Goal: Task Accomplishment & Management: Manage account settings

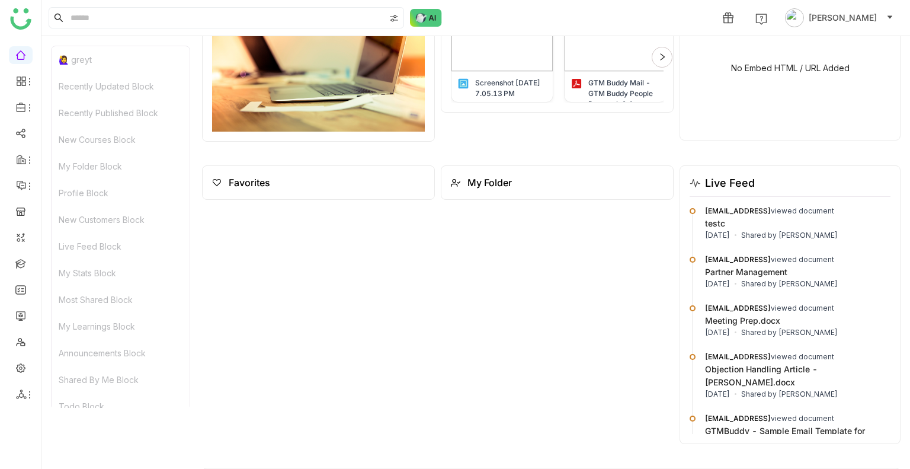
scroll to position [1561, 0]
click at [18, 320] on link at bounding box center [20, 315] width 11 height 10
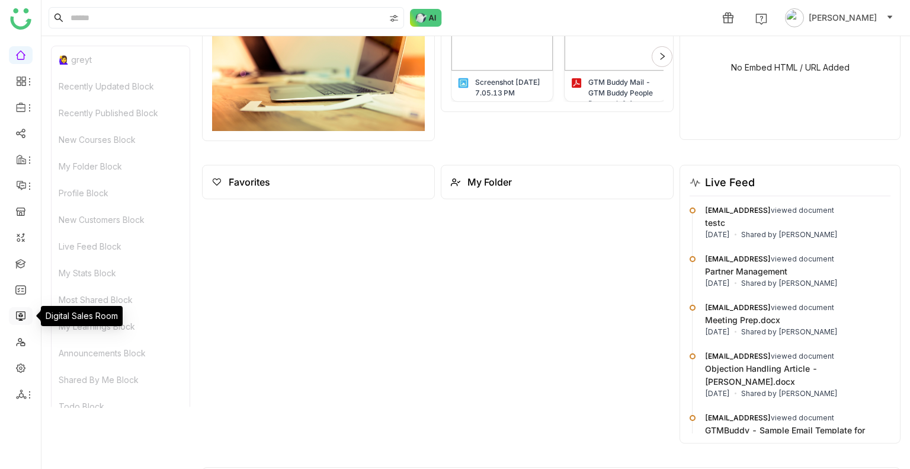
click at [18, 320] on link at bounding box center [20, 315] width 11 height 10
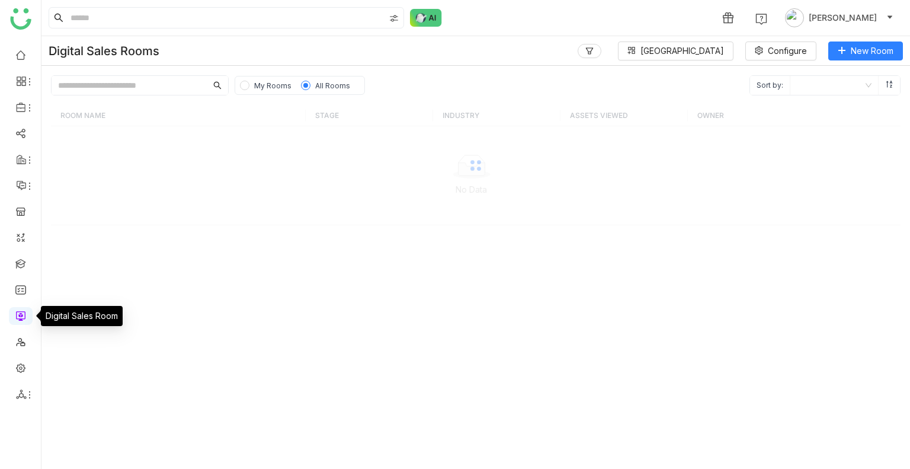
click at [18, 320] on link at bounding box center [20, 315] width 11 height 10
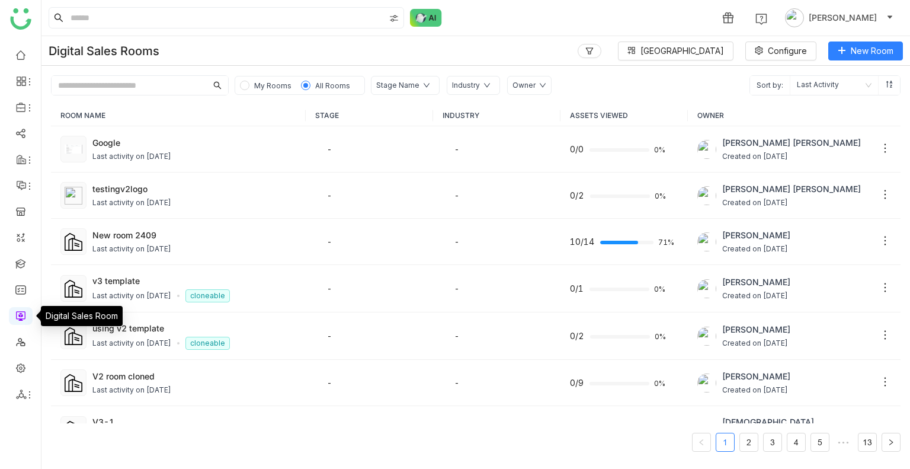
click at [18, 320] on link at bounding box center [20, 315] width 11 height 10
click at [746, 442] on link "2" at bounding box center [749, 442] width 18 height 18
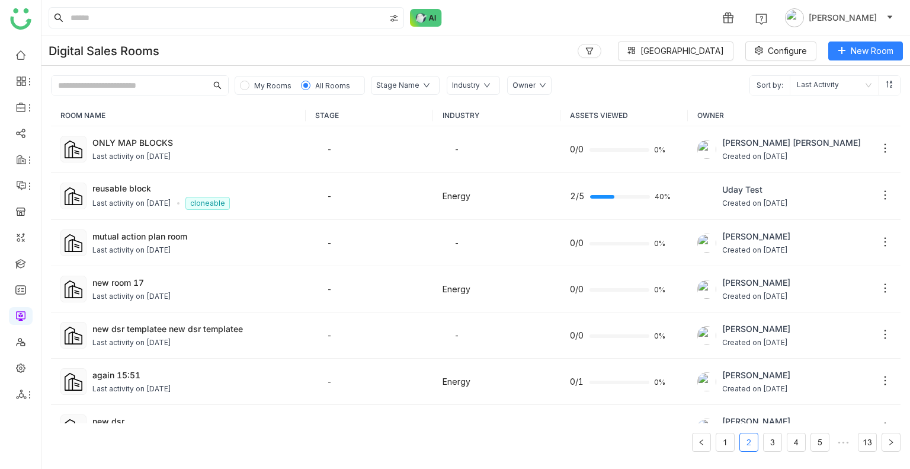
click at [516, 87] on div "Owner" at bounding box center [523, 85] width 23 height 11
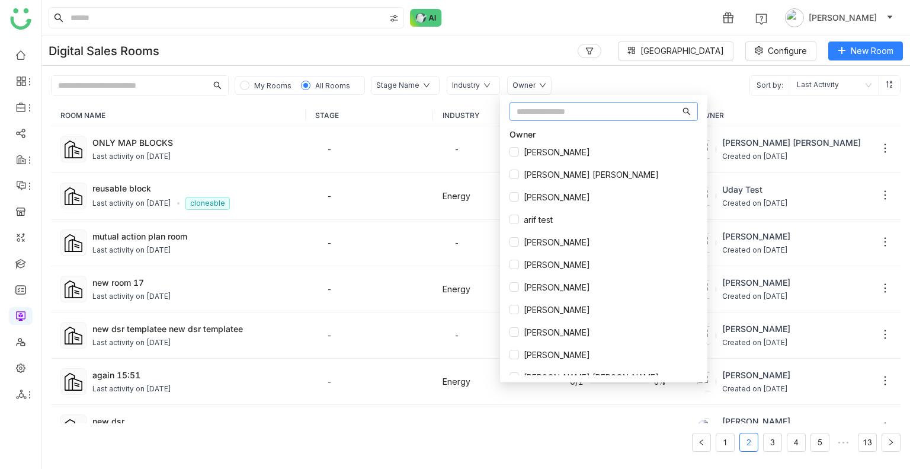
click at [528, 112] on input "text" at bounding box center [597, 111] width 163 height 13
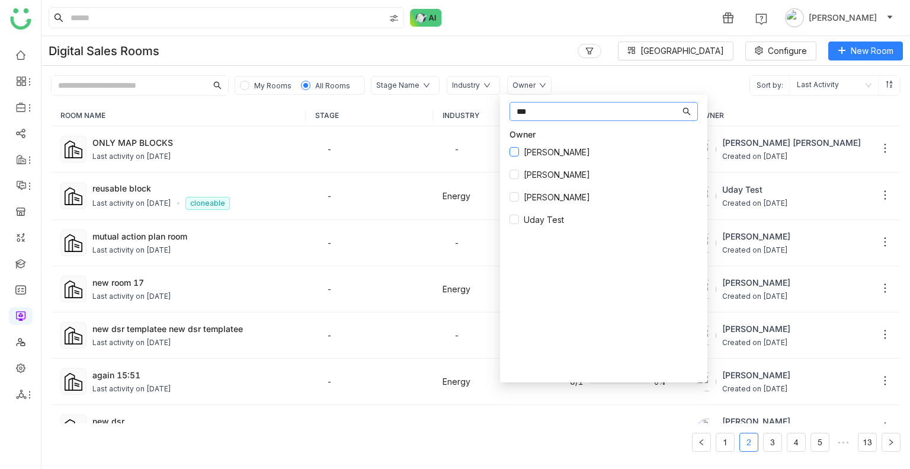
type input "***"
click at [533, 153] on span "[PERSON_NAME]" at bounding box center [557, 152] width 76 height 13
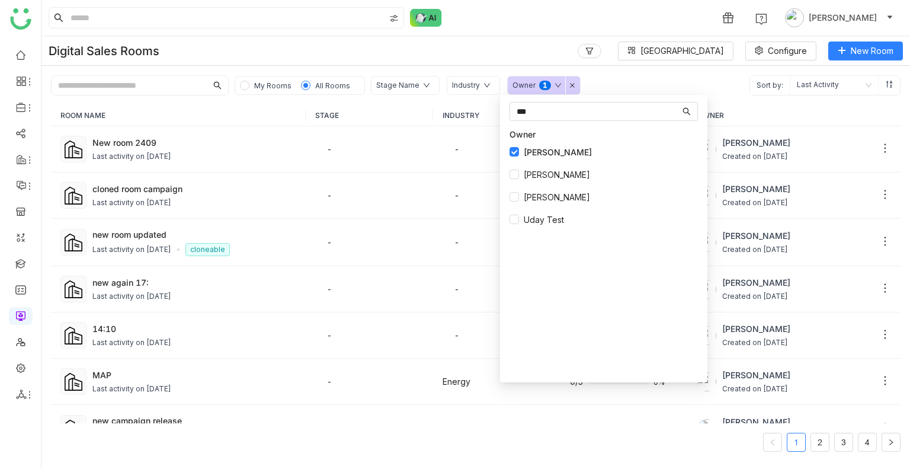
click at [501, 30] on div "1 Uday Bhanu" at bounding box center [475, 18] width 868 height 36
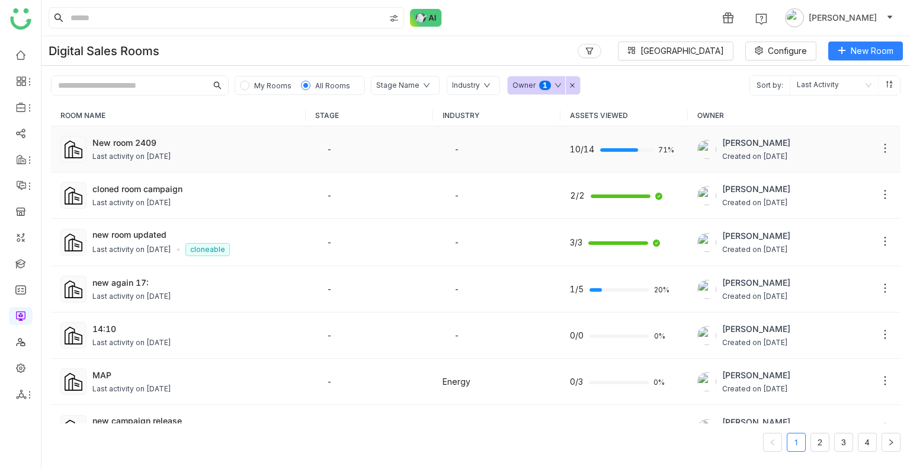
scroll to position [239, 0]
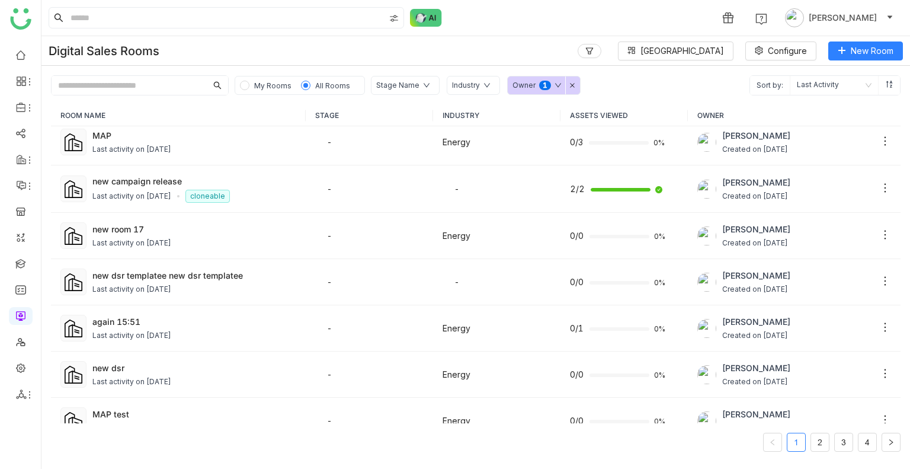
click at [265, 85] on span "My Rooms" at bounding box center [272, 85] width 37 height 9
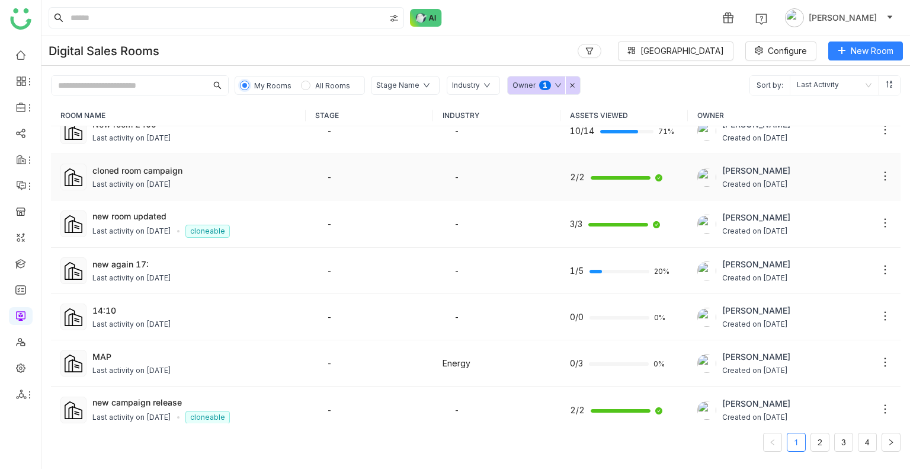
scroll to position [0, 0]
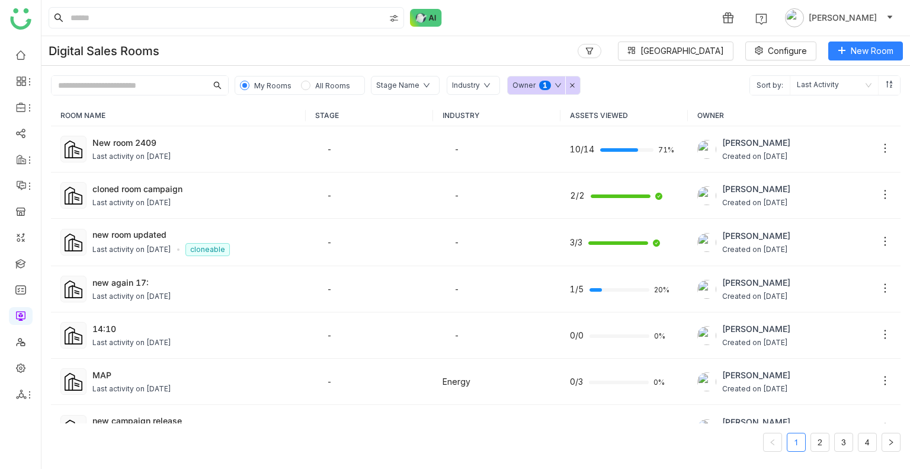
click at [566, 81] on div "Owner 0 1 2 3 4 5 6 7 8 9" at bounding box center [543, 85] width 73 height 19
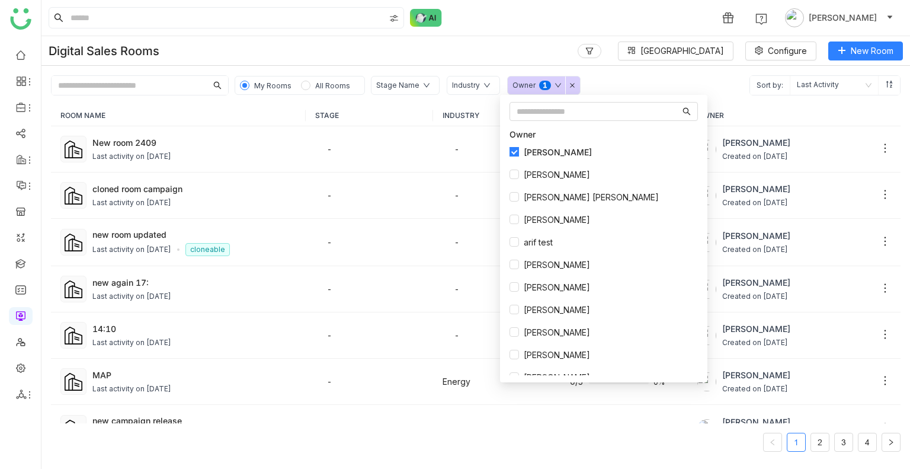
click at [527, 149] on span "[PERSON_NAME]" at bounding box center [558, 152] width 78 height 13
click at [448, 56] on div "Digital Sales Rooms Block Library Configure New Room" at bounding box center [475, 51] width 868 height 30
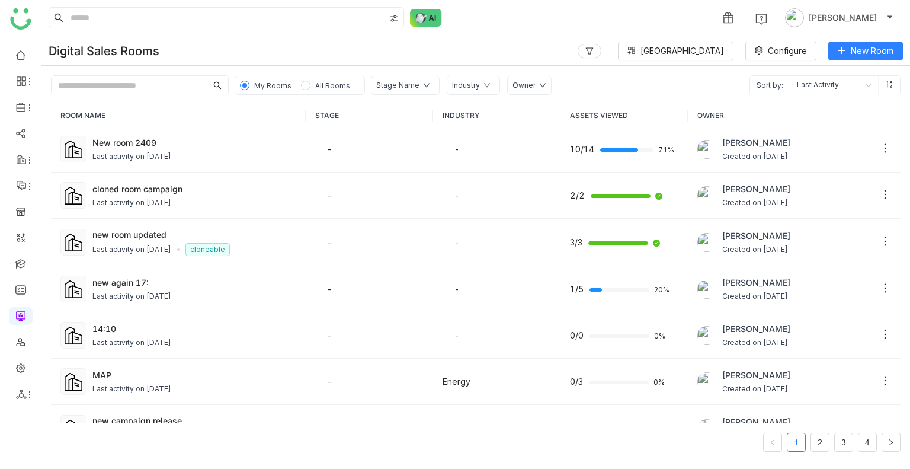
click at [519, 85] on div "Owner" at bounding box center [523, 85] width 23 height 11
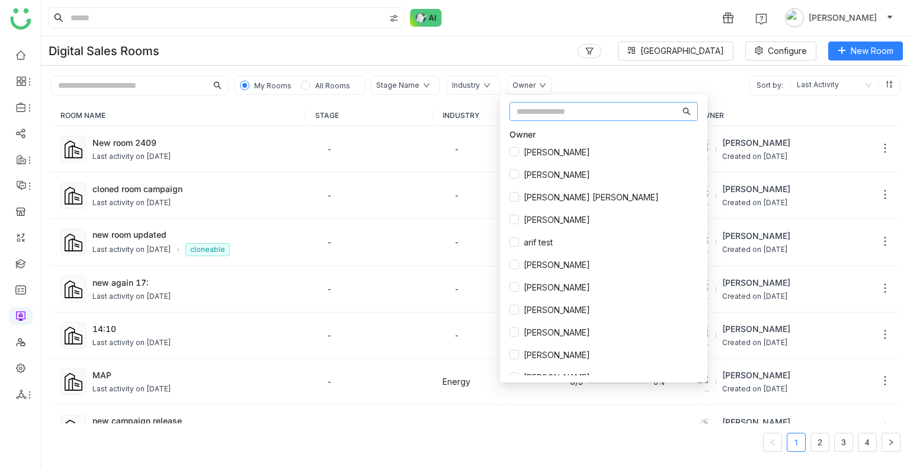
click at [528, 111] on input "text" at bounding box center [597, 111] width 163 height 13
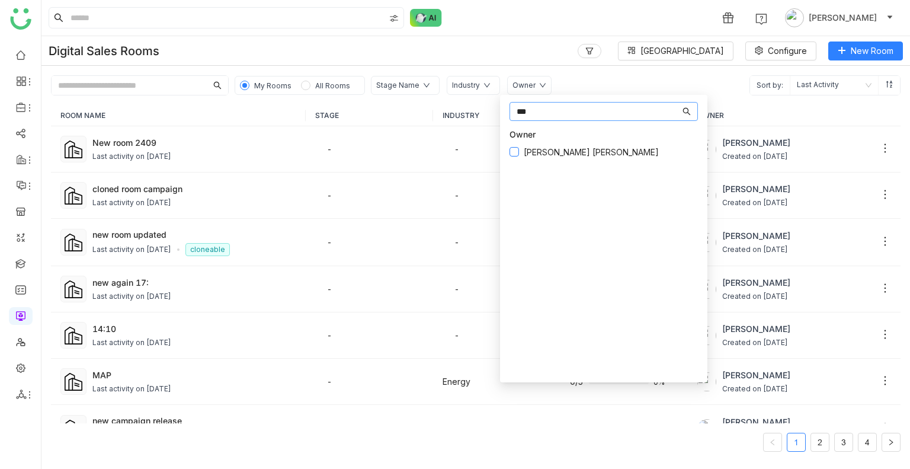
type input "***"
click at [548, 152] on span "Bhupendra Singh Bhandari" at bounding box center [591, 152] width 145 height 13
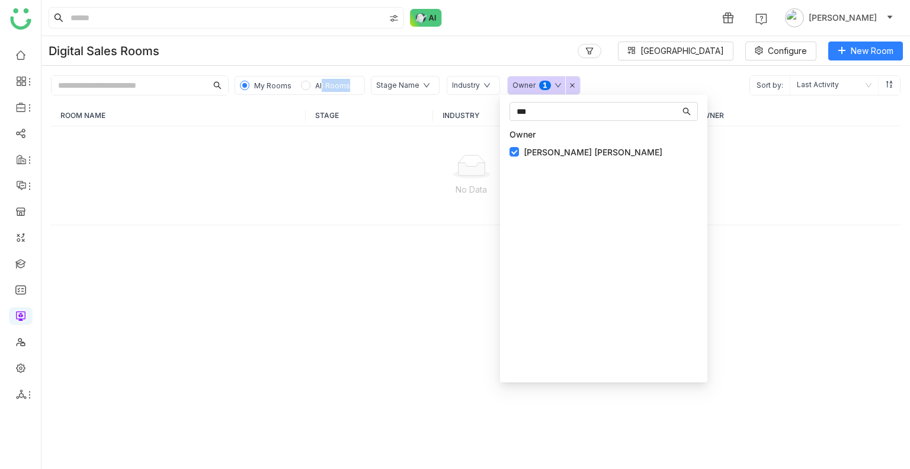
drag, startPoint x: 320, startPoint y: 93, endPoint x: 319, endPoint y: 83, distance: 10.1
click at [319, 83] on div "My Rooms All Rooms" at bounding box center [300, 85] width 130 height 19
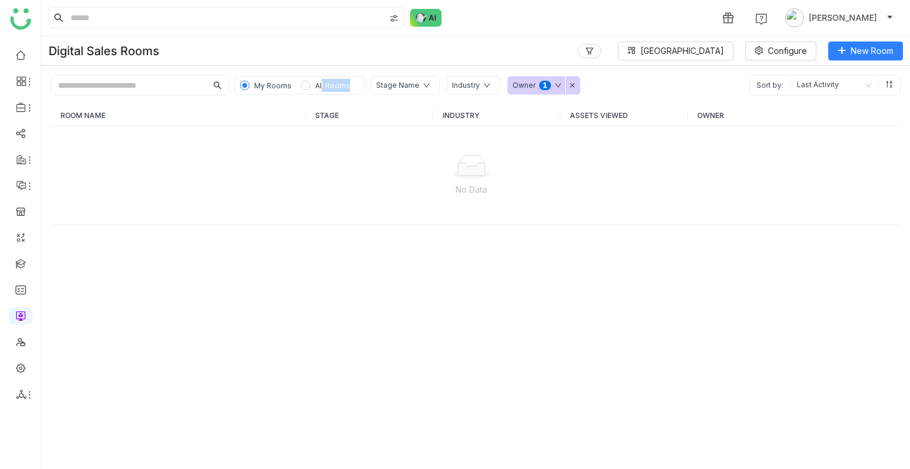
click at [319, 83] on span "All Rooms" at bounding box center [332, 85] width 35 height 9
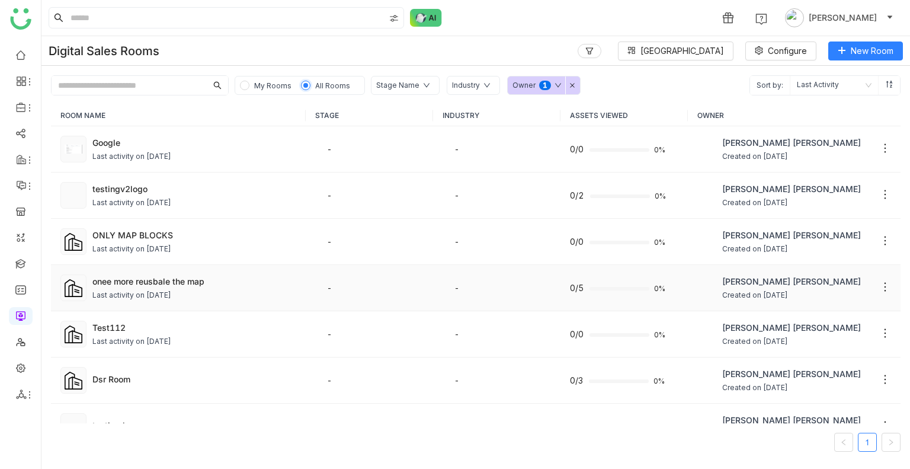
scroll to position [118, 0]
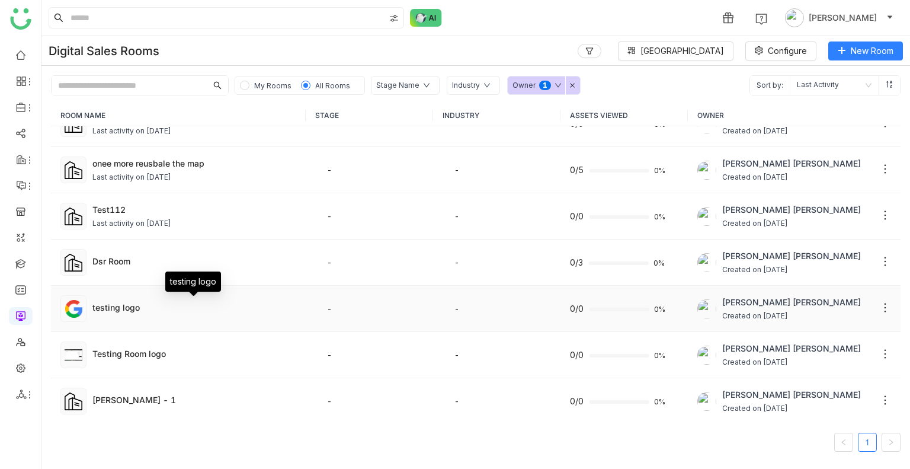
click at [146, 303] on div "testing logo" at bounding box center [194, 307] width 204 height 12
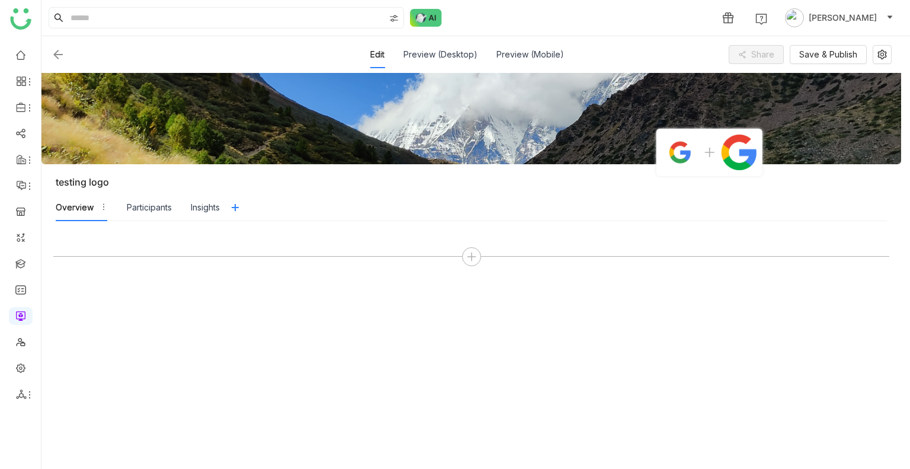
click at [54, 49] on img at bounding box center [58, 54] width 14 height 14
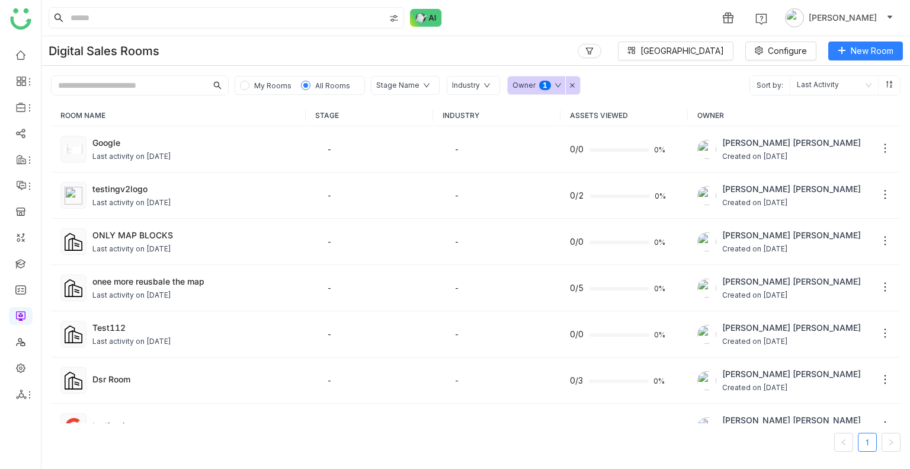
click at [569, 85] on icon at bounding box center [572, 85] width 6 height 6
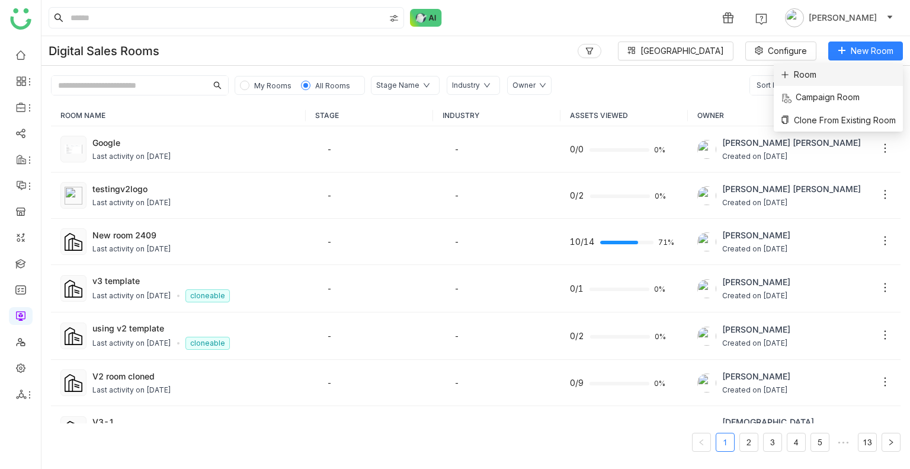
click at [807, 79] on span "Room" at bounding box center [799, 74] width 36 height 13
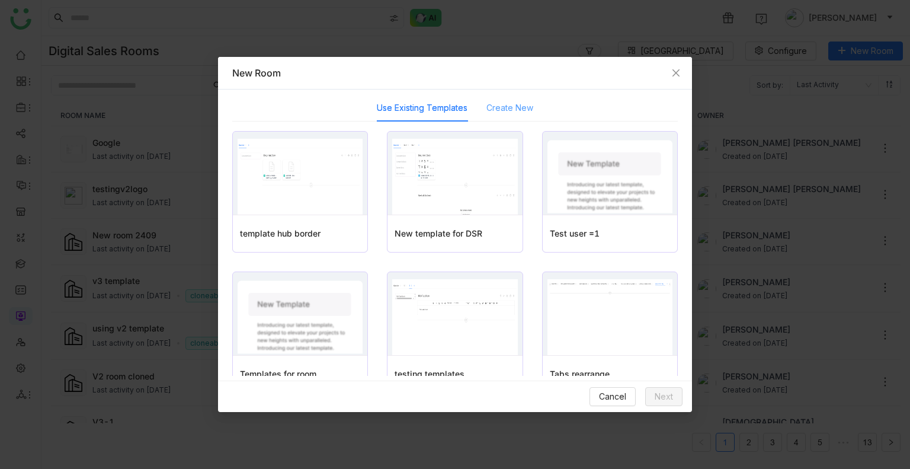
click at [518, 95] on div "Create New" at bounding box center [509, 107] width 47 height 27
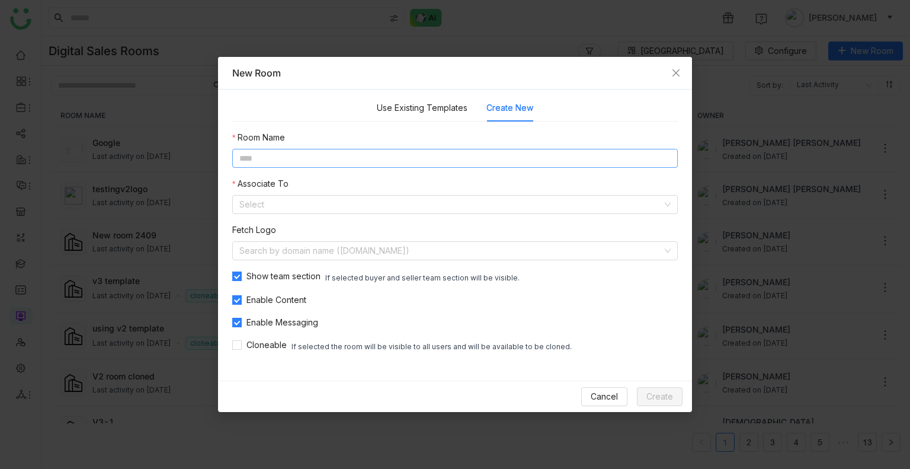
click at [450, 149] on input at bounding box center [454, 158] width 445 height 19
type input "*********"
click at [339, 242] on input at bounding box center [450, 251] width 423 height 18
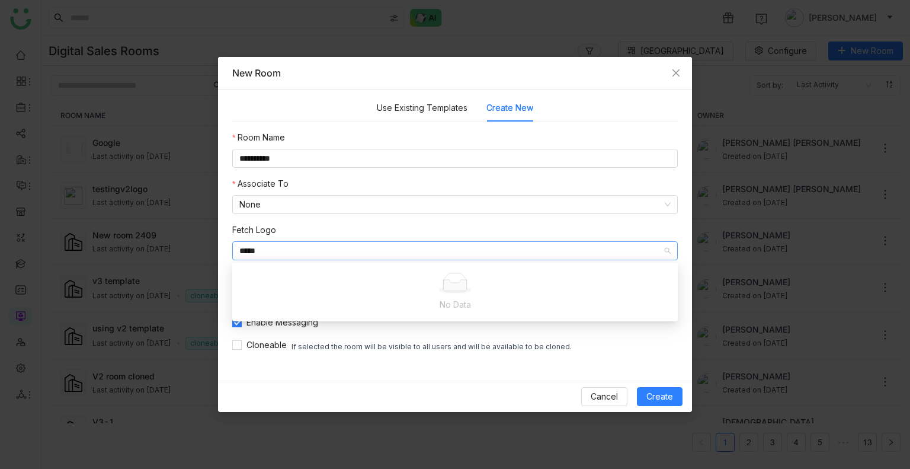
type input "****"
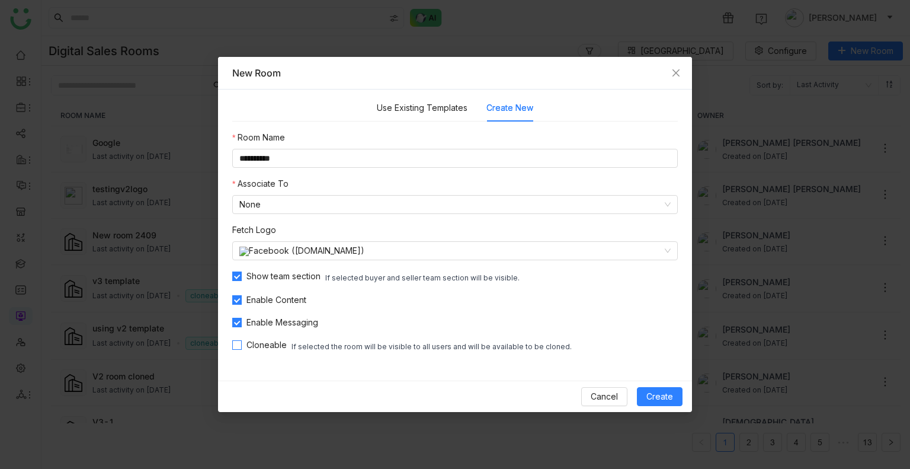
click at [245, 343] on span "Cloneable" at bounding box center [267, 344] width 50 height 13
click at [663, 396] on span "Create" at bounding box center [659, 396] width 27 height 13
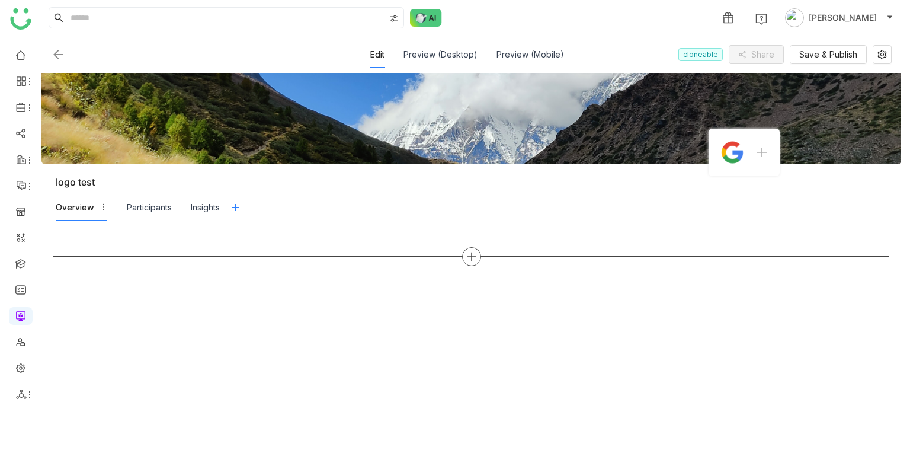
click at [471, 248] on div at bounding box center [471, 256] width 19 height 19
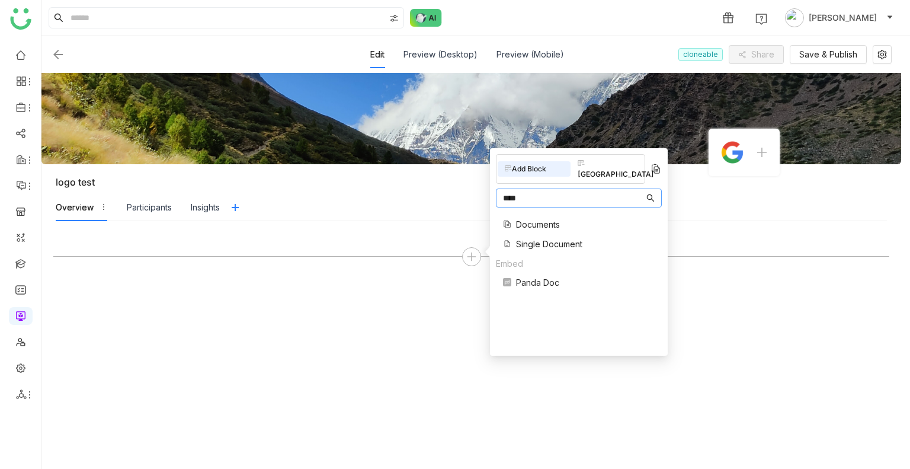
type input "****"
click at [552, 218] on span "Documents" at bounding box center [538, 224] width 44 height 12
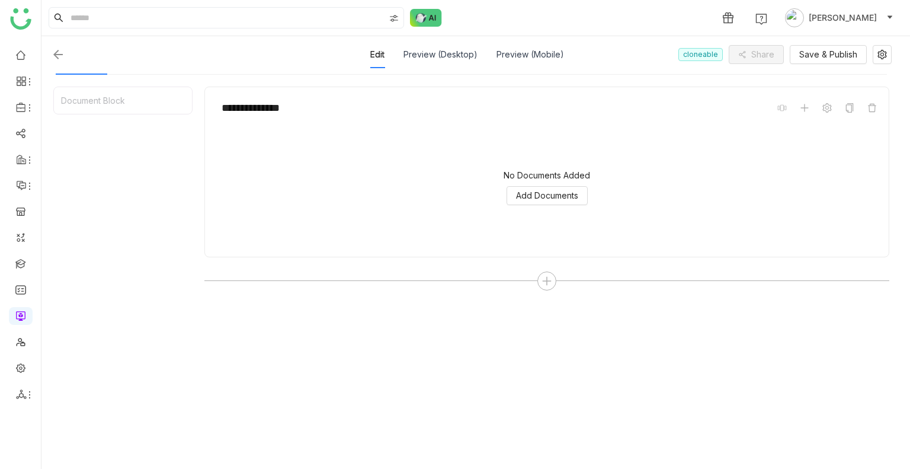
scroll to position [149, 0]
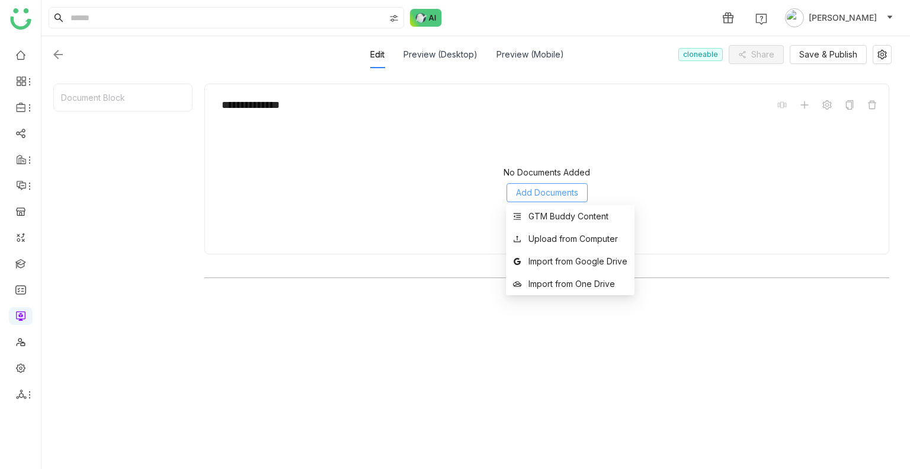
click at [534, 191] on span "Add Documents" at bounding box center [547, 192] width 62 height 13
click at [541, 210] on div "GTM Buddy Content" at bounding box center [568, 216] width 80 height 13
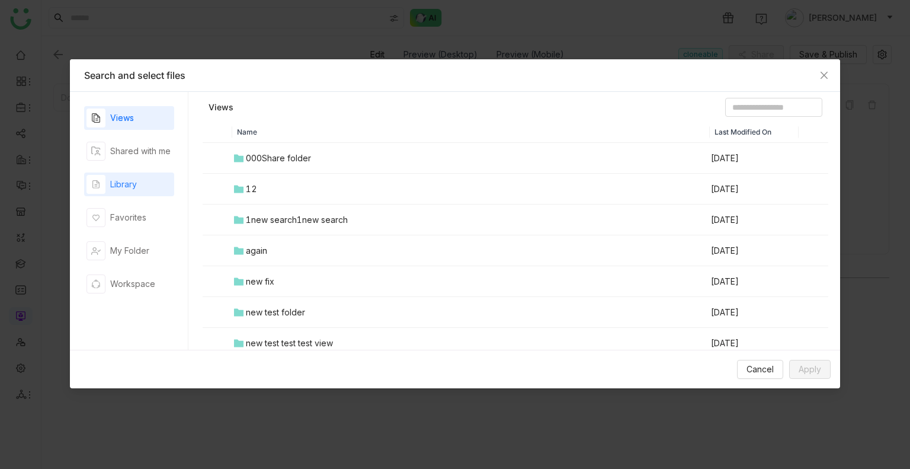
click at [124, 189] on div "Library" at bounding box center [123, 184] width 27 height 13
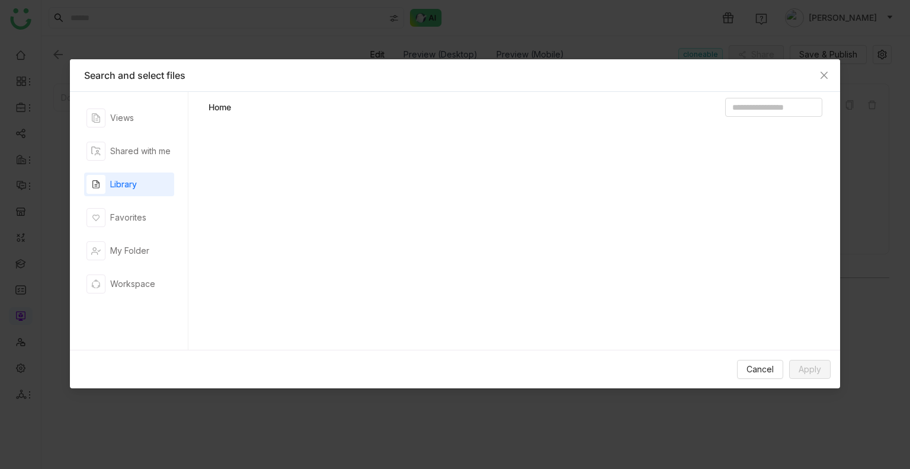
click at [124, 189] on div "Library" at bounding box center [123, 184] width 27 height 13
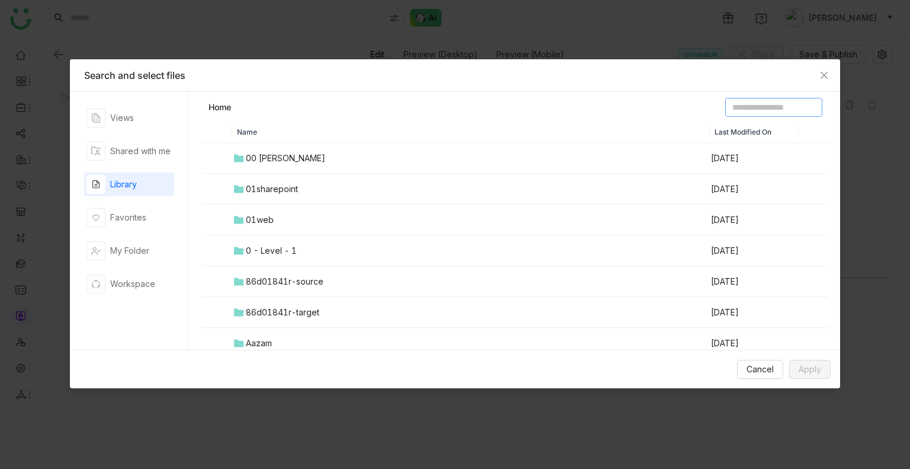
click at [727, 105] on input at bounding box center [773, 107] width 97 height 19
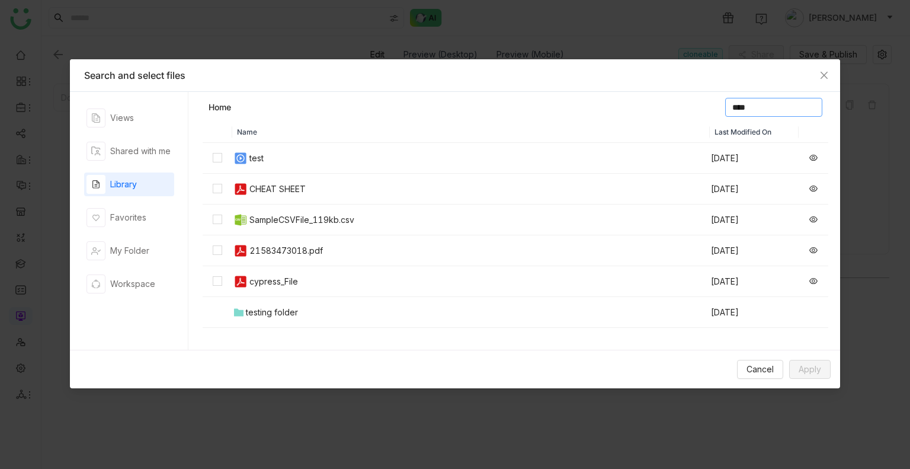
type input "****"
click at [216, 213] on label at bounding box center [217, 219] width 9 height 13
click at [230, 249] on td at bounding box center [218, 250] width 30 height 31
click at [811, 376] on button "Apply" at bounding box center [809, 369] width 41 height 19
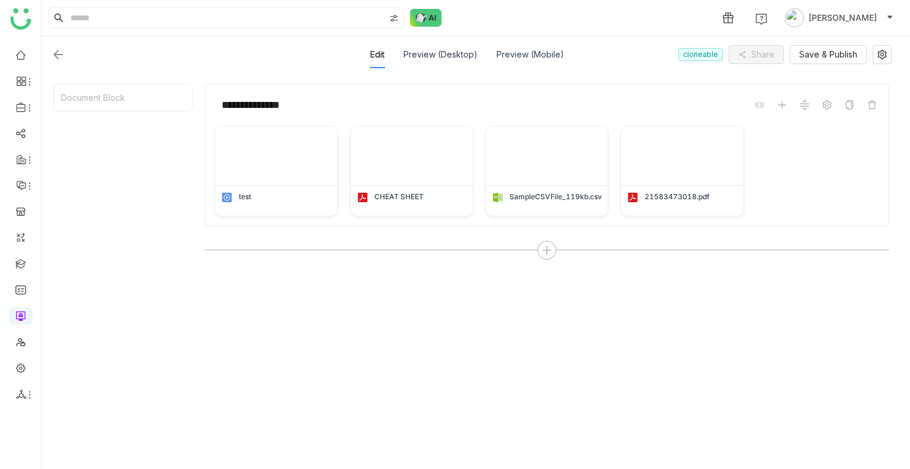
click at [877, 38] on div "Edit Preview (Desktop) Preview (Mobile) cloneable Share Save & Publish" at bounding box center [470, 54] width 859 height 37
click at [880, 49] on button at bounding box center [881, 54] width 19 height 19
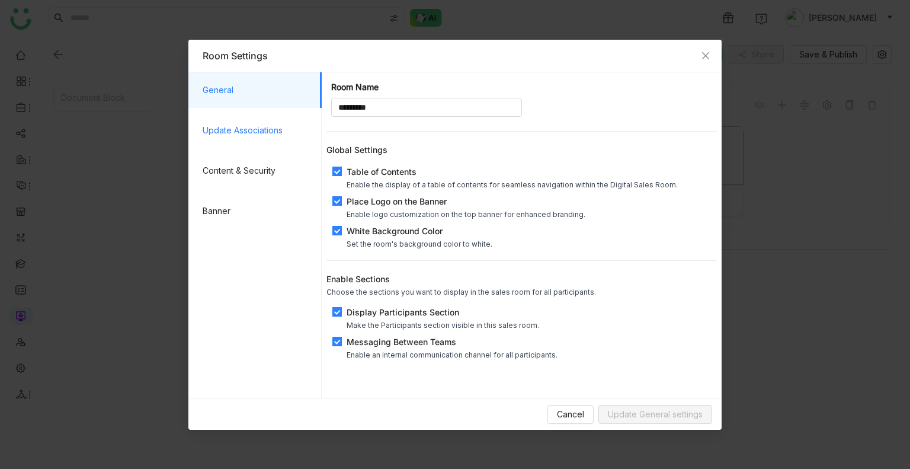
click at [280, 125] on span "Update Associations" at bounding box center [258, 131] width 110 height 36
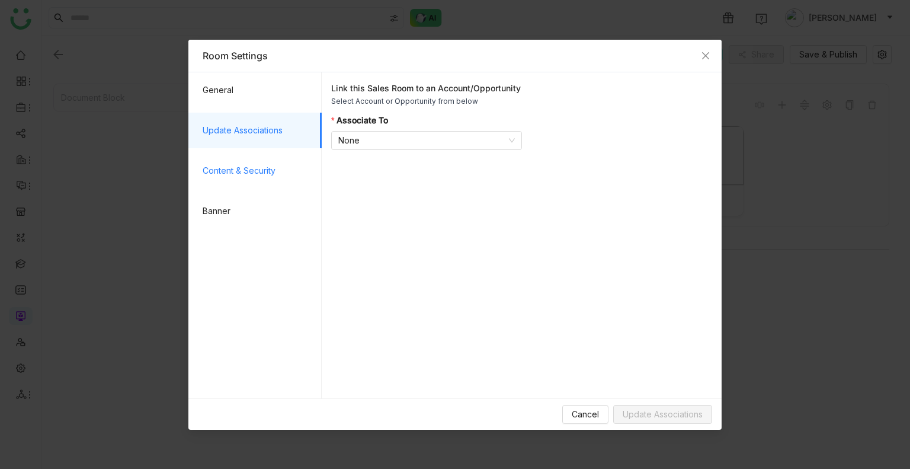
click at [251, 172] on span "Content & Security" at bounding box center [258, 171] width 110 height 36
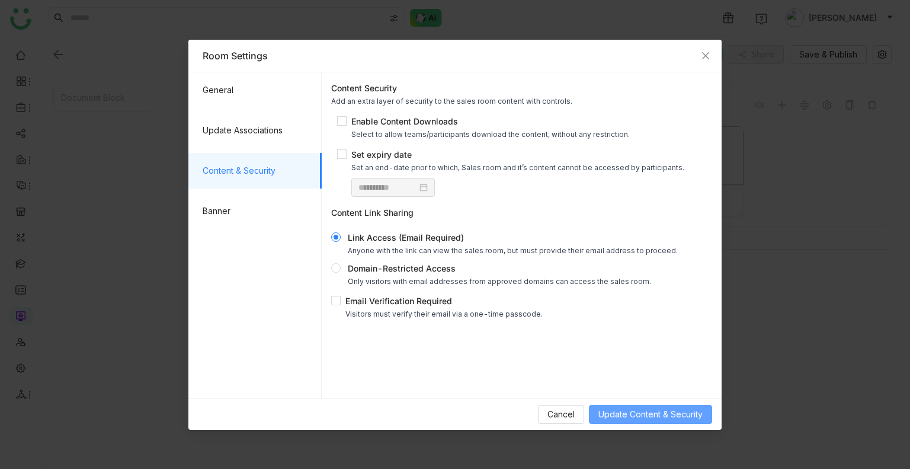
click at [596, 409] on button "Update Content & Security" at bounding box center [650, 414] width 123 height 19
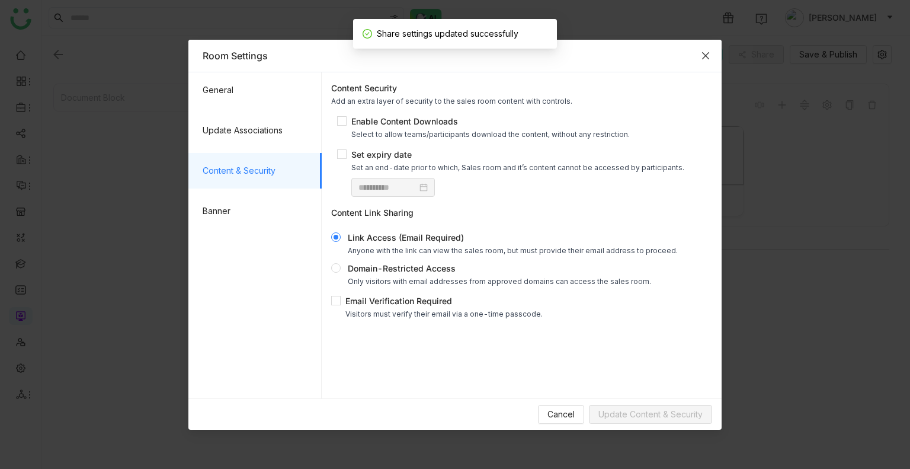
click at [701, 60] on span "Close" at bounding box center [705, 56] width 32 height 32
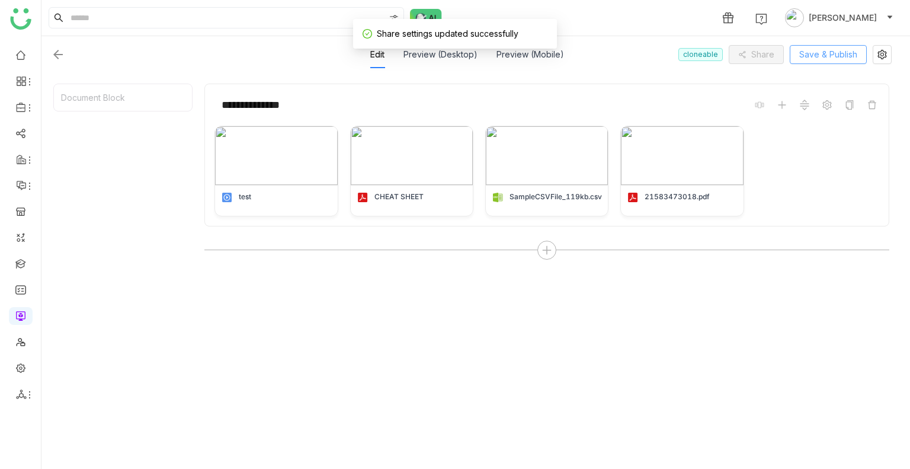
click at [830, 59] on span "Save & Publish" at bounding box center [828, 54] width 58 height 13
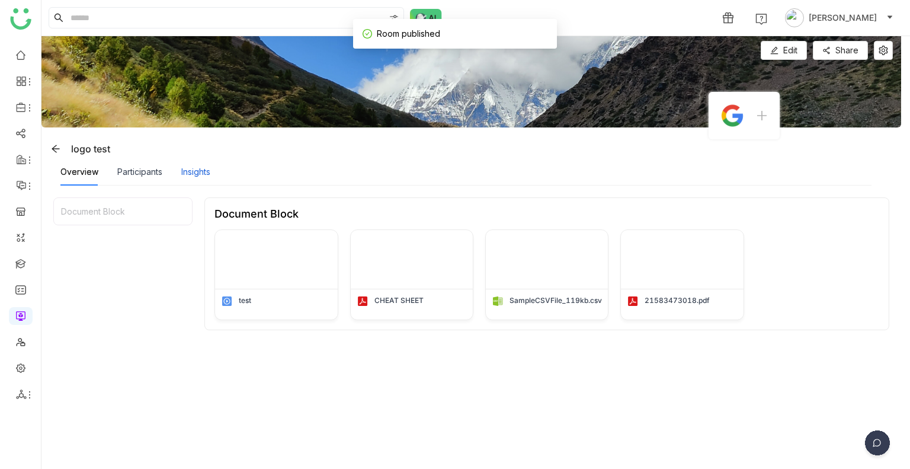
click at [192, 177] on div "Insights" at bounding box center [195, 171] width 29 height 13
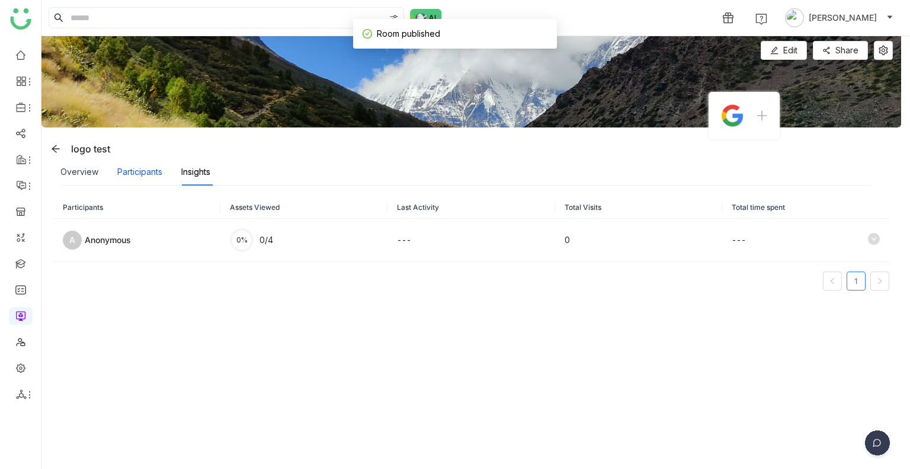
click at [153, 170] on div "Participants" at bounding box center [139, 171] width 45 height 13
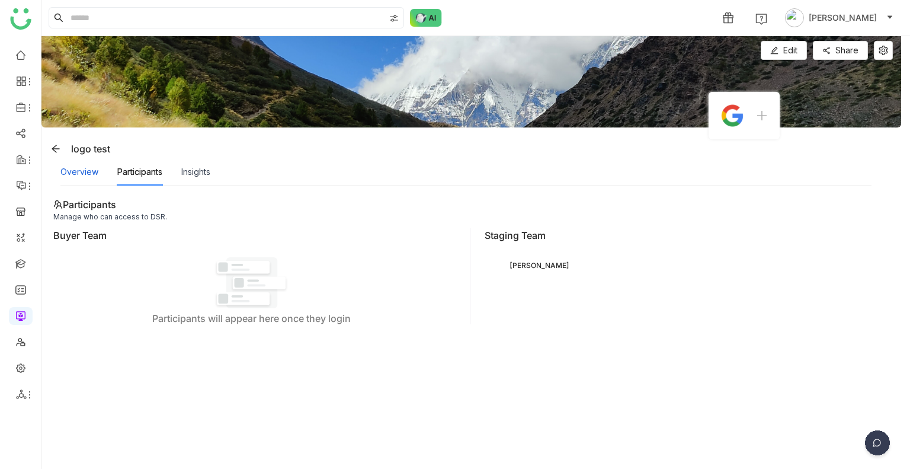
click at [95, 174] on div "Overview" at bounding box center [79, 171] width 38 height 13
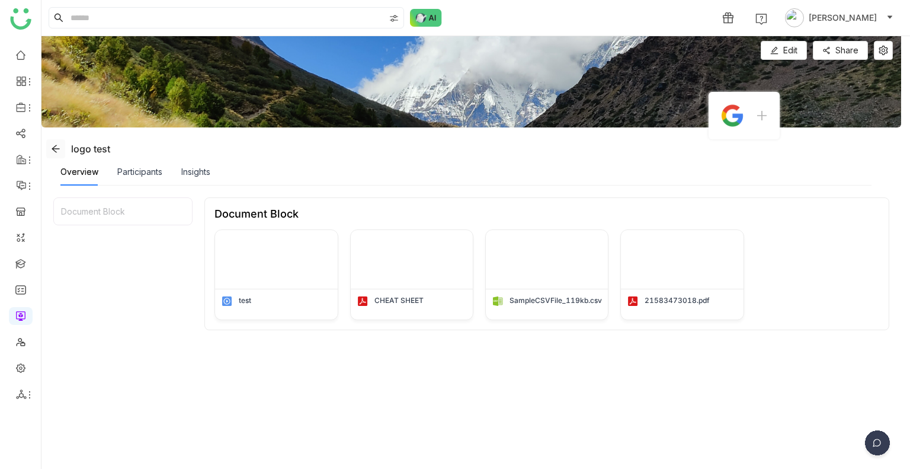
click at [53, 152] on icon at bounding box center [55, 148] width 9 height 9
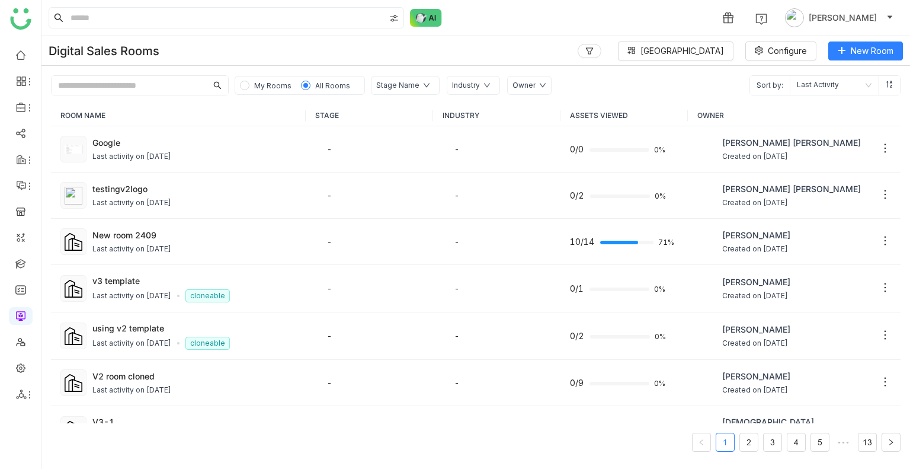
click at [265, 81] on span "My Rooms" at bounding box center [272, 85] width 37 height 9
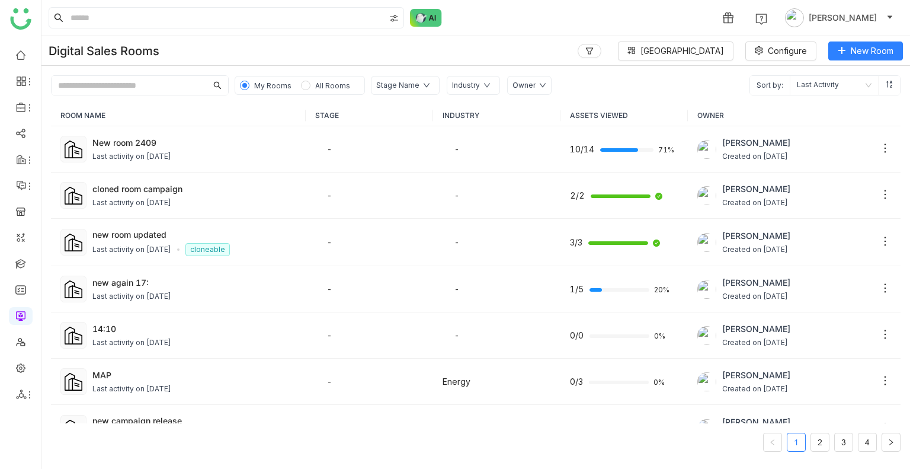
click at [315, 86] on span "All Rooms" at bounding box center [332, 85] width 35 height 9
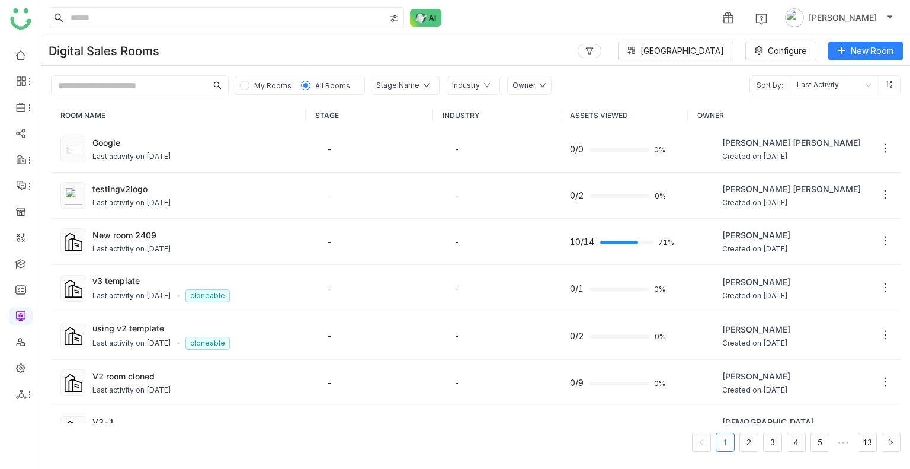
click at [274, 87] on span "My Rooms" at bounding box center [272, 85] width 37 height 9
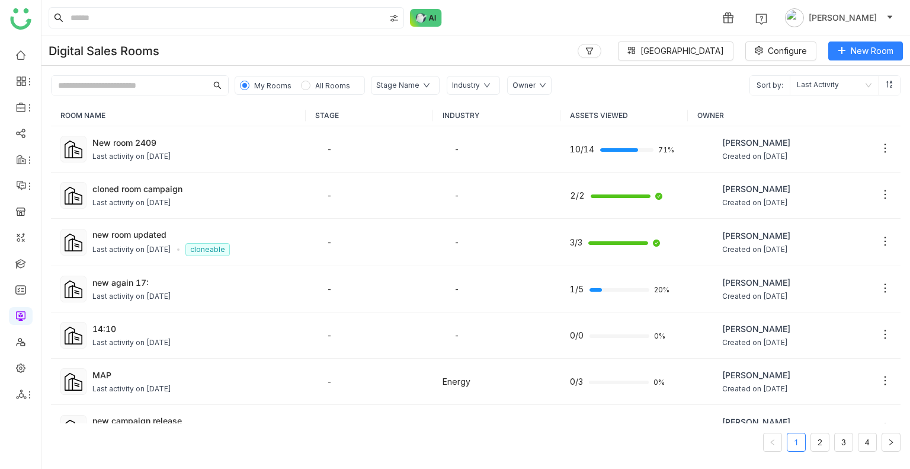
click at [158, 90] on input "text" at bounding box center [129, 85] width 155 height 19
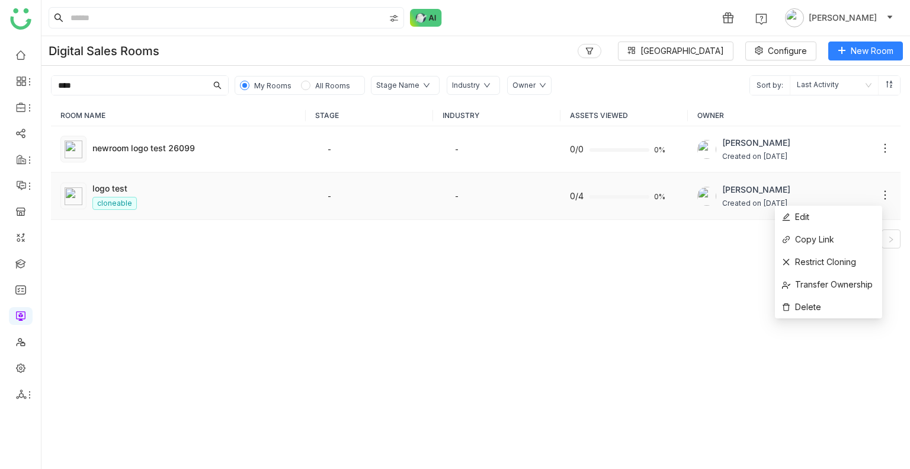
click at [879, 197] on icon at bounding box center [885, 195] width 12 height 12
click at [815, 242] on span "Copy Link" at bounding box center [808, 239] width 52 height 13
click at [879, 198] on icon at bounding box center [885, 195] width 12 height 12
click at [86, 82] on input "****" at bounding box center [129, 85] width 155 height 19
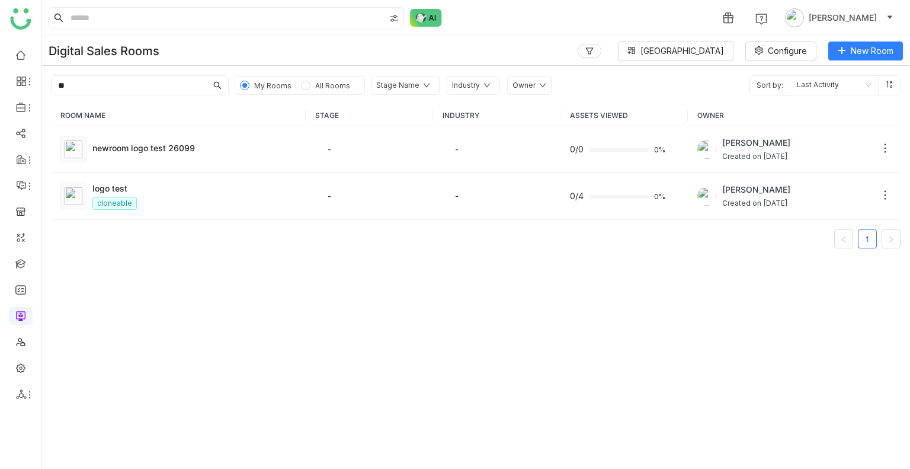
type input "*"
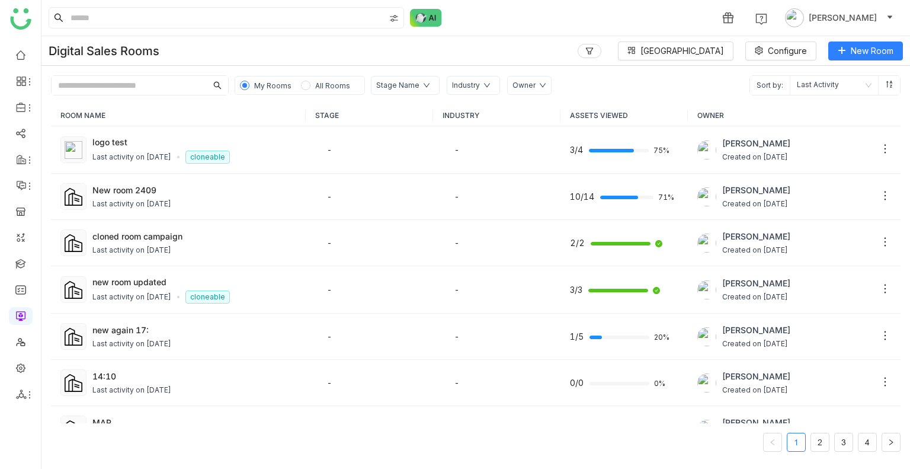
click at [319, 90] on span "All Rooms" at bounding box center [332, 85] width 44 height 13
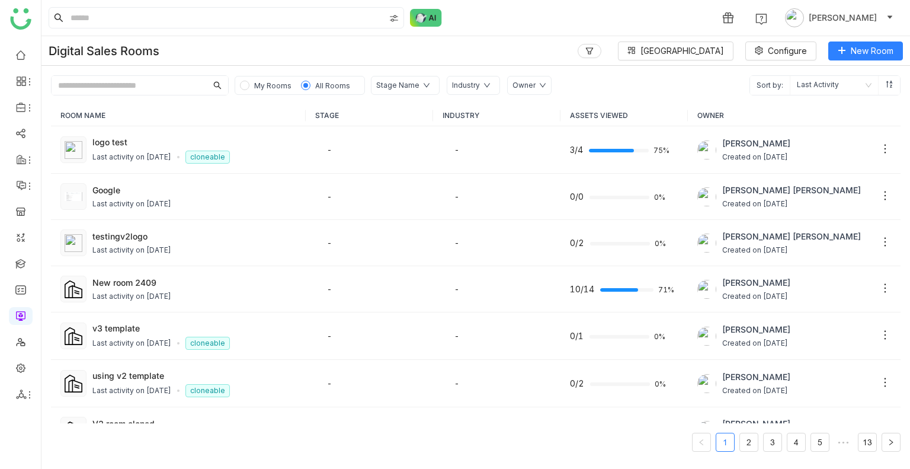
click at [173, 86] on input "text" at bounding box center [129, 85] width 155 height 19
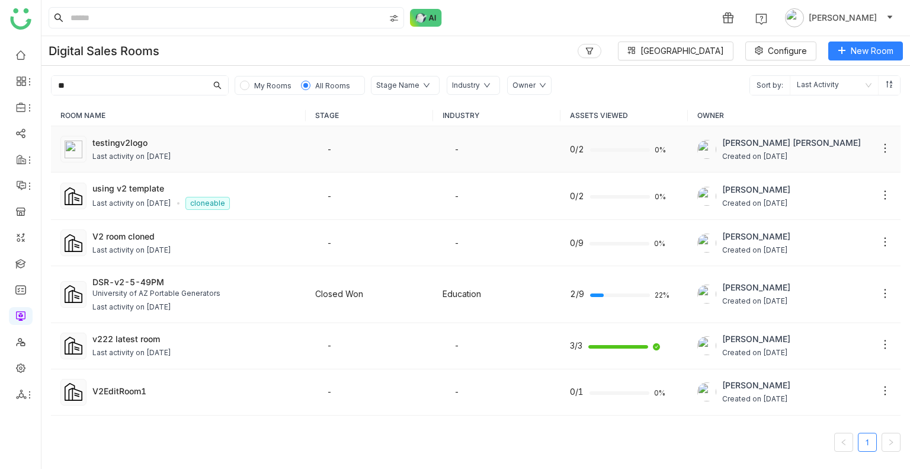
type input "**"
click at [389, 136] on td "-" at bounding box center [369, 149] width 127 height 46
click at [171, 142] on div "testingv2logo" at bounding box center [194, 142] width 204 height 12
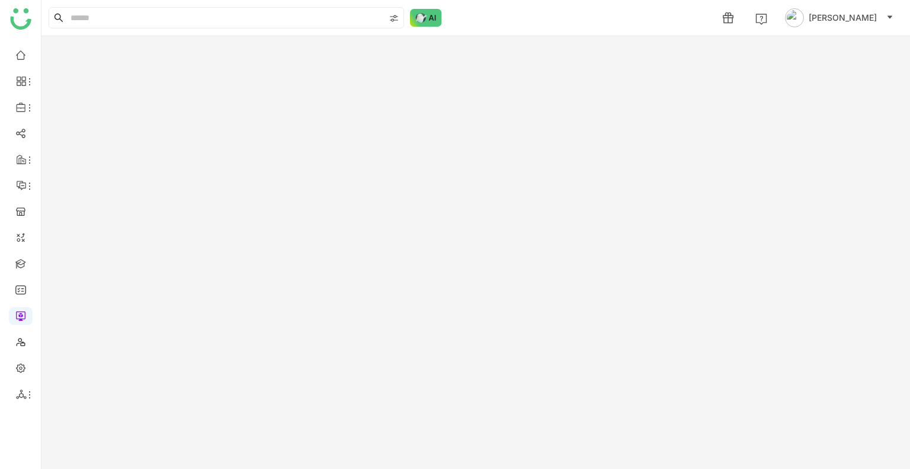
click at [171, 142] on gtmb-room-detail at bounding box center [475, 252] width 868 height 432
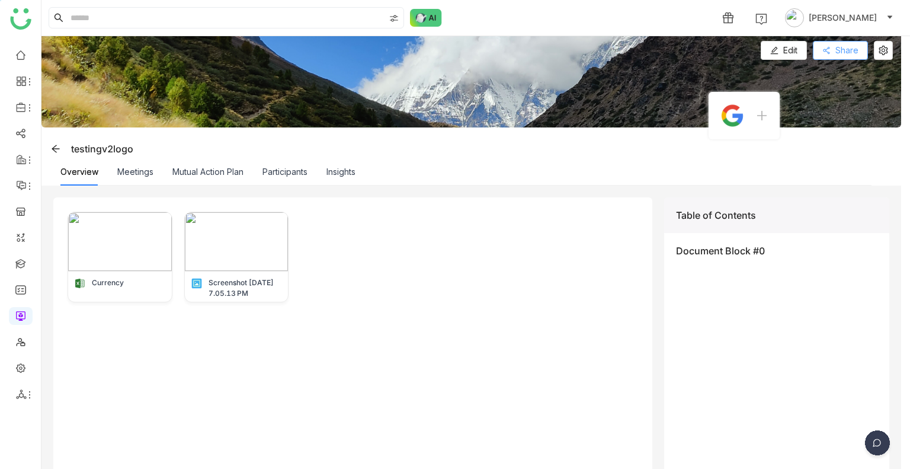
click at [824, 54] on button "Share" at bounding box center [840, 50] width 55 height 19
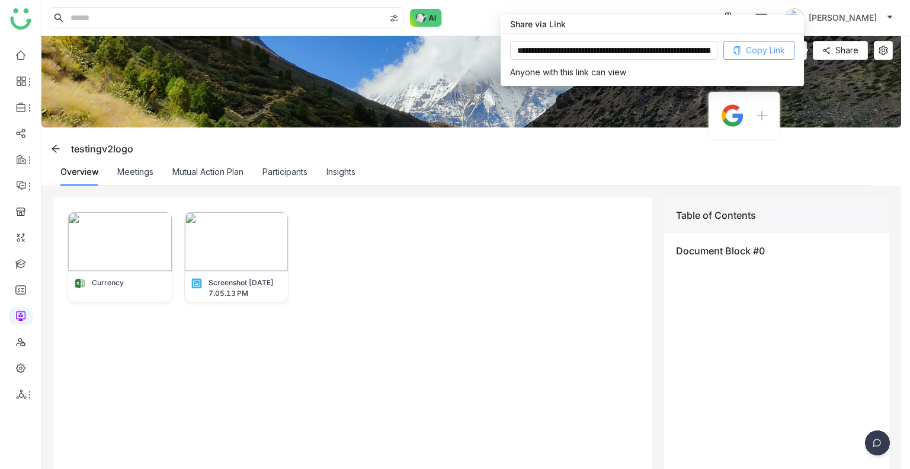
click at [759, 52] on span "Copy Link" at bounding box center [765, 50] width 39 height 13
click at [50, 145] on span at bounding box center [56, 148] width 18 height 9
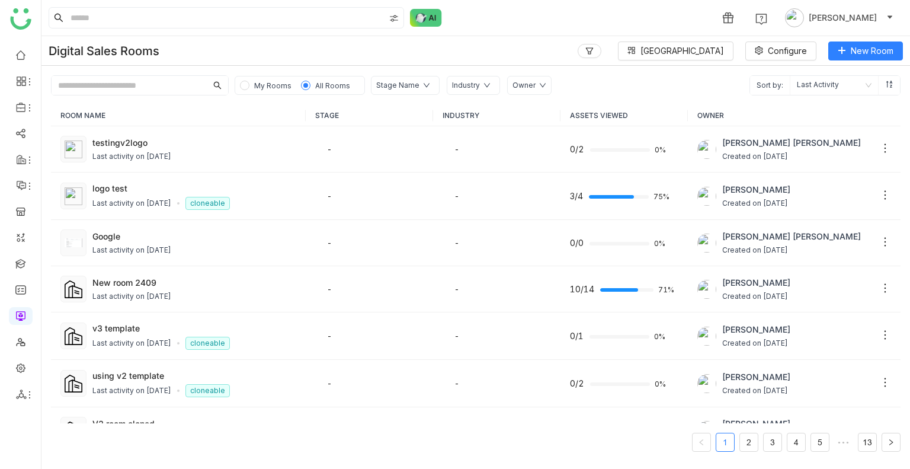
click at [126, 80] on input "text" at bounding box center [129, 85] width 155 height 19
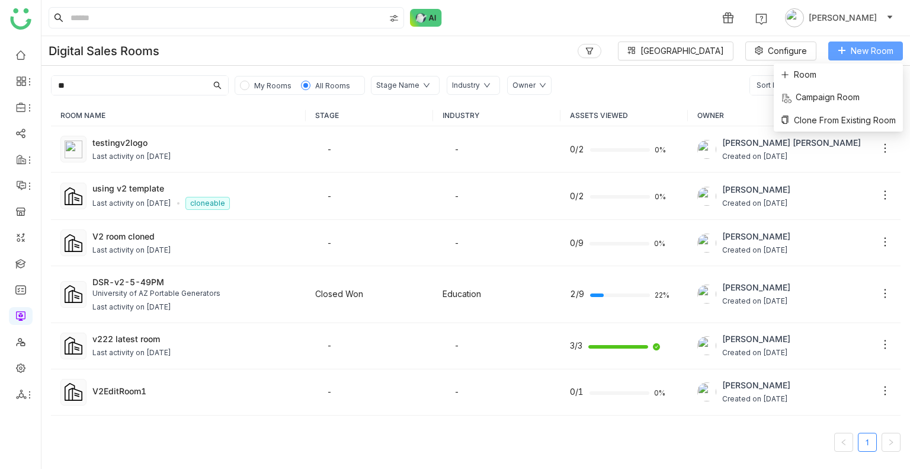
type input "**"
drag, startPoint x: 845, startPoint y: 52, endPoint x: 819, endPoint y: 129, distance: 81.3
click at [819, 129] on body "1 Uday Bhanu Digital Sales Rooms Block Library Configure New Room ** My Rooms A…" at bounding box center [455, 234] width 910 height 469
click at [819, 129] on td "Bhupendra Singh Bhandari Created on Sep 26, 2025" at bounding box center [794, 149] width 213 height 46
click at [849, 116] on span "Clone From Existing Room" at bounding box center [838, 120] width 115 height 13
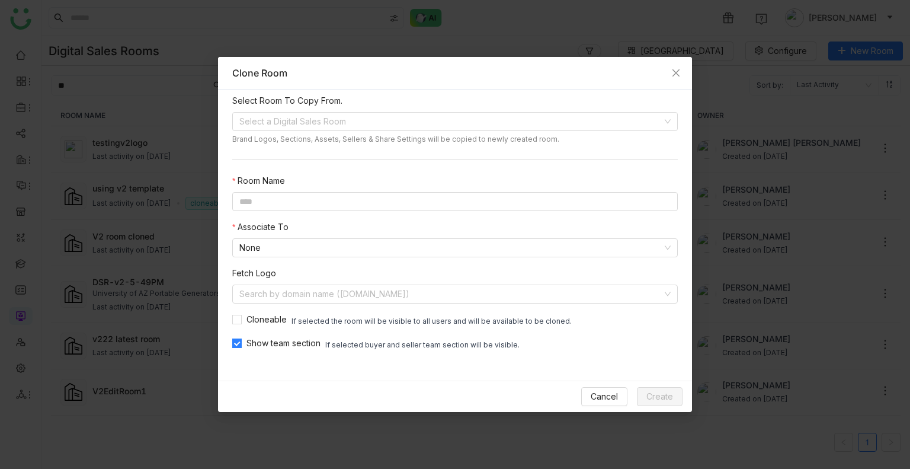
click at [318, 111] on nz-form-label "Select Room To Copy From." at bounding box center [287, 103] width 110 height 18
click at [315, 118] on input at bounding box center [450, 122] width 423 height 18
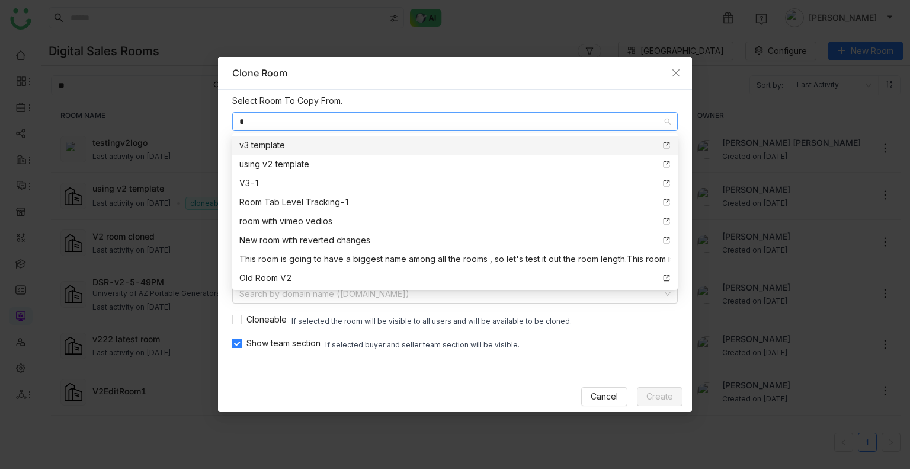
type input "**"
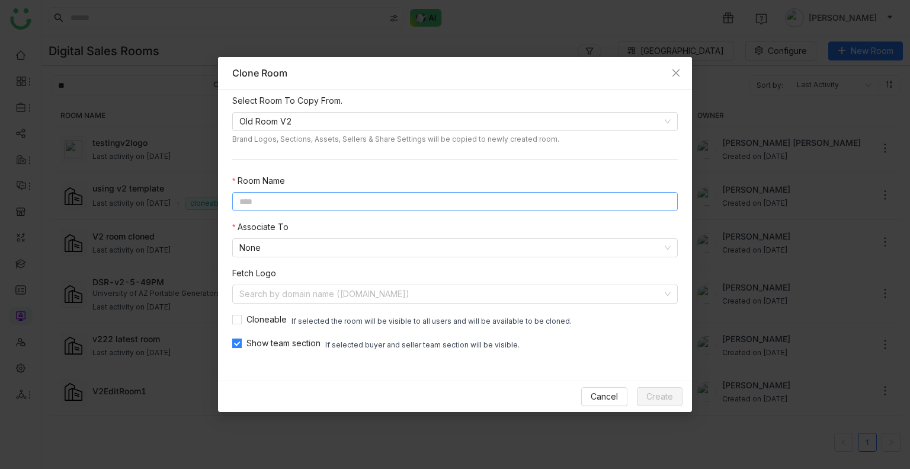
click at [270, 203] on input at bounding box center [454, 201] width 445 height 19
type input "**********"
click at [296, 291] on input at bounding box center [450, 294] width 423 height 18
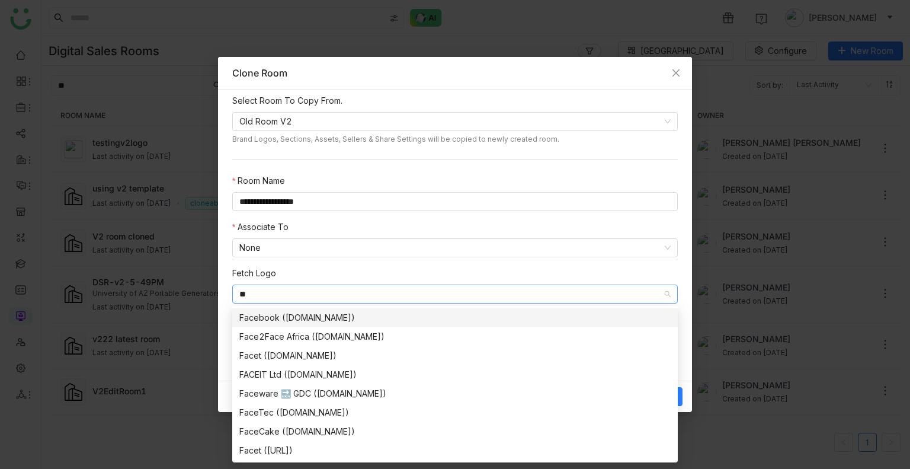
type input "*"
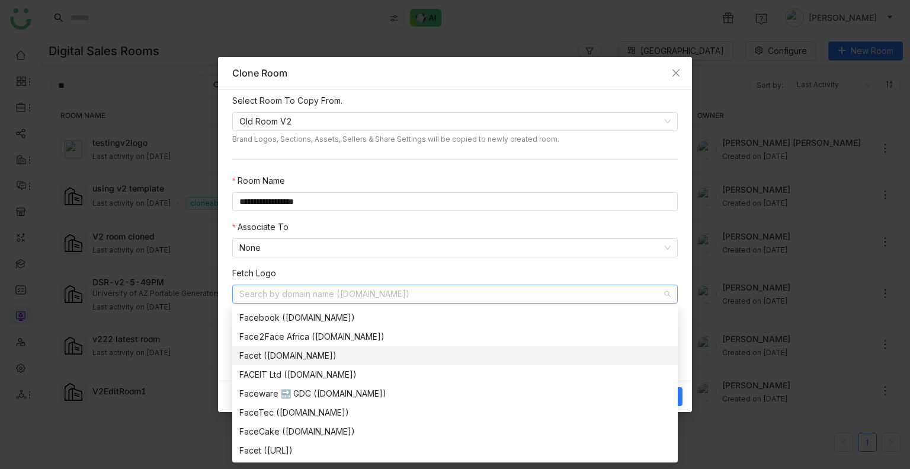
scroll to position [38, 0]
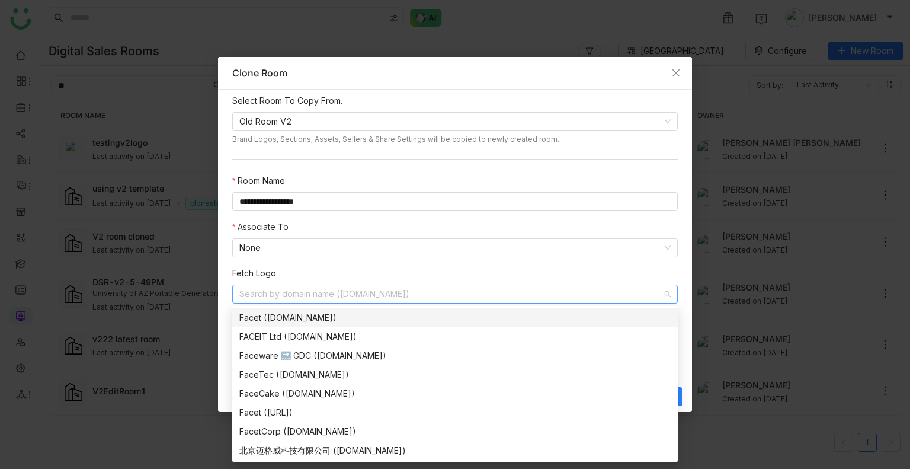
click at [257, 296] on input at bounding box center [450, 294] width 423 height 18
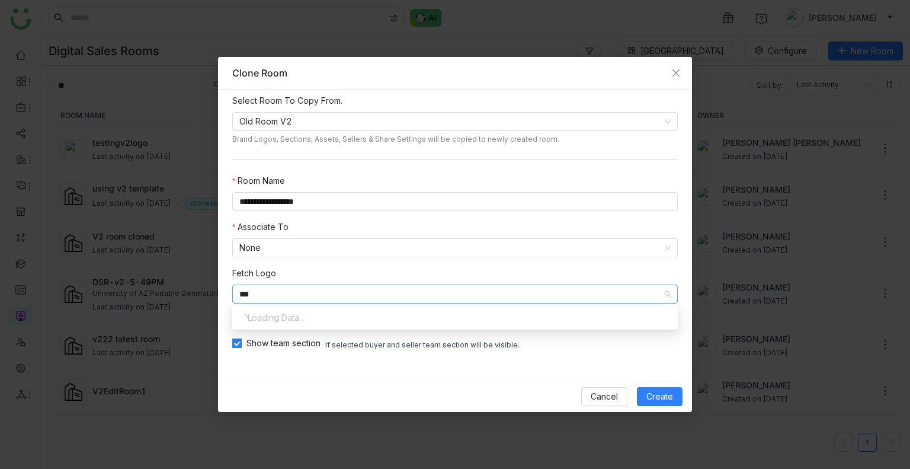
scroll to position [0, 0]
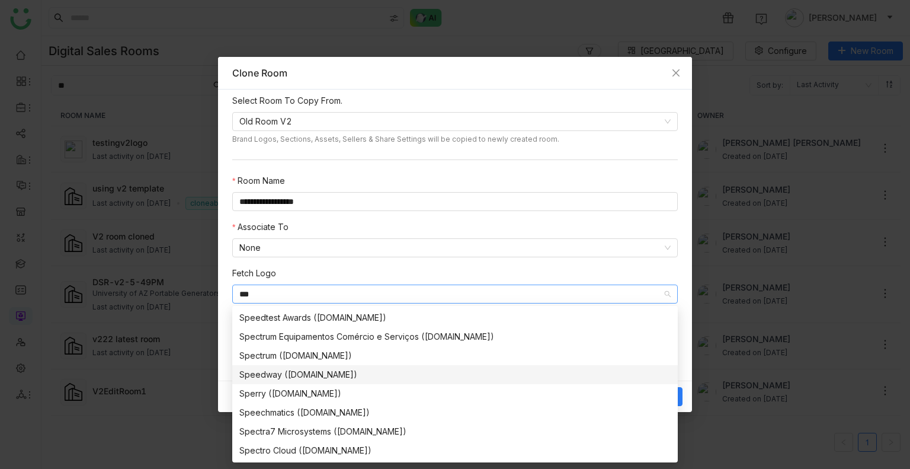
type input "***"
click at [261, 376] on div "Speedway (speedway.com)" at bounding box center [454, 374] width 431 height 13
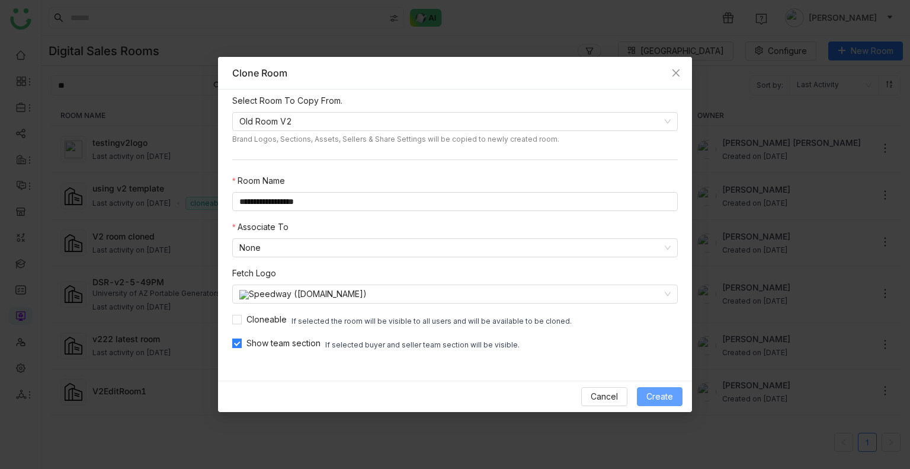
click at [662, 400] on span "Create" at bounding box center [659, 396] width 27 height 13
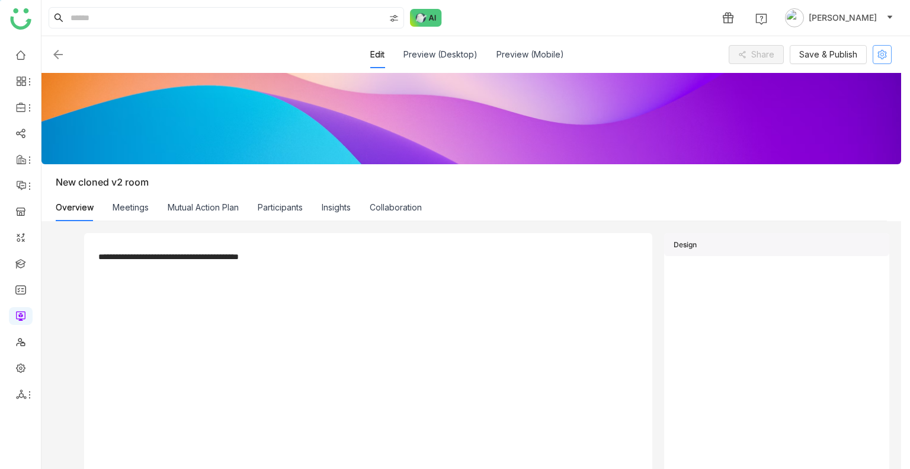
click at [879, 55] on icon at bounding box center [881, 54] width 9 height 9
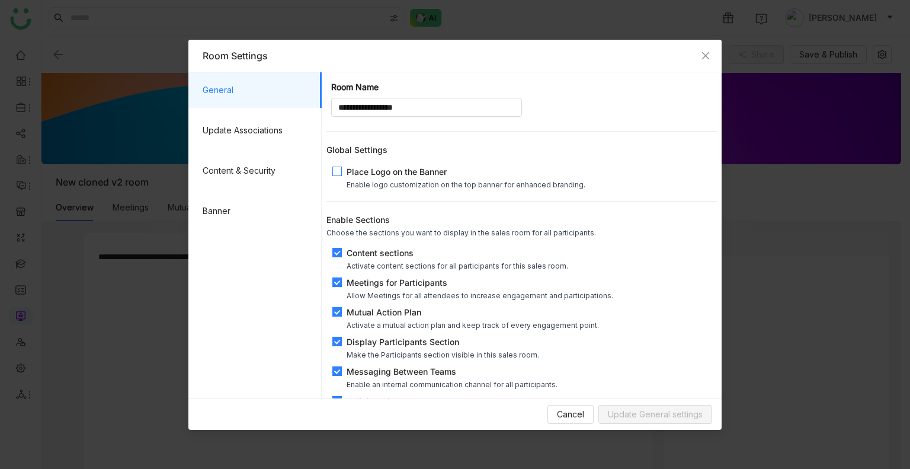
click at [343, 174] on span "Place Logo on the Banner Enable logo customization on the top banner for enhanc…" at bounding box center [466, 177] width 248 height 24
click at [643, 409] on span "Update General settings" at bounding box center [655, 413] width 95 height 13
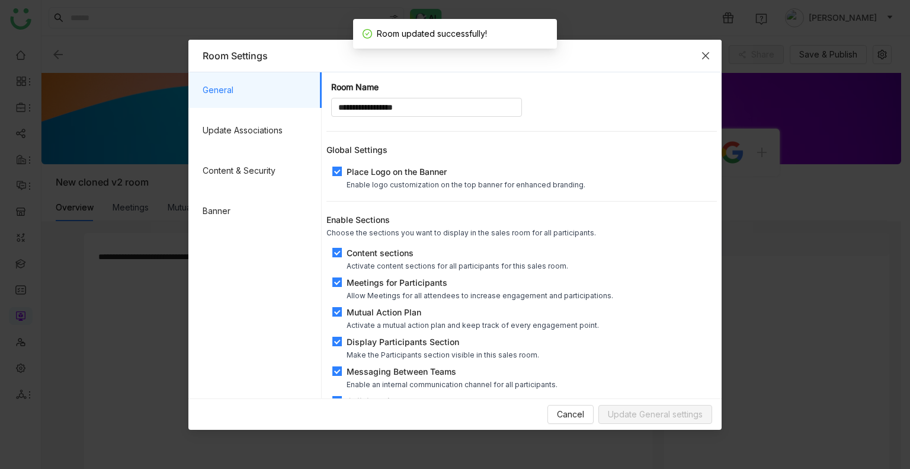
click at [705, 40] on span "Close" at bounding box center [705, 56] width 32 height 32
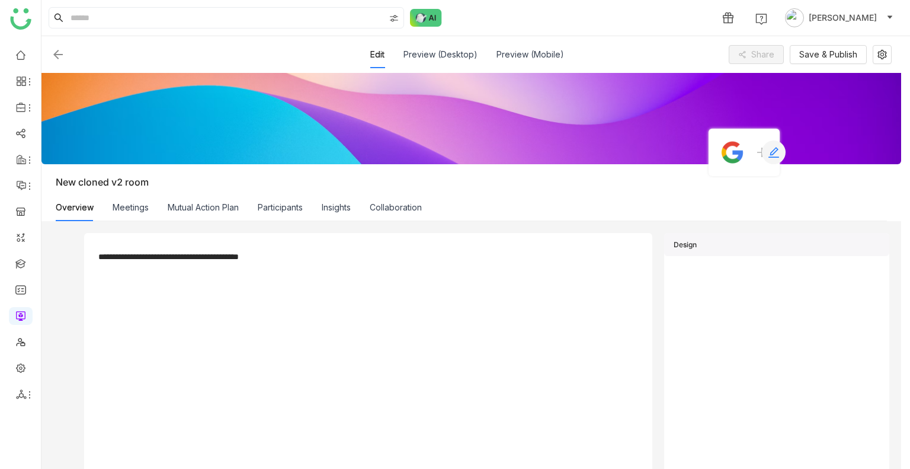
click at [768, 155] on icon at bounding box center [774, 152] width 12 height 12
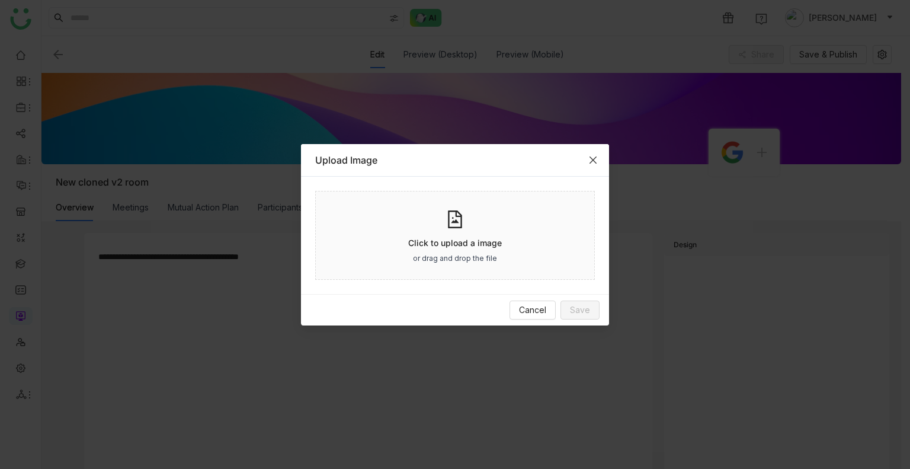
click at [597, 158] on icon "Close" at bounding box center [592, 159] width 9 height 9
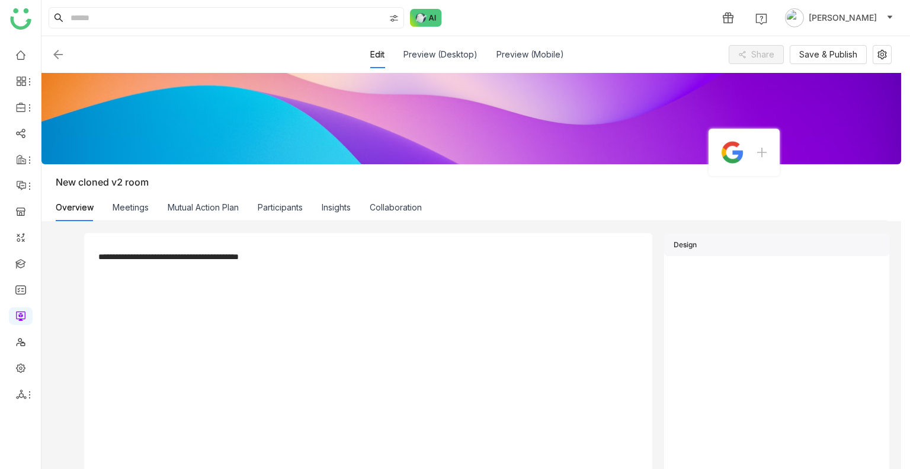
click at [320, 243] on div "**********" at bounding box center [368, 396] width 568 height 326
click at [301, 251] on div "**********" at bounding box center [368, 257] width 540 height 20
type input "*"
click at [112, 400] on div "Documents" at bounding box center [105, 406] width 44 height 12
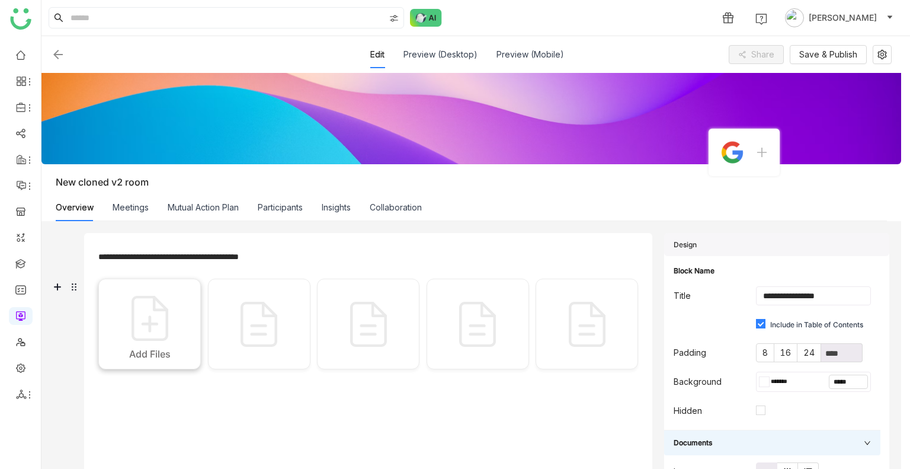
click at [194, 338] on div "Add Files" at bounding box center [149, 323] width 102 height 91
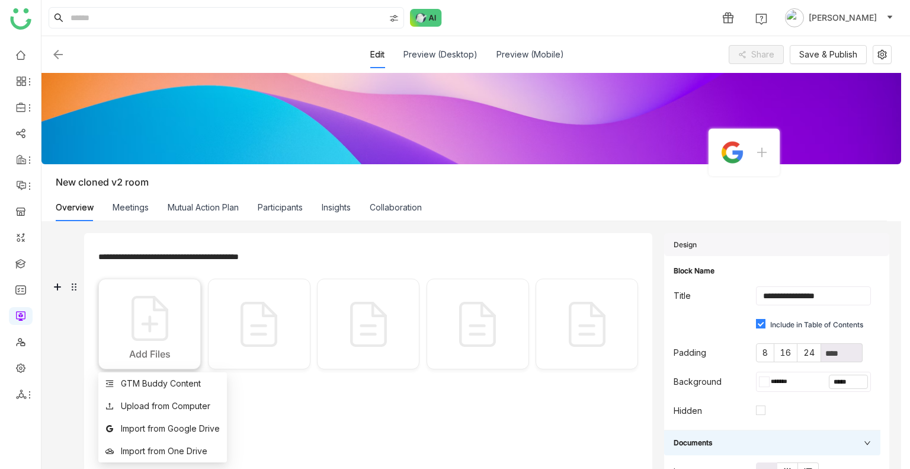
click at [152, 327] on img at bounding box center [149, 317] width 59 height 59
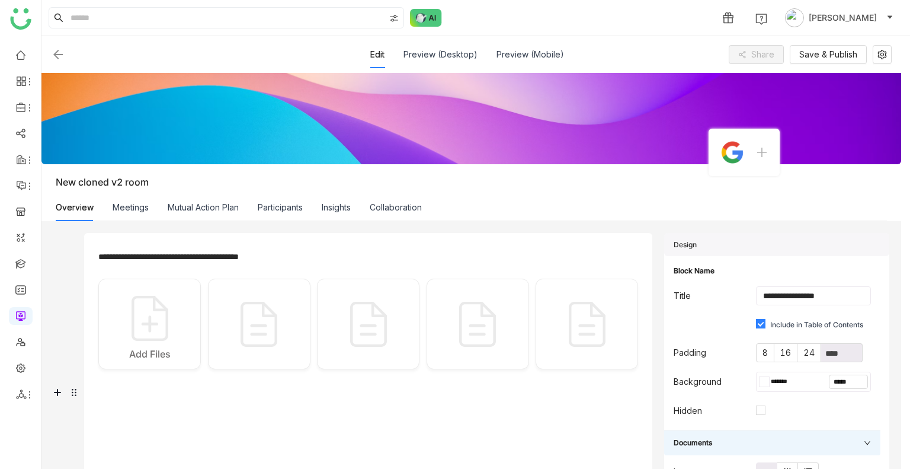
click at [162, 381] on div at bounding box center [368, 391] width 540 height 20
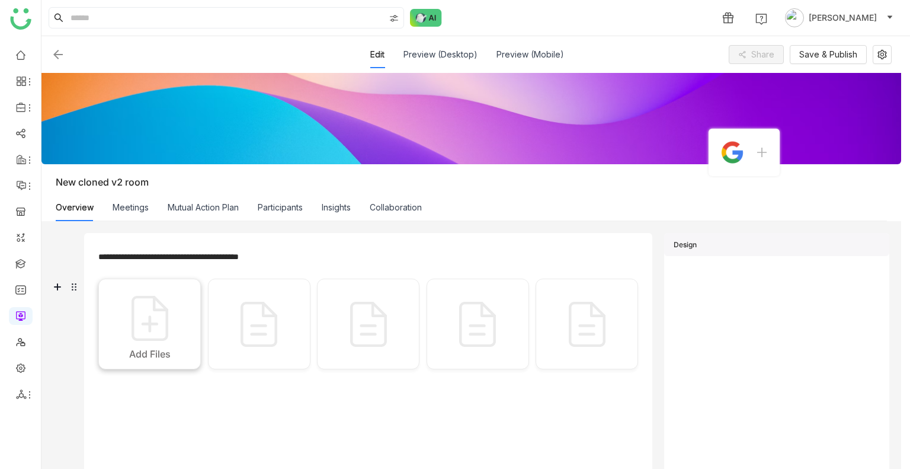
click at [150, 329] on img at bounding box center [149, 317] width 59 height 59
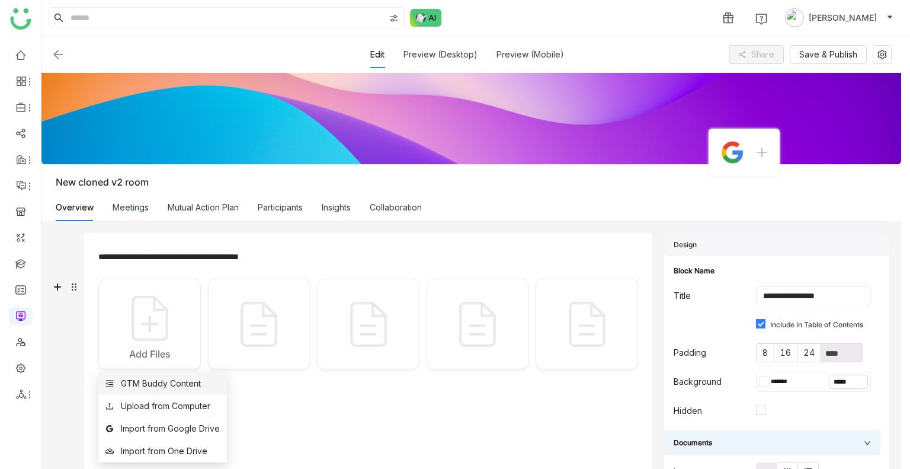
click at [168, 372] on li "GTM Buddy Content" at bounding box center [162, 383] width 129 height 23
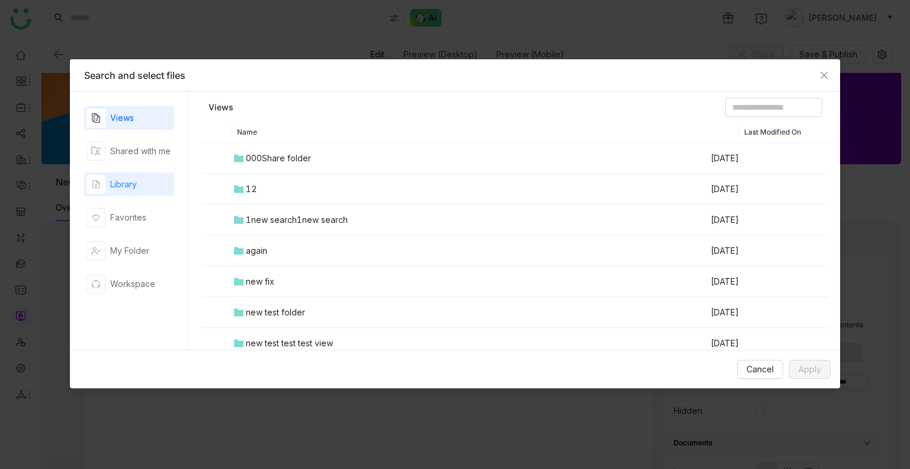
click at [126, 178] on div "Library" at bounding box center [123, 184] width 27 height 13
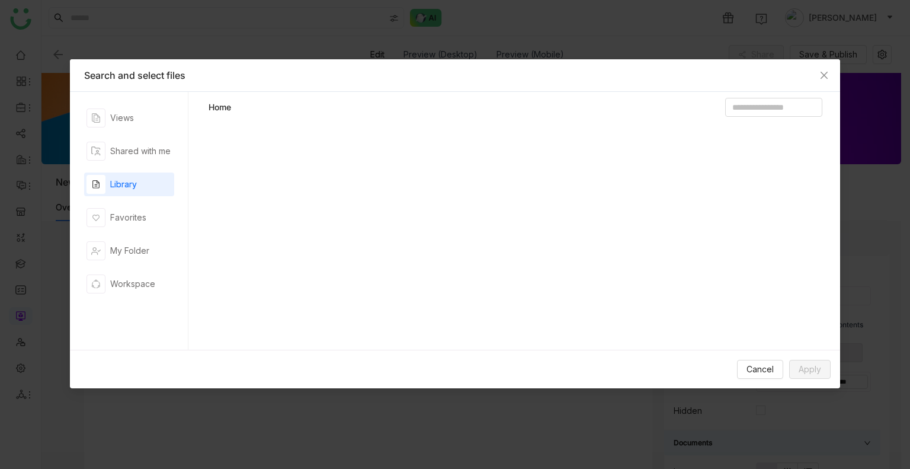
click at [126, 178] on div "Library" at bounding box center [123, 184] width 27 height 13
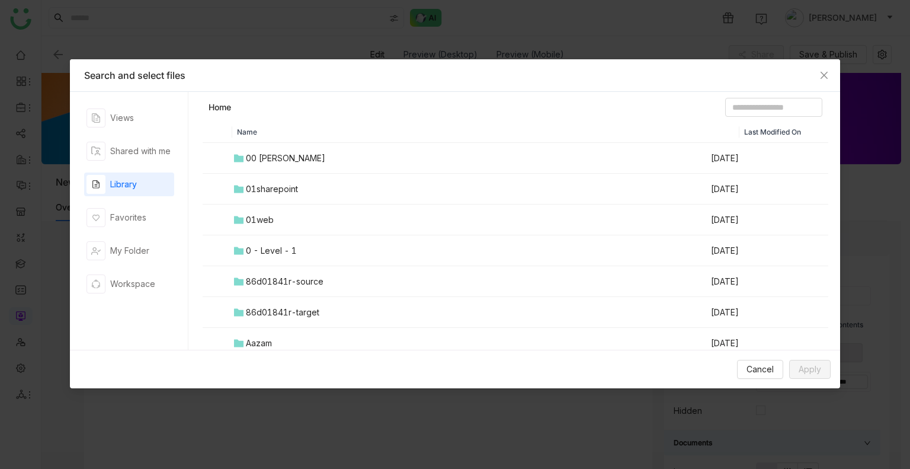
click at [248, 158] on div "00 Arif Folder" at bounding box center [285, 158] width 79 height 13
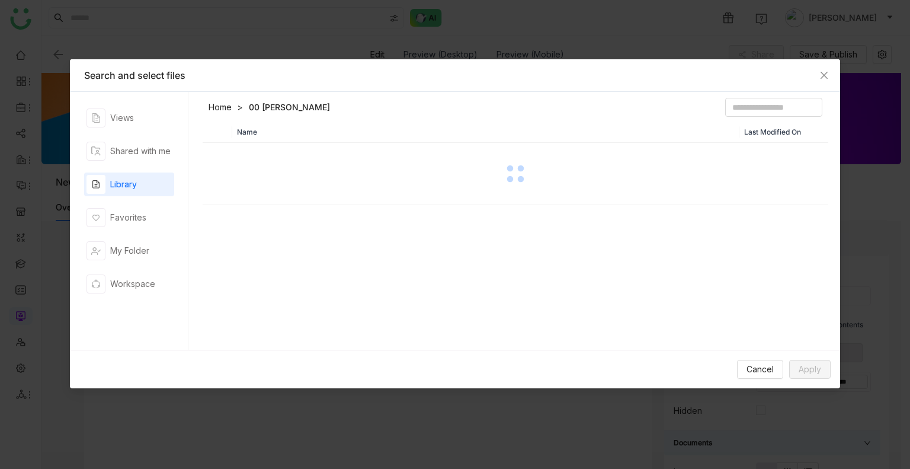
click at [248, 158] on div at bounding box center [515, 173] width 623 height 59
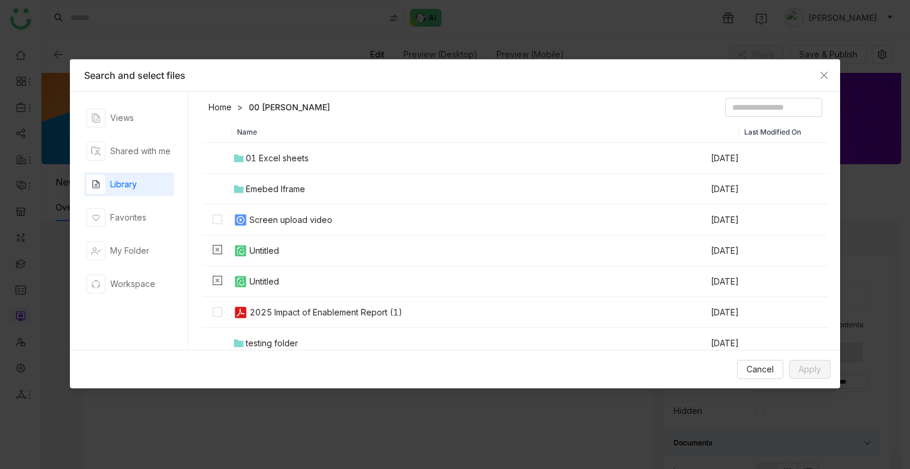
click at [252, 211] on td "Screen upload video" at bounding box center [470, 219] width 477 height 31
click at [232, 310] on td "2025 Impact of Enablement Report (1)" at bounding box center [470, 312] width 477 height 31
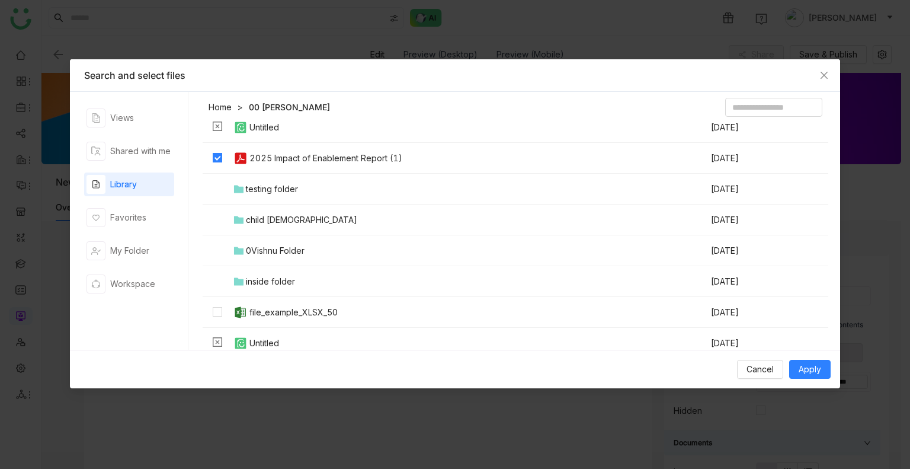
scroll to position [158, 0]
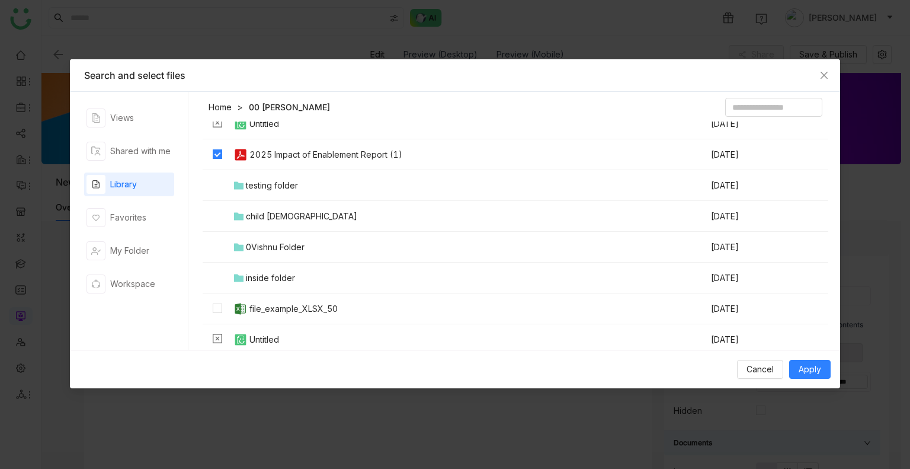
click at [245, 317] on td "file_example_XLSX_50" at bounding box center [470, 308] width 477 height 31
click at [246, 275] on div "inside folder" at bounding box center [270, 277] width 49 height 13
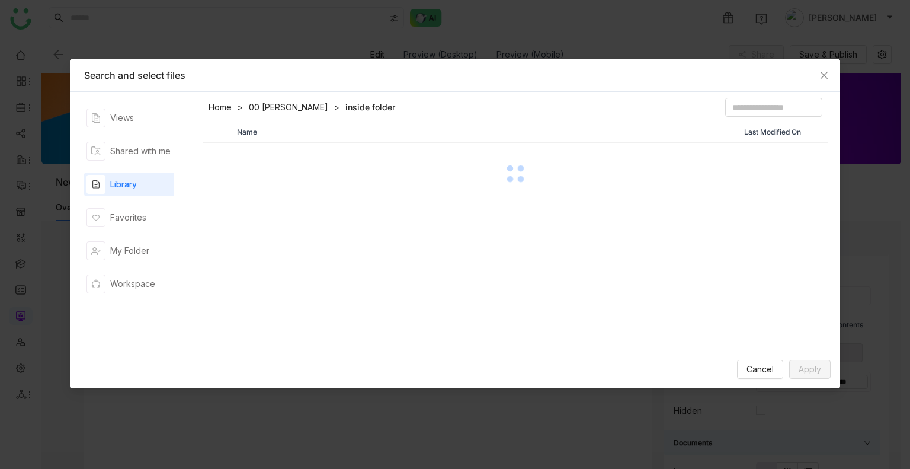
scroll to position [0, 0]
click at [232, 156] on td "Objection Handling Article - Megna.docx" at bounding box center [470, 158] width 477 height 31
click at [806, 369] on span "Apply" at bounding box center [809, 368] width 23 height 13
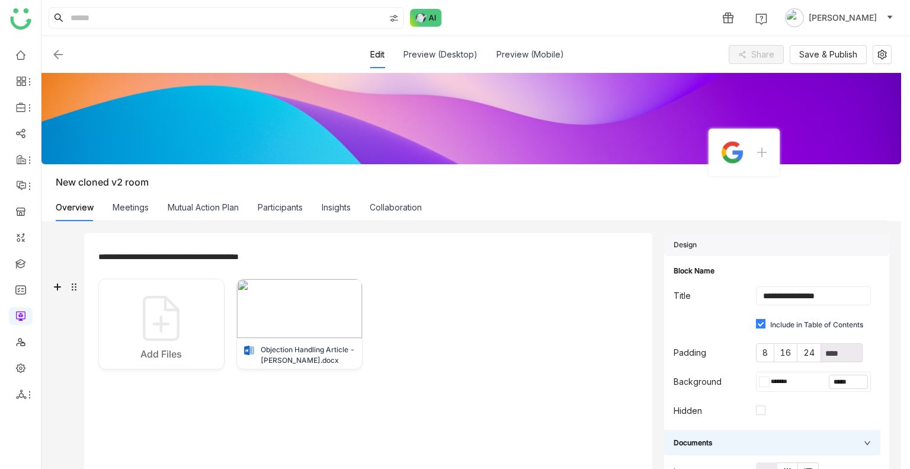
click at [386, 341] on div "Add Files Objection Handling Article - Megna.docx" at bounding box center [368, 323] width 540 height 91
click at [123, 324] on div "Add Files" at bounding box center [161, 323] width 126 height 91
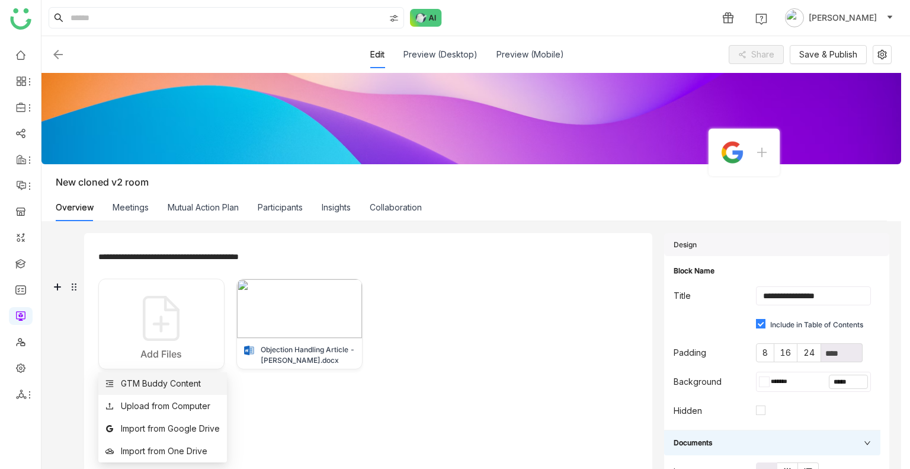
click at [149, 382] on div "GTM Buddy Content" at bounding box center [161, 383] width 80 height 13
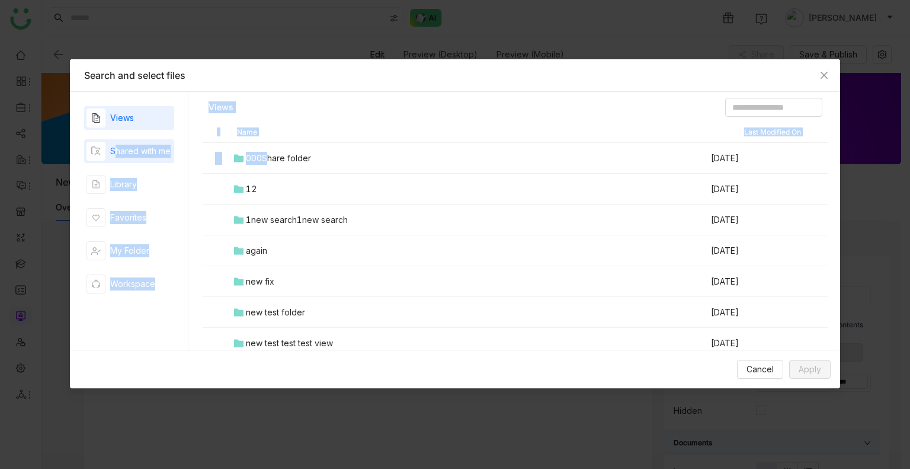
drag, startPoint x: 268, startPoint y: 156, endPoint x: 110, endPoint y: 160, distance: 157.6
click at [110, 160] on nz-tabset "Views Shared with me Library Favorites My Folder Workspace Views Name Last Modi…" at bounding box center [455, 221] width 770 height 258
click at [118, 178] on div "Library" at bounding box center [123, 184] width 27 height 13
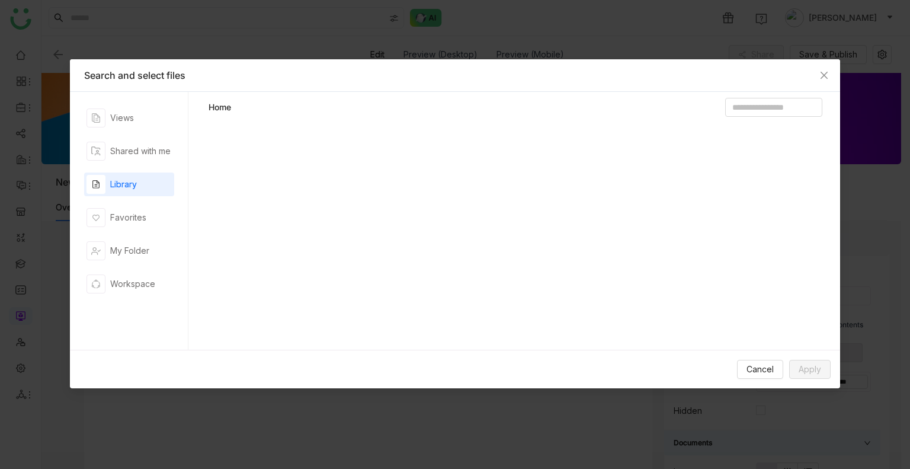
click at [118, 178] on div "Library" at bounding box center [123, 184] width 27 height 13
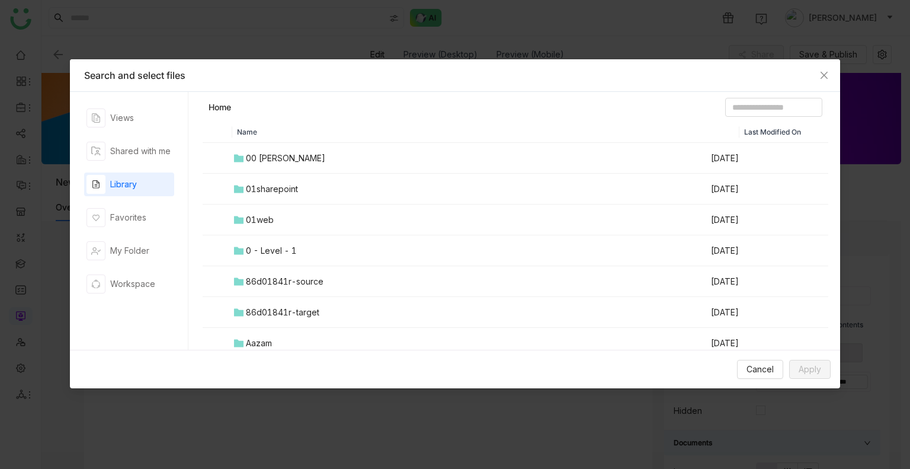
click at [246, 184] on div "01sharepoint" at bounding box center [272, 188] width 52 height 13
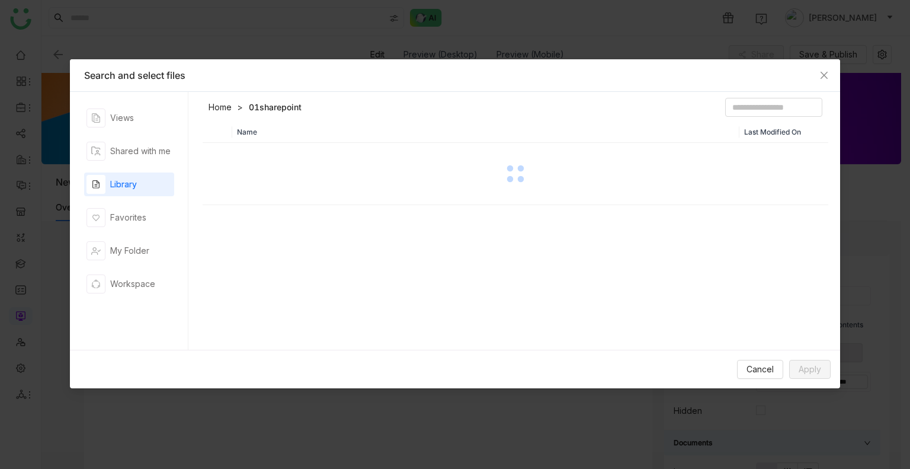
click at [246, 184] on div at bounding box center [515, 173] width 623 height 59
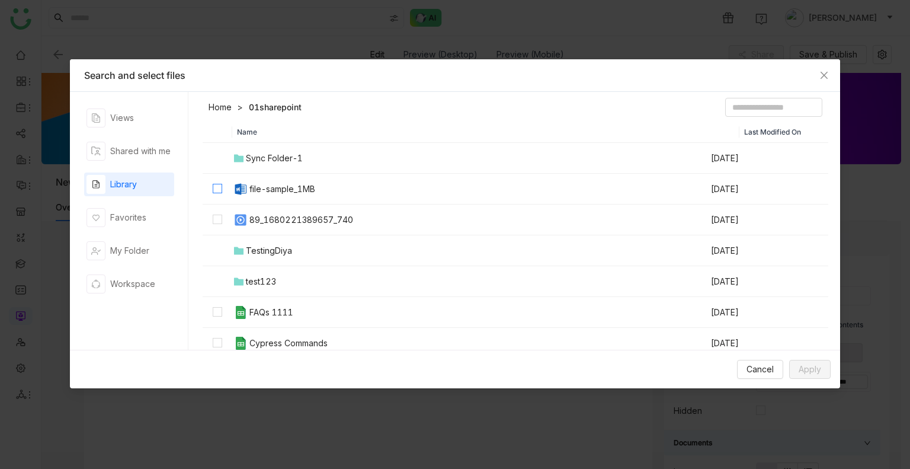
click at [216, 182] on label at bounding box center [217, 188] width 9 height 13
click at [210, 231] on td at bounding box center [218, 219] width 30 height 31
click at [230, 310] on td at bounding box center [218, 312] width 30 height 31
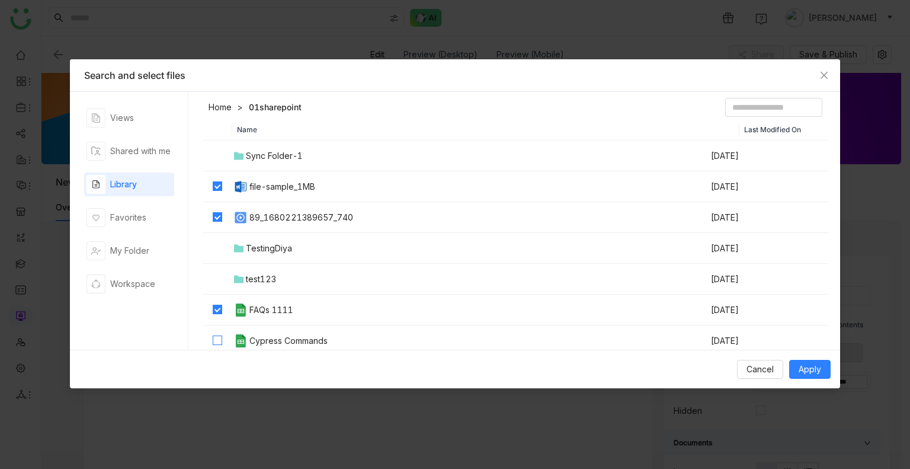
click at [216, 334] on label at bounding box center [217, 340] width 9 height 13
click at [807, 371] on span "Apply" at bounding box center [809, 368] width 23 height 13
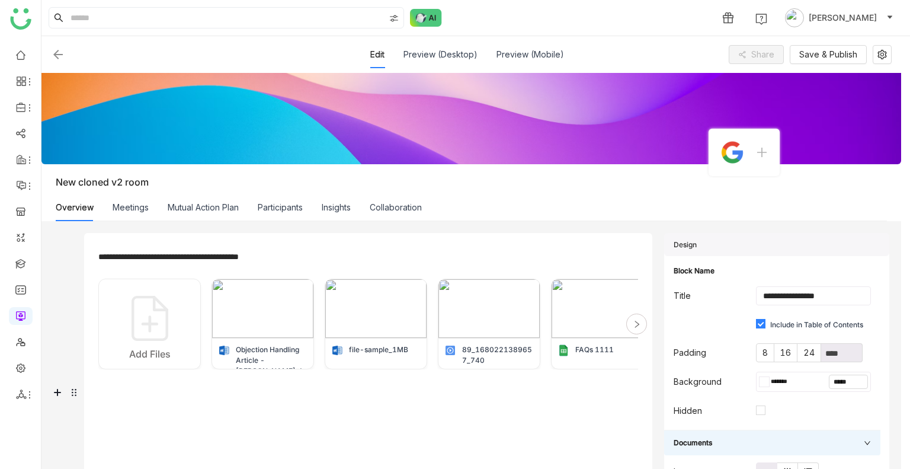
click at [117, 386] on div at bounding box center [368, 391] width 540 height 20
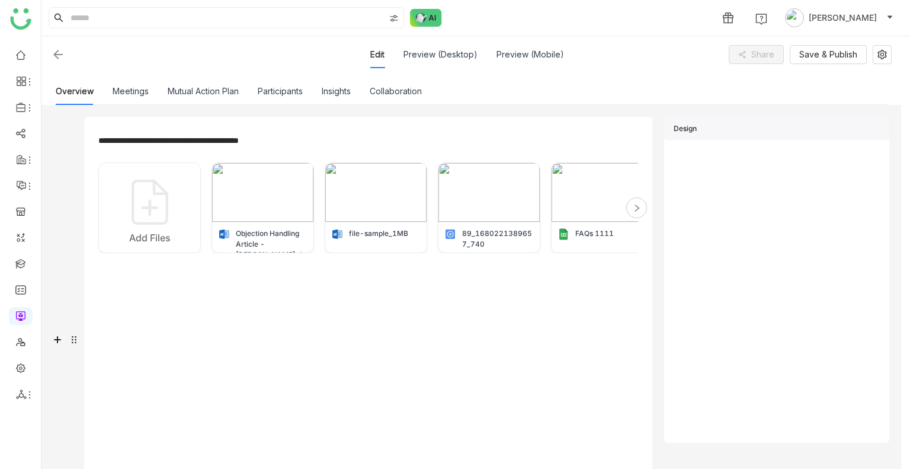
scroll to position [118, 0]
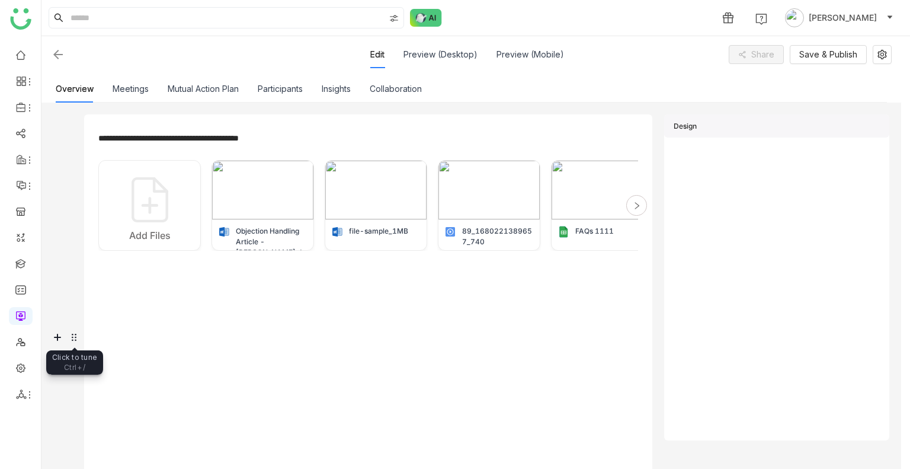
click at [72, 337] on icon at bounding box center [72, 337] width 0 height 0
click at [132, 333] on div at bounding box center [368, 336] width 540 height 20
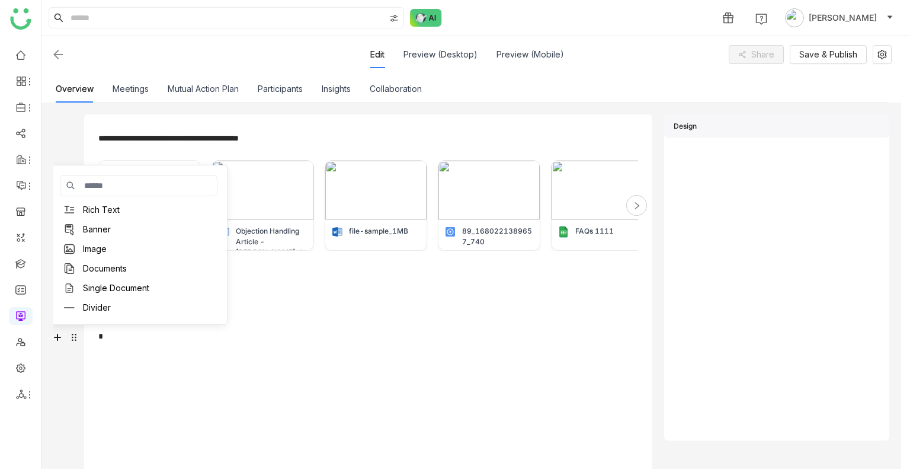
click at [139, 268] on div "Documents" at bounding box center [139, 268] width 158 height 19
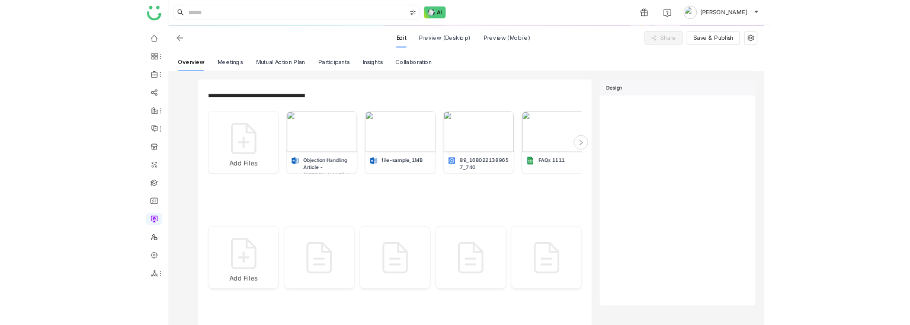
scroll to position [208, 0]
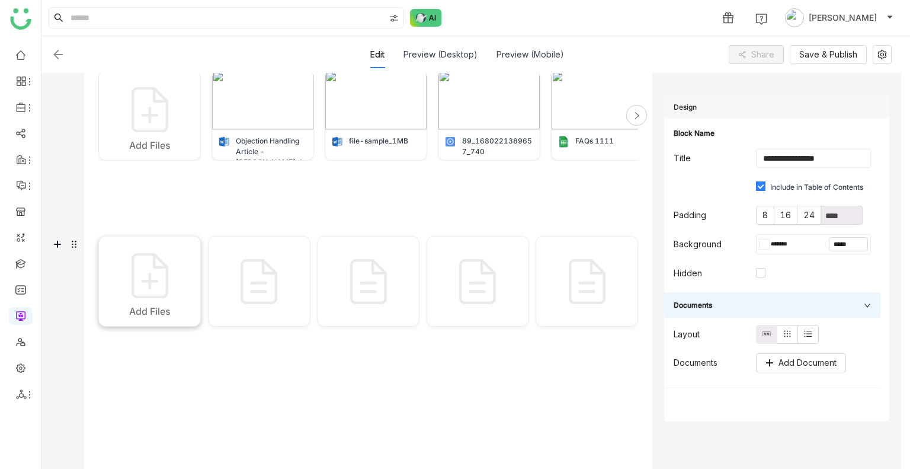
click at [153, 282] on img at bounding box center [149, 275] width 59 height 59
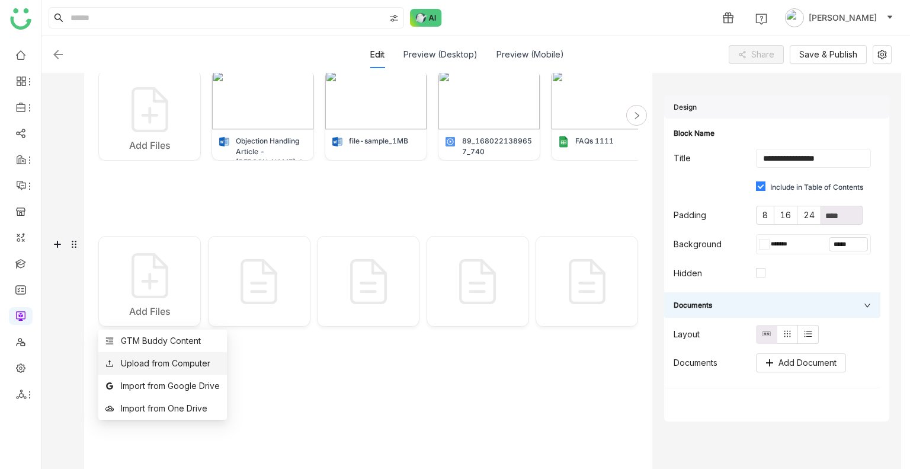
click at [163, 359] on div "Upload from Computer" at bounding box center [165, 363] width 89 height 13
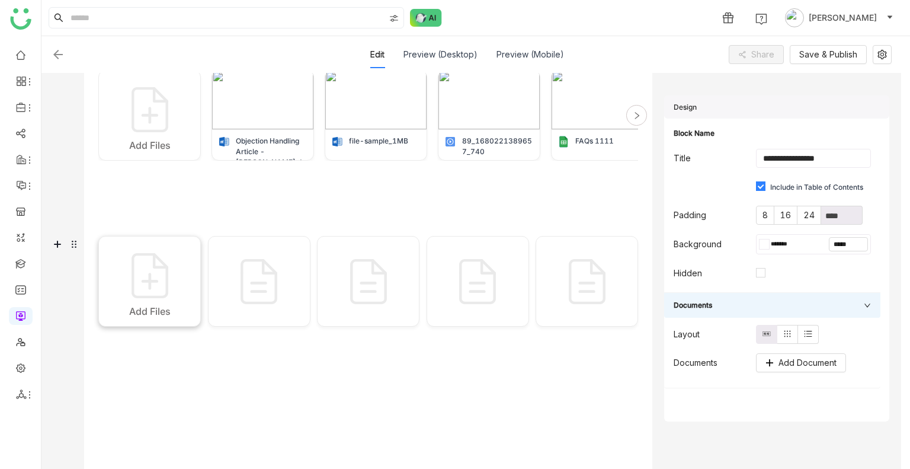
click at [169, 268] on img at bounding box center [149, 275] width 59 height 59
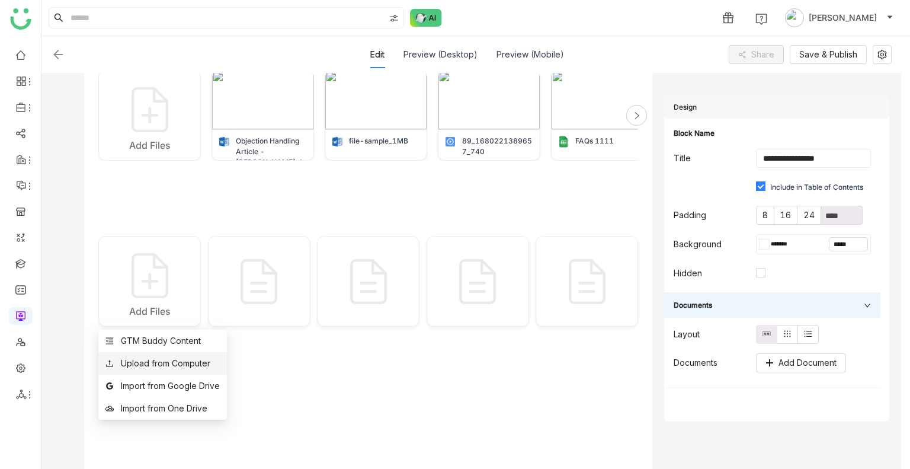
click at [195, 352] on li "Upload from Computer" at bounding box center [162, 363] width 129 height 23
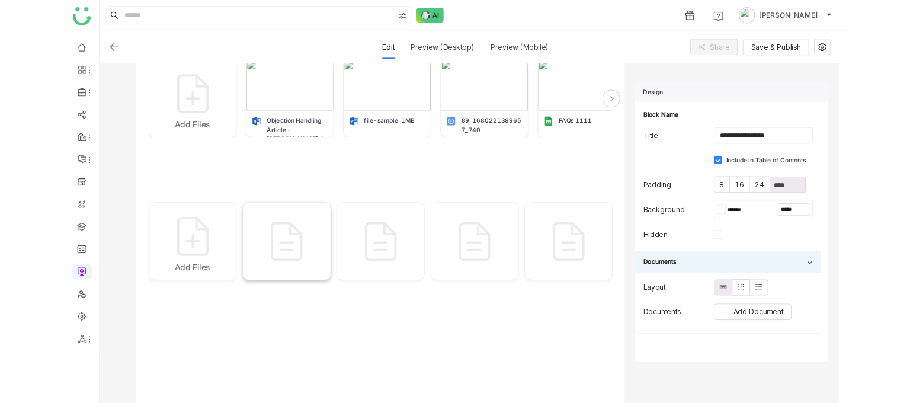
scroll to position [208, 0]
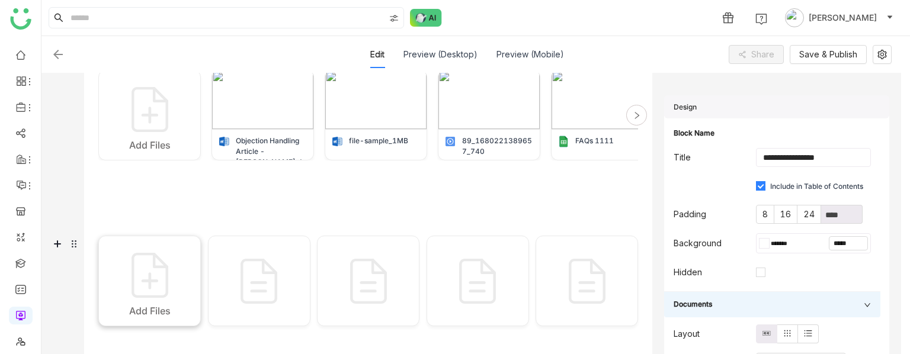
click at [147, 274] on img at bounding box center [149, 275] width 59 height 59
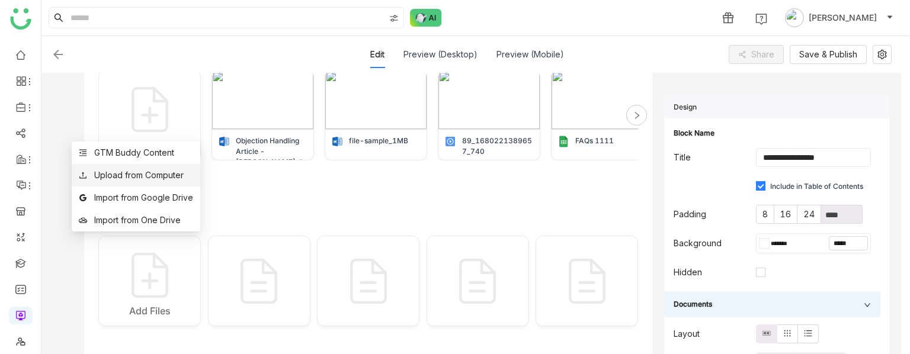
click at [180, 166] on li "Upload from Computer" at bounding box center [136, 175] width 129 height 23
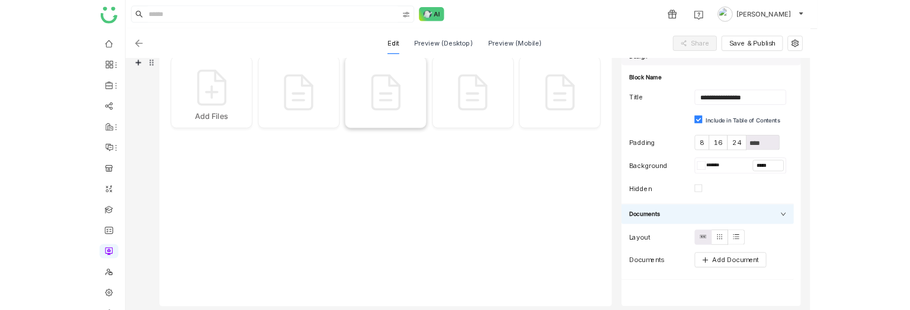
scroll to position [377, 0]
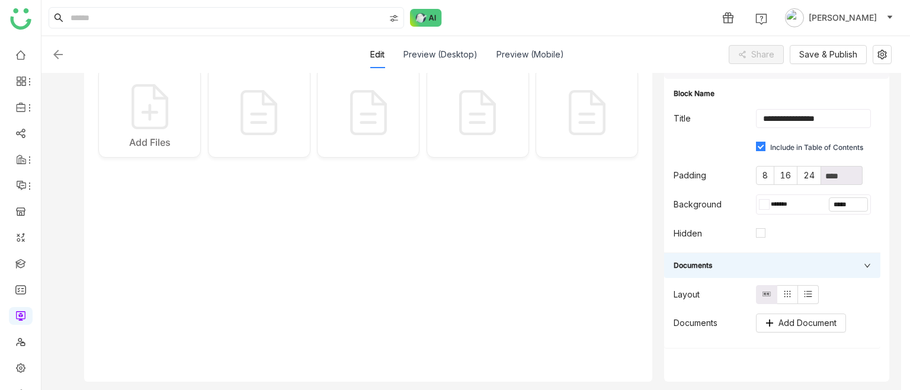
drag, startPoint x: 526, startPoint y: 386, endPoint x: 529, endPoint y: 393, distance: 7.7
click at [529, 390] on html "**********" at bounding box center [455, 195] width 910 height 390
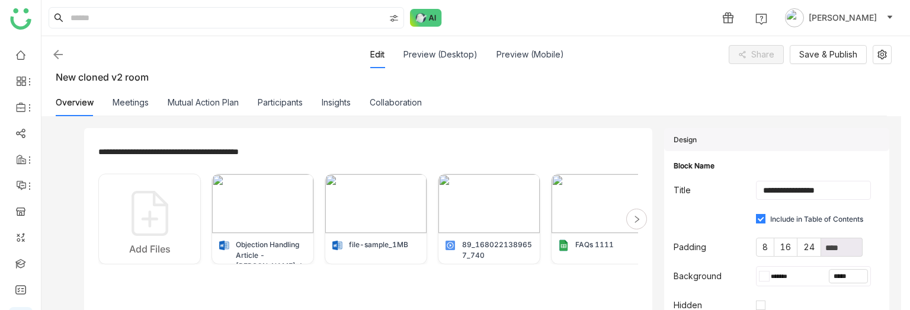
scroll to position [85, 0]
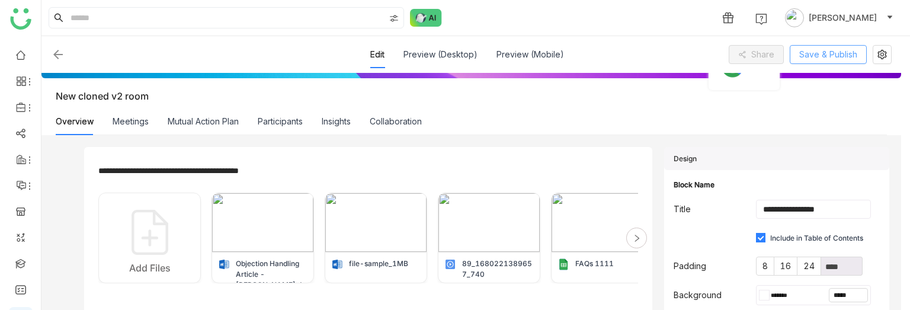
click at [823, 56] on span "Save & Publish" at bounding box center [828, 54] width 58 height 13
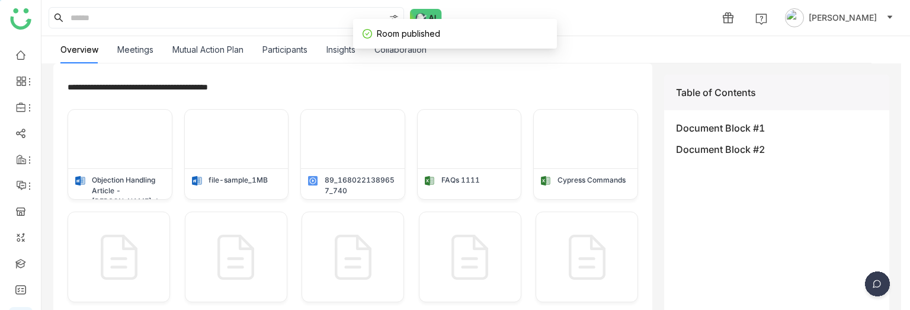
scroll to position [152, 0]
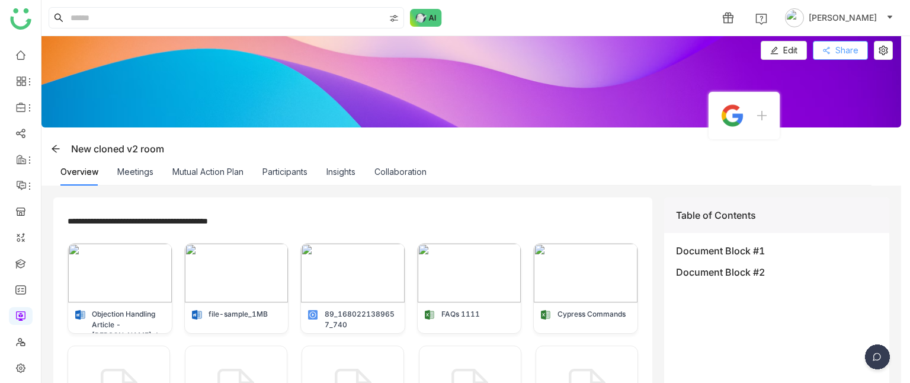
click at [837, 54] on span "Share" at bounding box center [846, 50] width 23 height 13
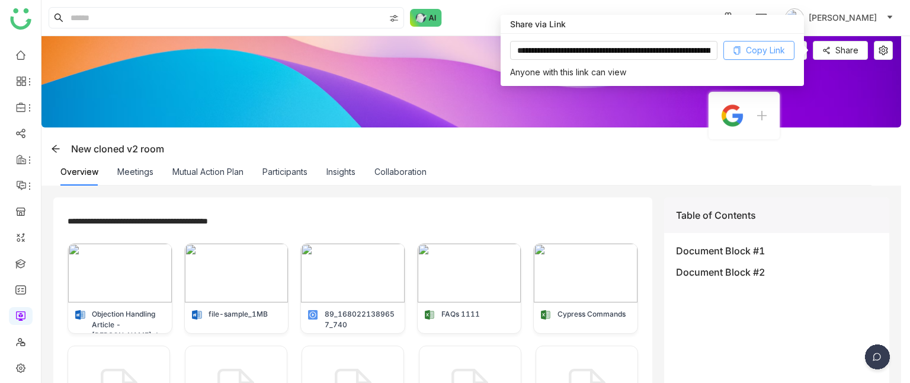
click at [751, 53] on span "Copy Link" at bounding box center [765, 50] width 39 height 13
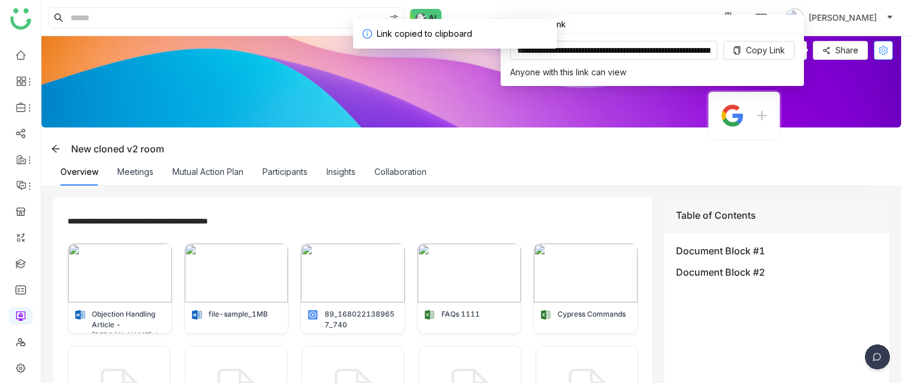
click at [887, 46] on icon at bounding box center [883, 50] width 18 height 9
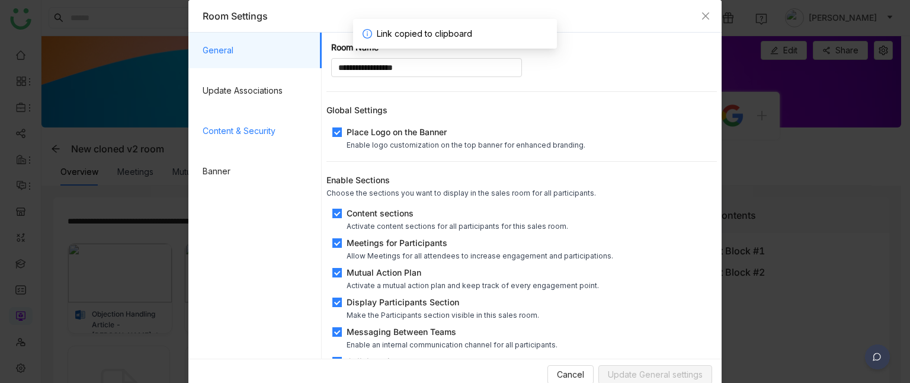
click at [244, 130] on span "Content & Security" at bounding box center [258, 131] width 110 height 36
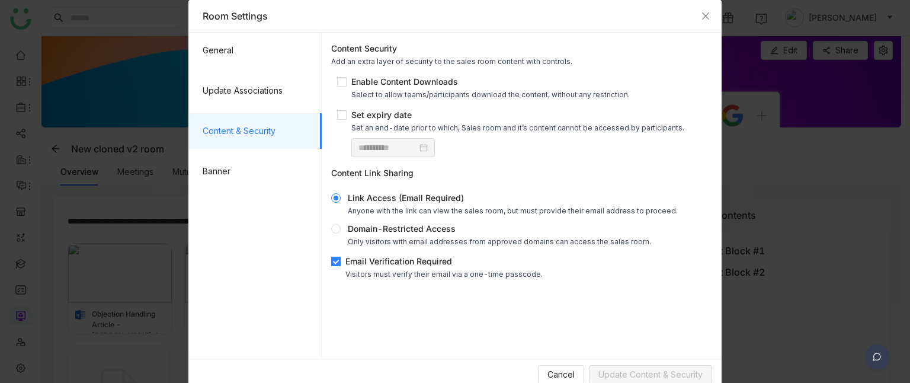
click at [354, 255] on label "Email Verification Required Visitors must verify their email via a one-time pas…" at bounding box center [439, 267] width 216 height 24
click at [386, 94] on div "Select to allow teams/participants download the content, without any restrictio…" at bounding box center [490, 94] width 278 height 9
click at [624, 309] on span "Update Content & Security" at bounding box center [650, 374] width 104 height 13
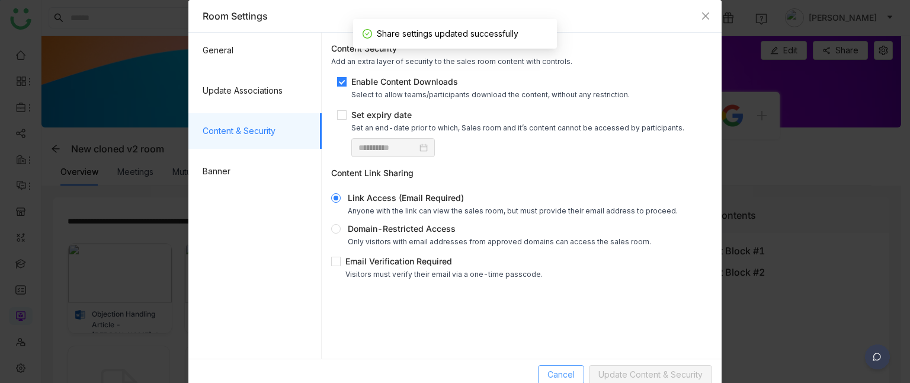
click at [575, 309] on button "Cancel" at bounding box center [561, 374] width 46 height 19
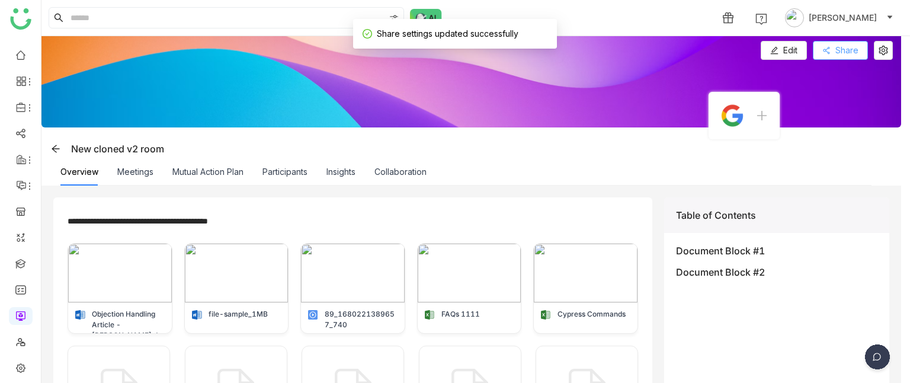
click at [834, 41] on button "Share" at bounding box center [840, 50] width 55 height 19
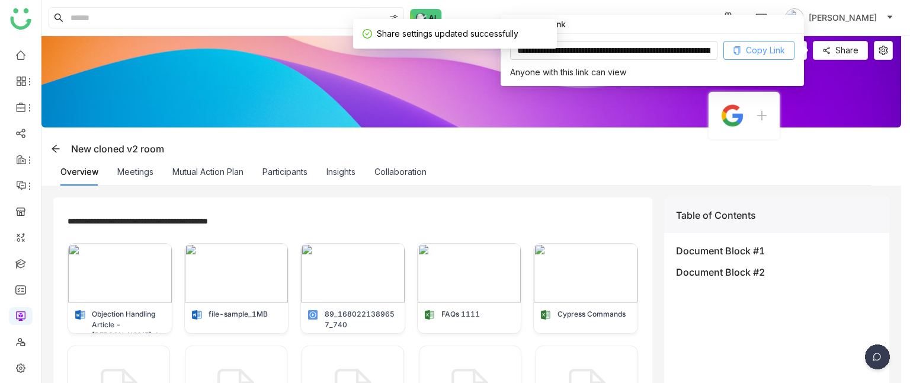
click at [758, 50] on span "Copy Link" at bounding box center [765, 50] width 39 height 13
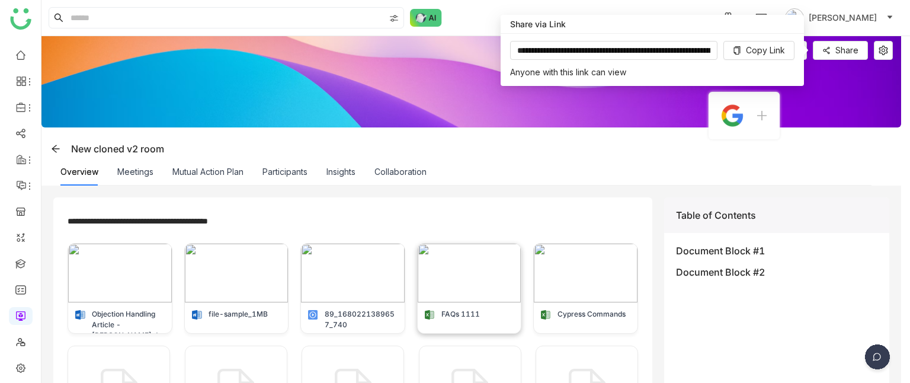
click at [484, 260] on img at bounding box center [470, 272] width 104 height 59
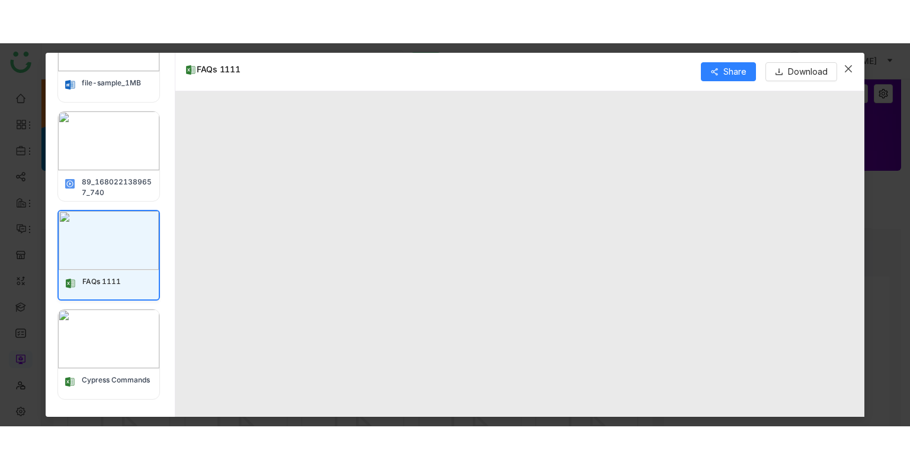
scroll to position [173, 0]
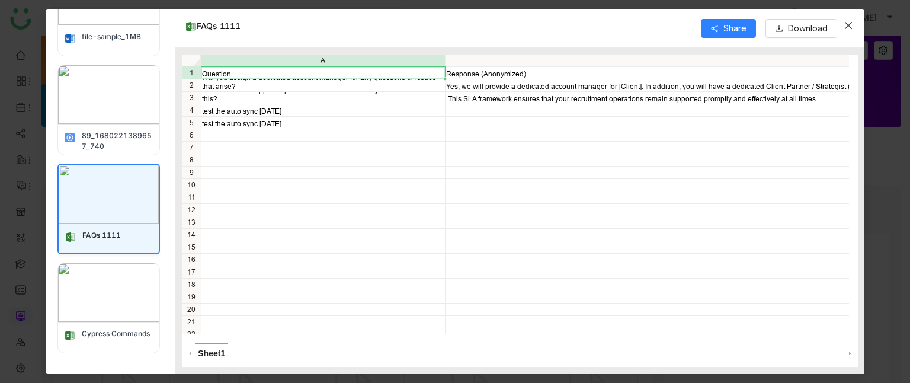
click at [853, 25] on icon "Close" at bounding box center [847, 25] width 9 height 9
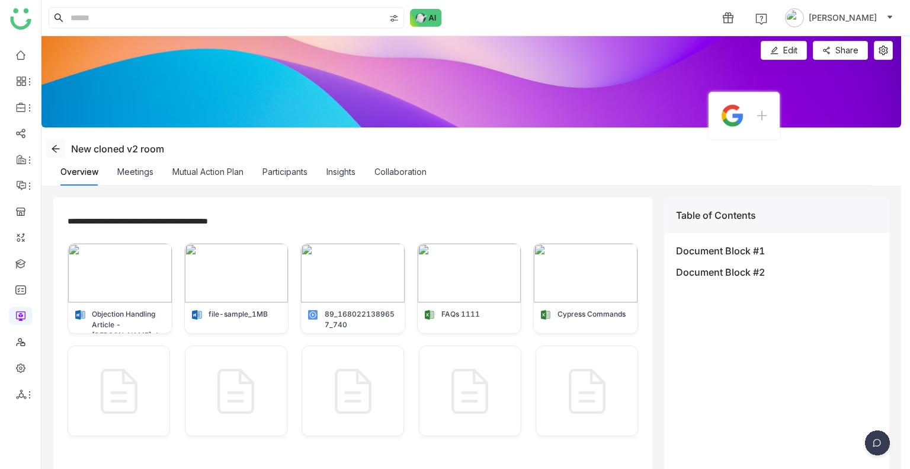
click at [54, 147] on icon at bounding box center [55, 148] width 9 height 9
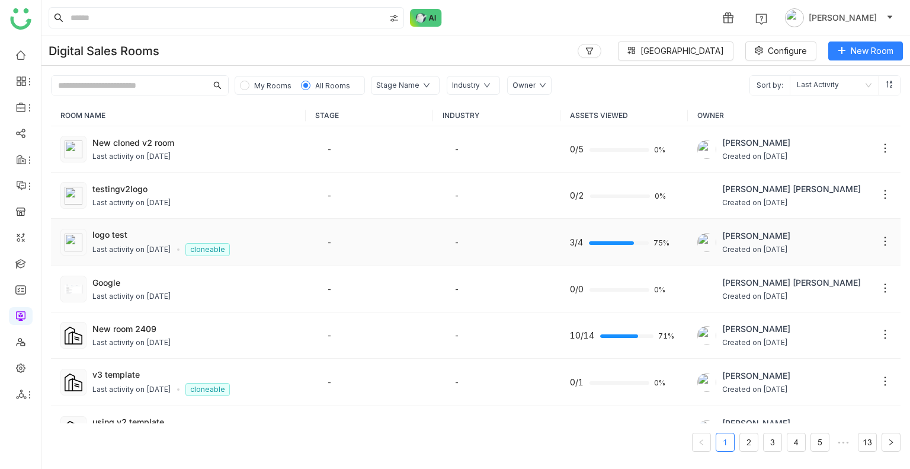
click at [140, 249] on div "Last activity on Sep 26, 2025" at bounding box center [131, 249] width 79 height 11
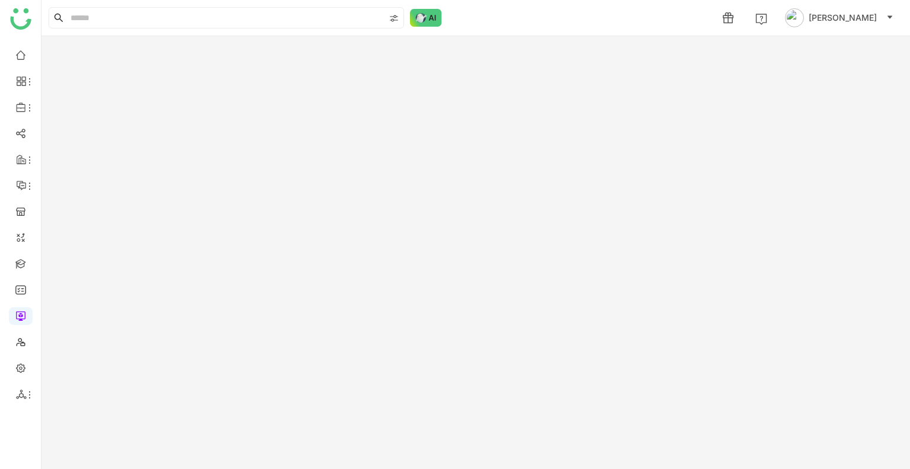
click at [140, 249] on gtmb-room-detail at bounding box center [475, 252] width 868 height 432
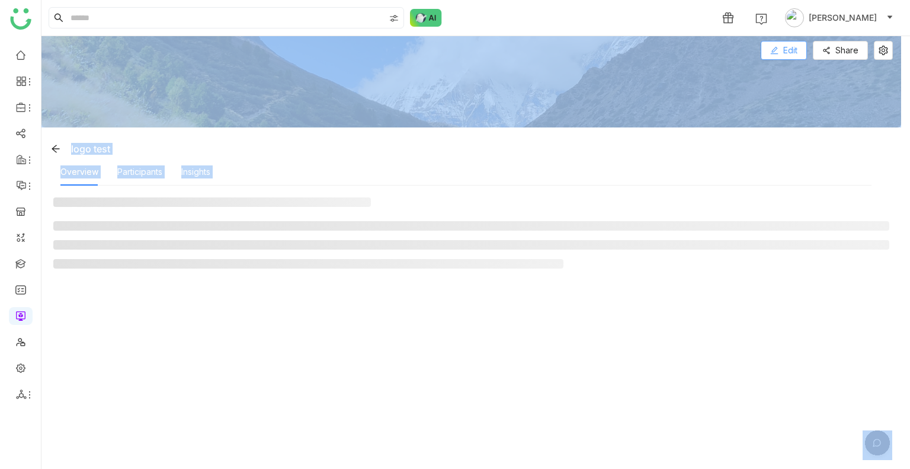
click at [783, 55] on span "Edit" at bounding box center [790, 50] width 14 height 13
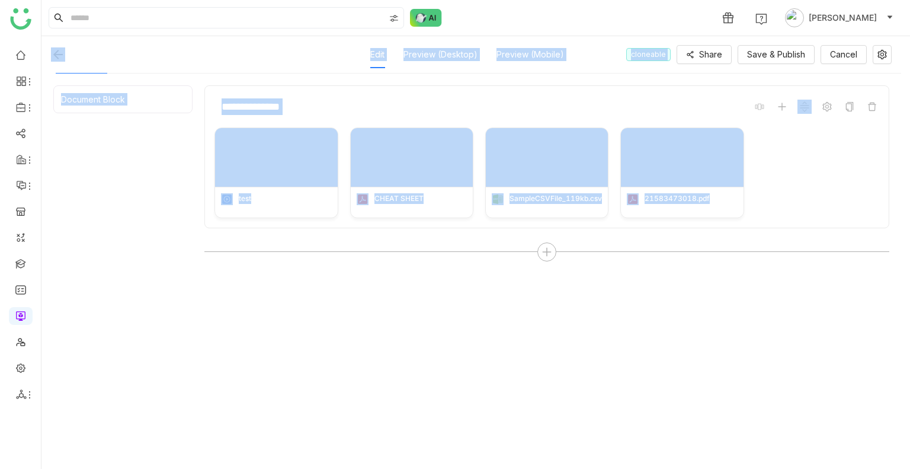
scroll to position [143, 0]
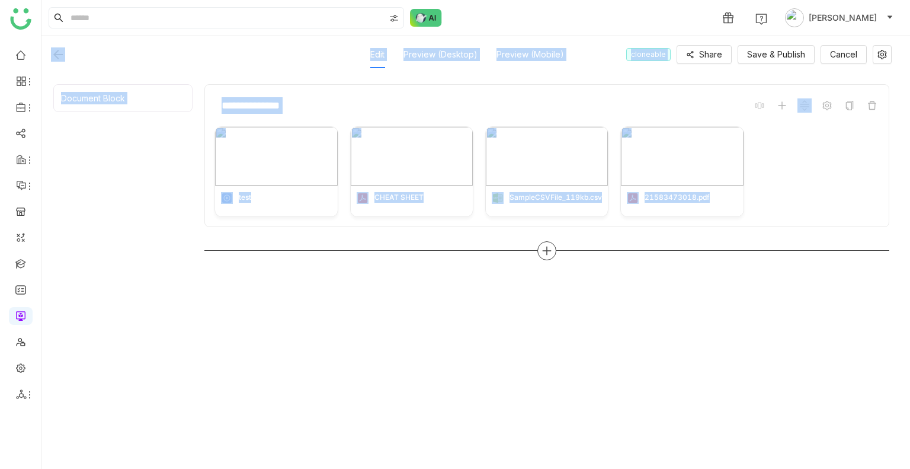
click at [546, 250] on icon at bounding box center [547, 250] width 8 height 1
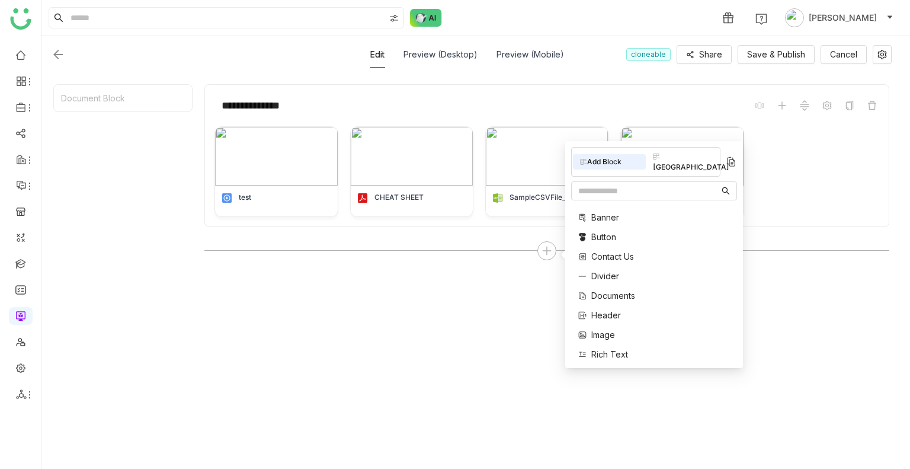
click at [605, 289] on span "Documents" at bounding box center [613, 295] width 44 height 12
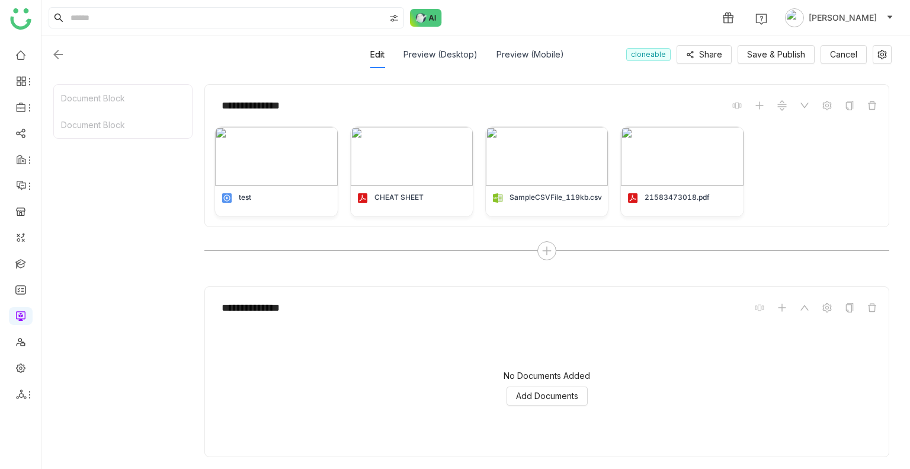
scroll to position [177, 0]
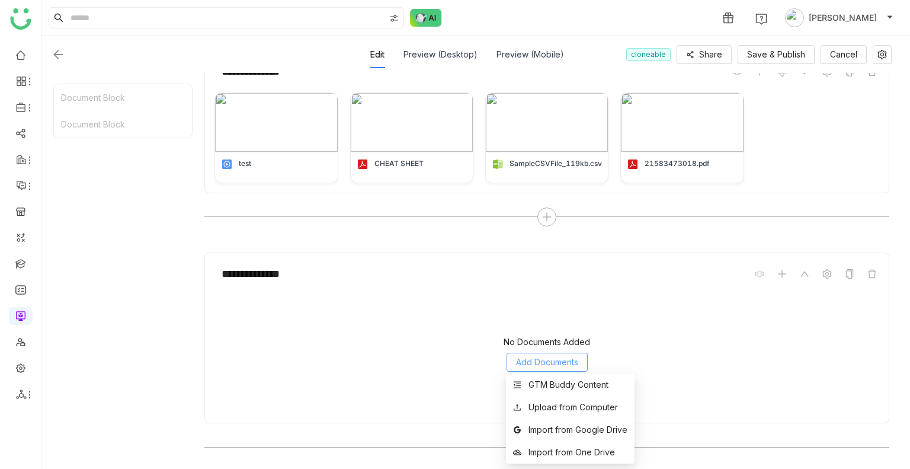
click at [528, 309] on span "Add Documents" at bounding box center [547, 361] width 62 height 13
click at [564, 309] on div "Import from Google Drive" at bounding box center [577, 429] width 99 height 13
click at [547, 309] on span "Add Documents" at bounding box center [547, 361] width 62 height 13
click at [564, 309] on div "Import from Google Drive" at bounding box center [577, 429] width 99 height 13
click at [559, 309] on button "Add Documents" at bounding box center [546, 361] width 81 height 19
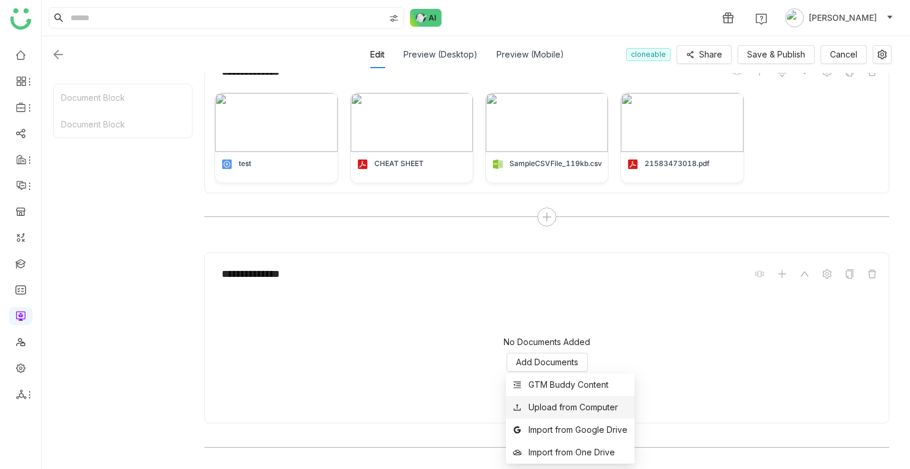
click at [543, 309] on div "Upload from Computer" at bounding box center [572, 406] width 89 height 13
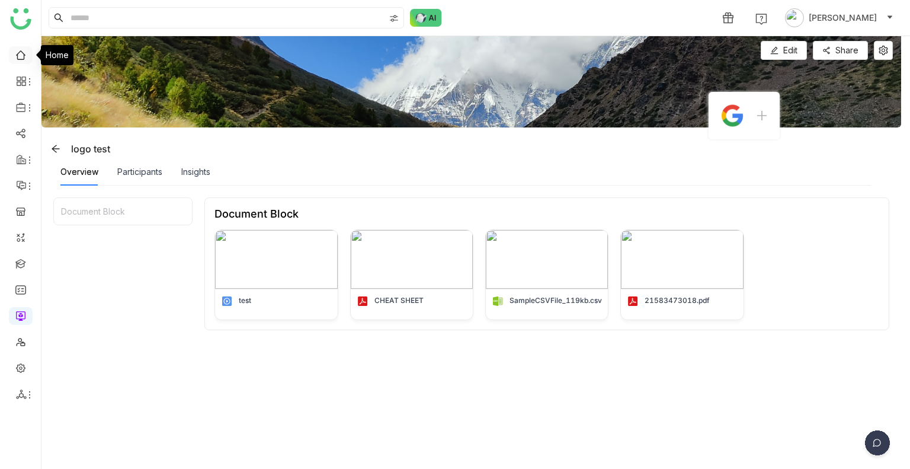
click at [26, 50] on link at bounding box center [20, 54] width 11 height 10
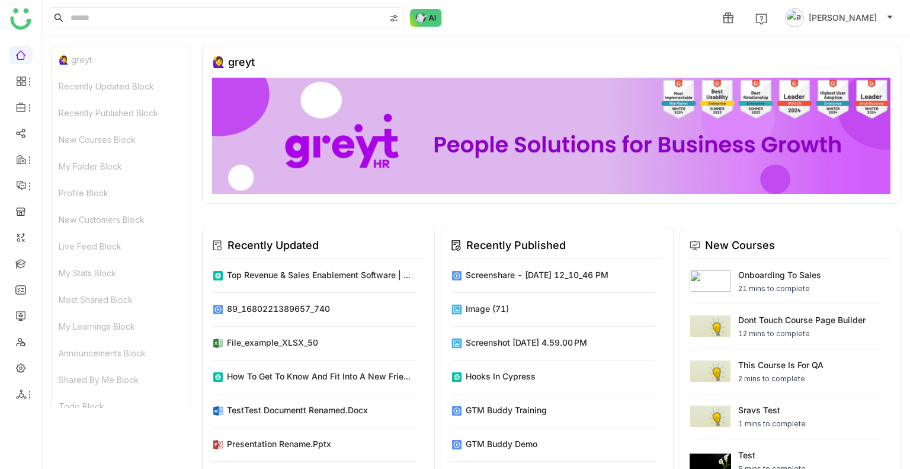
click at [841, 15] on span "Uday Bhanu" at bounding box center [842, 17] width 68 height 13
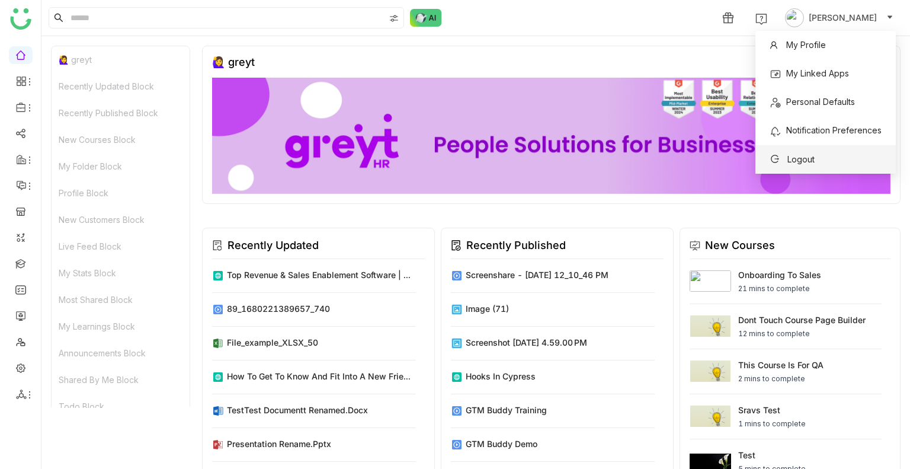
click at [817, 164] on span "Logout" at bounding box center [791, 159] width 59 height 19
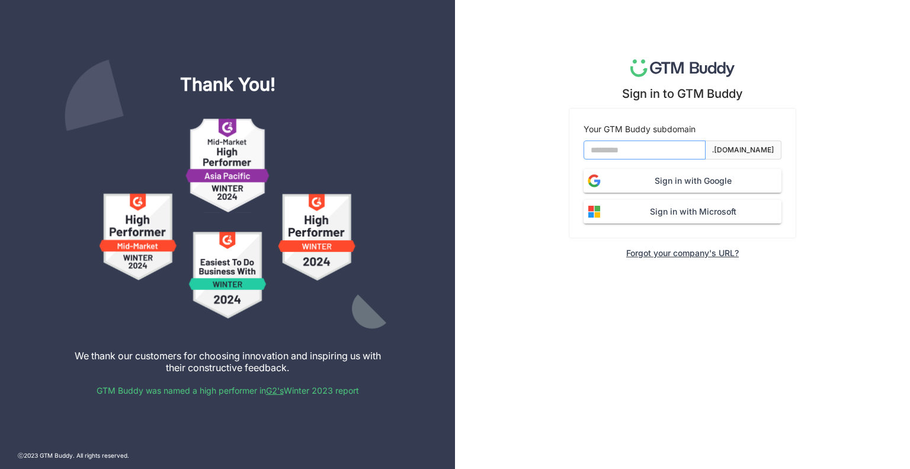
click at [686, 154] on input at bounding box center [644, 149] width 122 height 19
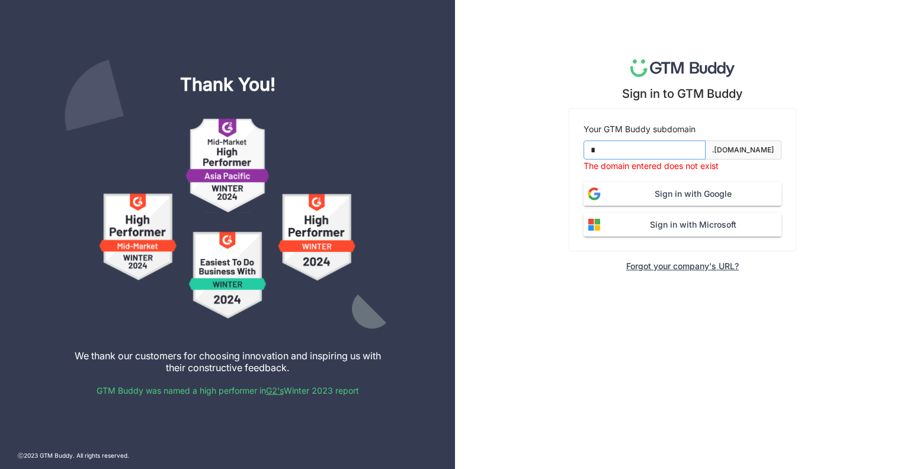
type input "*******"
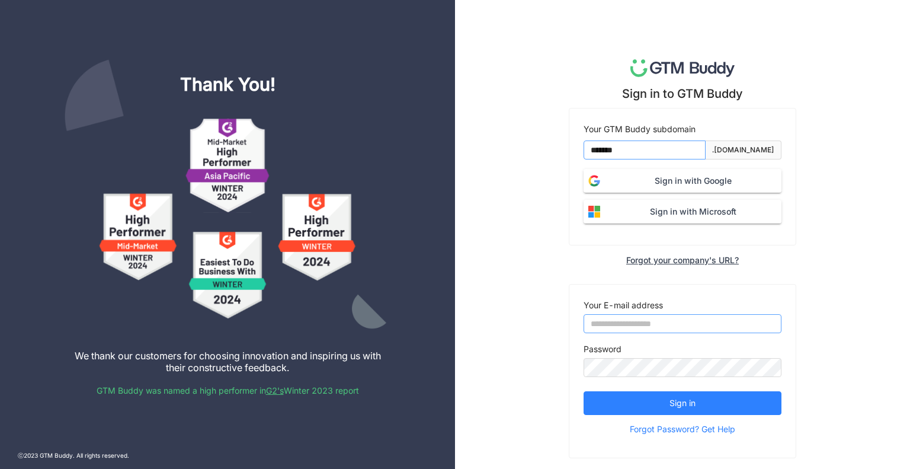
type input "**********"
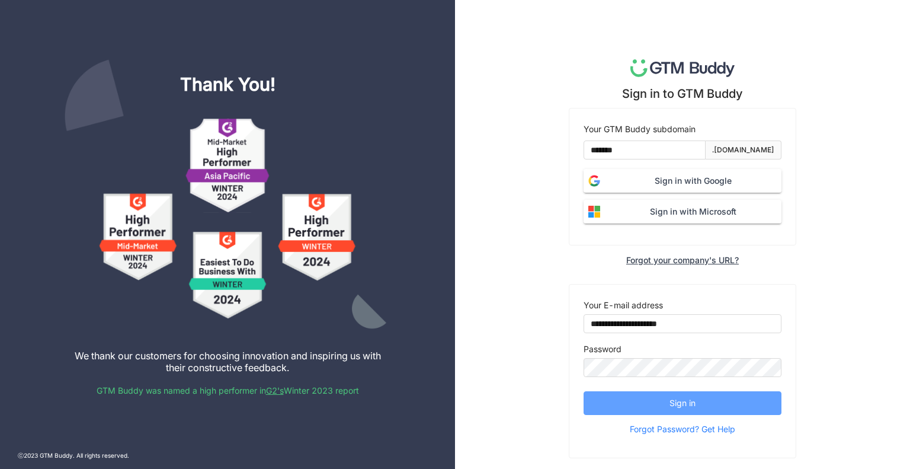
click at [679, 400] on span "Sign in" at bounding box center [682, 402] width 26 height 13
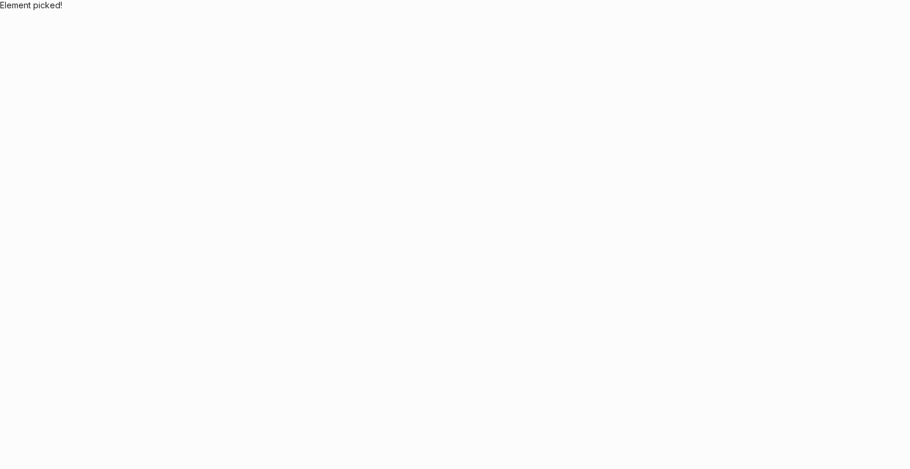
click at [679, 400] on body "Element picked!" at bounding box center [455, 234] width 910 height 469
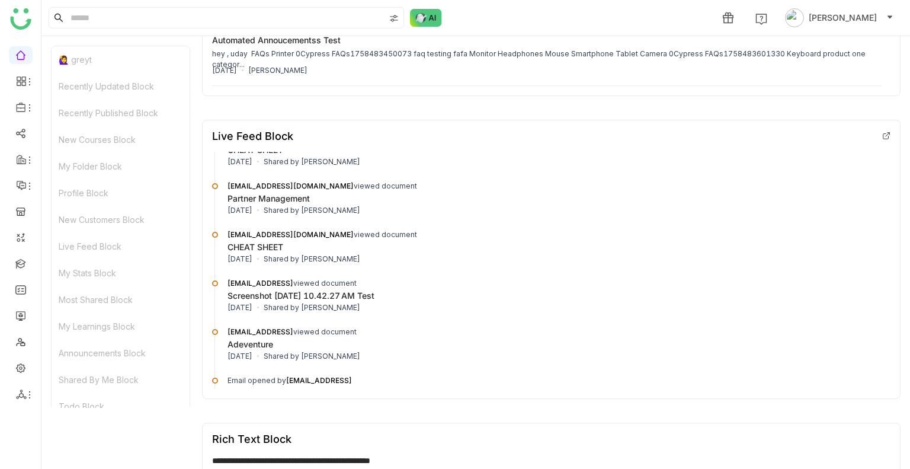
scroll to position [1037, 0]
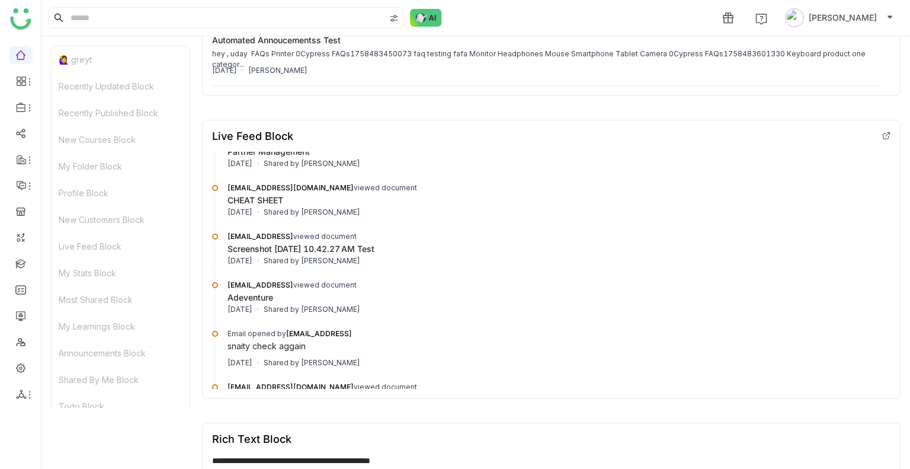
click at [100, 153] on div "My Folder Block" at bounding box center [121, 166] width 138 height 27
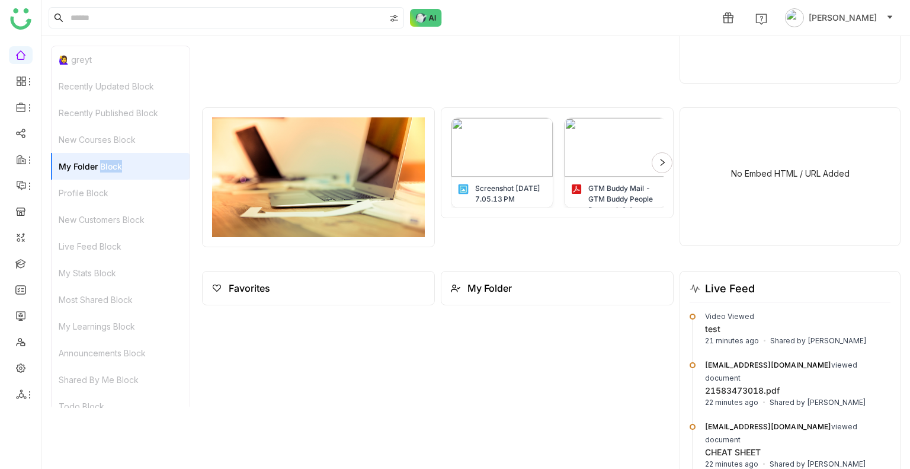
click at [100, 153] on div "My Folder Block" at bounding box center [121, 166] width 138 height 27
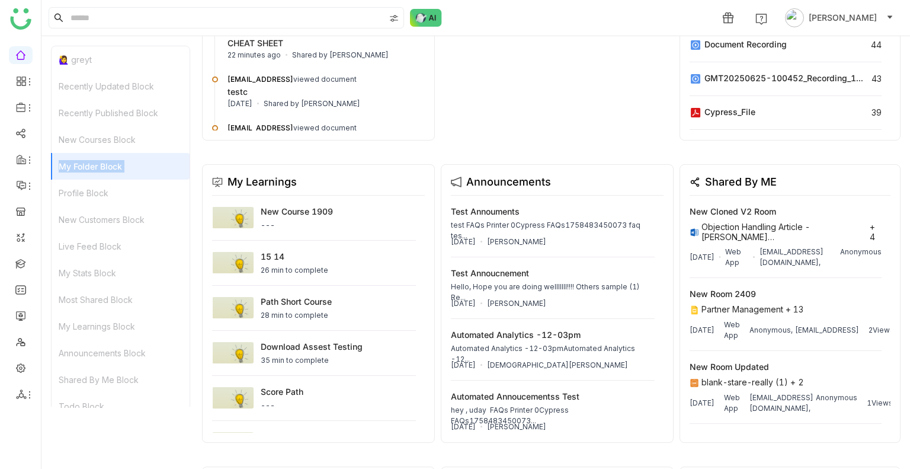
click at [100, 153] on div "My Folder Block" at bounding box center [121, 166] width 138 height 27
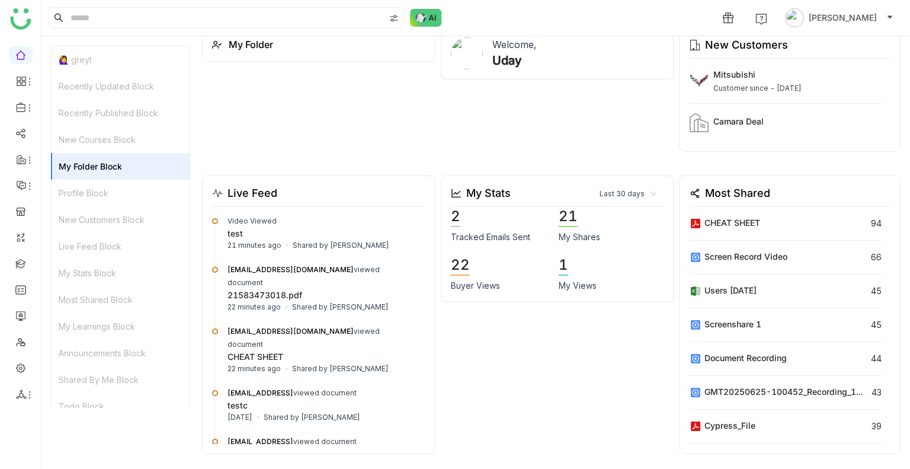
click at [97, 129] on div "New Courses Block" at bounding box center [121, 139] width 138 height 27
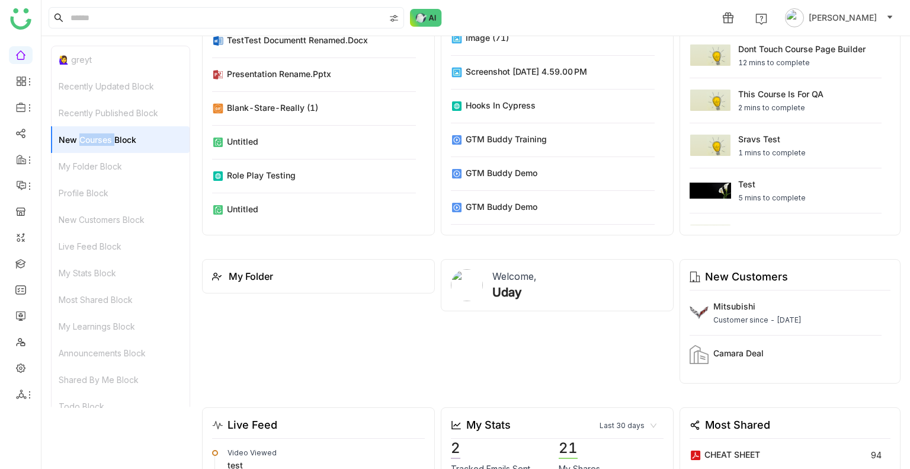
click at [97, 129] on div "New Courses Block" at bounding box center [121, 139] width 138 height 27
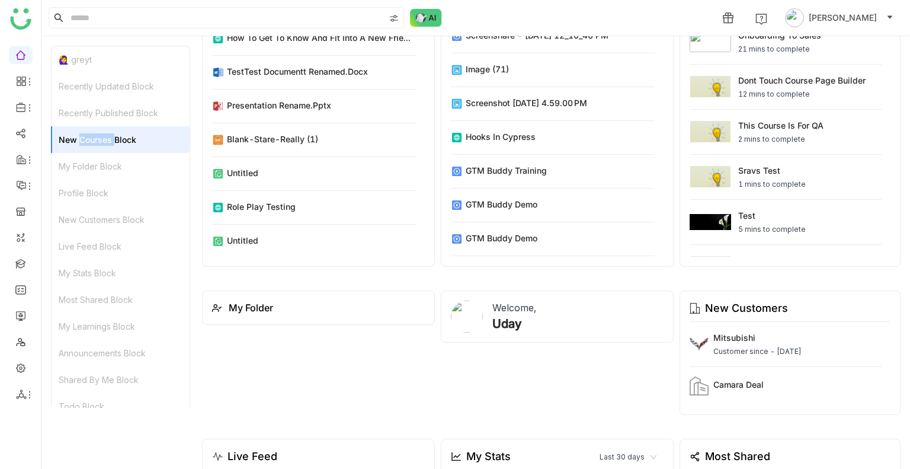
scroll to position [201, 0]
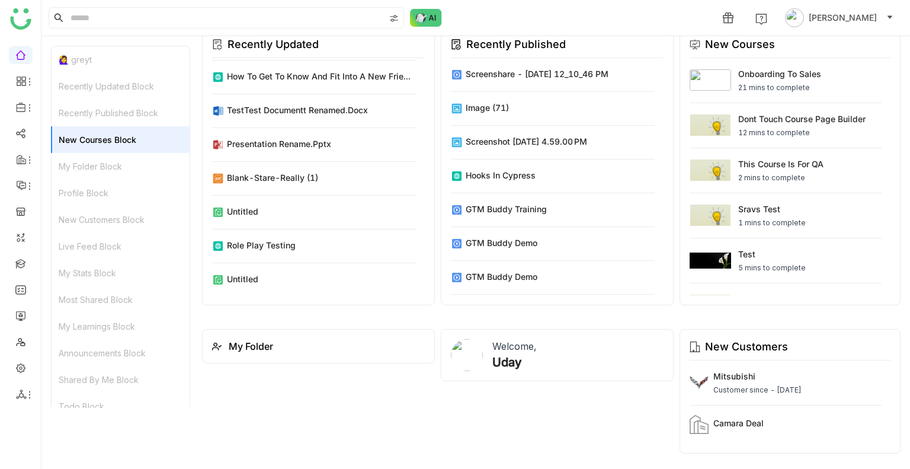
click at [94, 100] on div "Recently Published Block" at bounding box center [121, 113] width 138 height 27
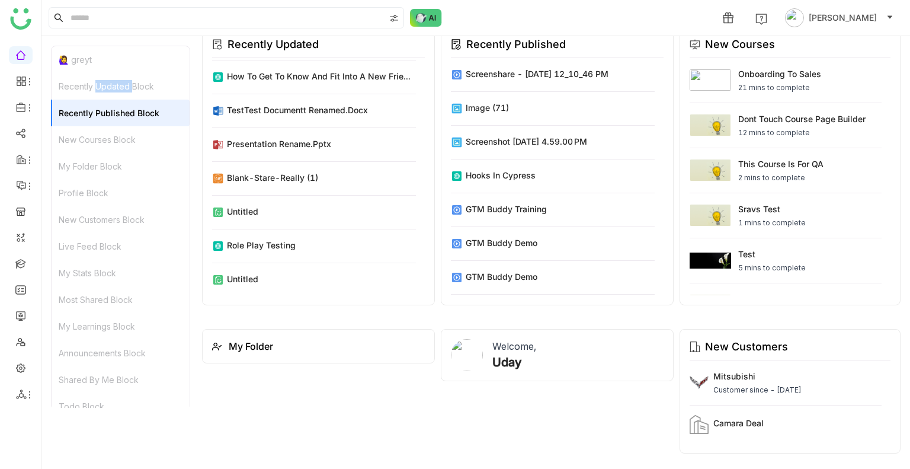
click at [94, 99] on div "Recently Updated Block" at bounding box center [121, 86] width 138 height 27
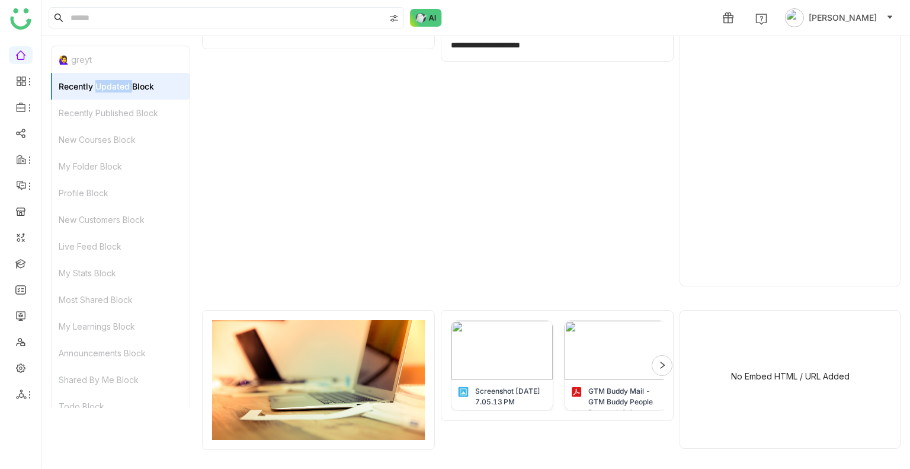
scroll to position [1204, 0]
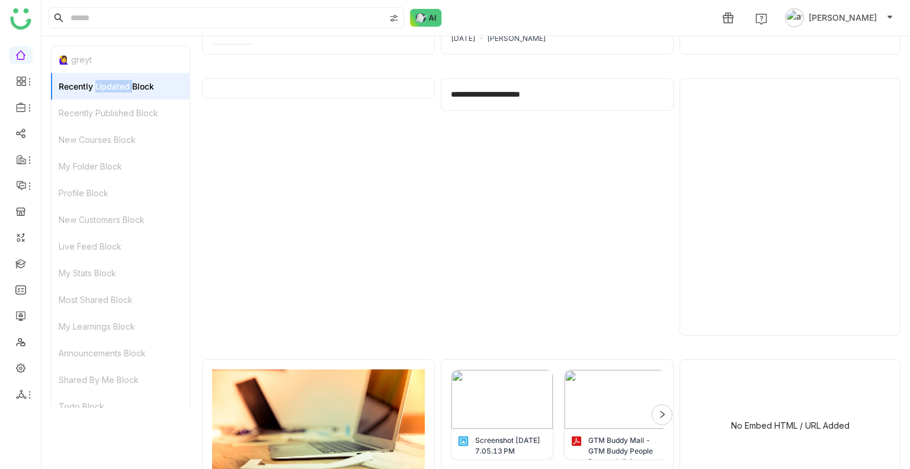
click at [841, 18] on span "[PERSON_NAME]" at bounding box center [842, 17] width 68 height 13
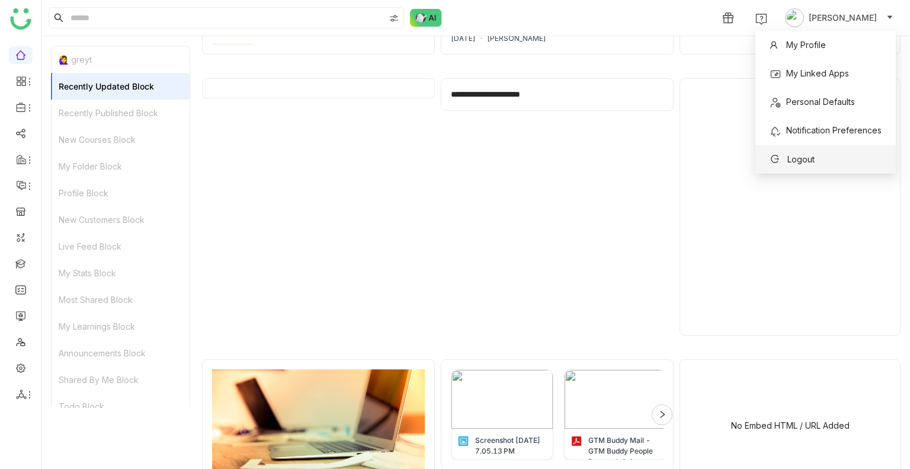
click at [814, 155] on span "Logout" at bounding box center [800, 159] width 27 height 10
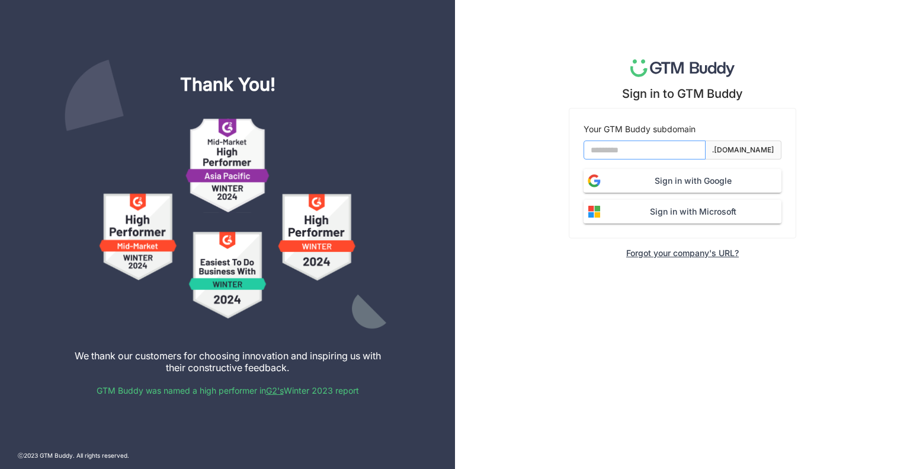
click at [638, 152] on input at bounding box center [644, 149] width 122 height 19
type input "*******"
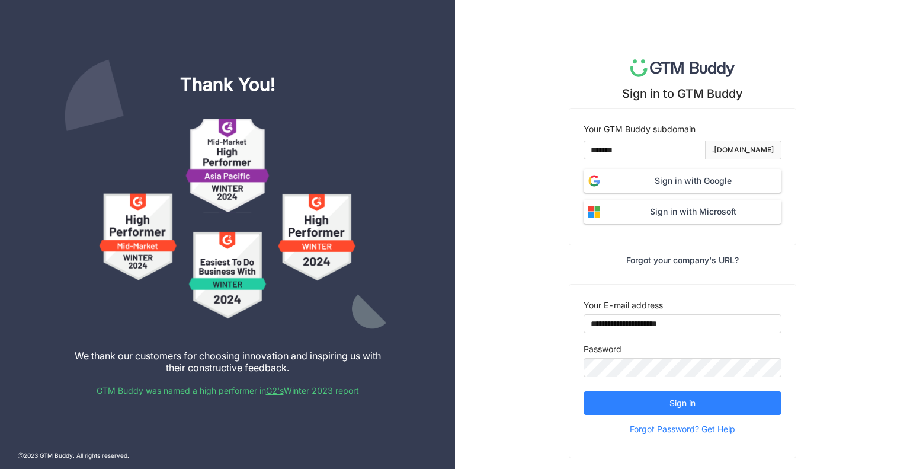
click at [662, 213] on span "Sign in with Microsoft" at bounding box center [693, 211] width 177 height 13
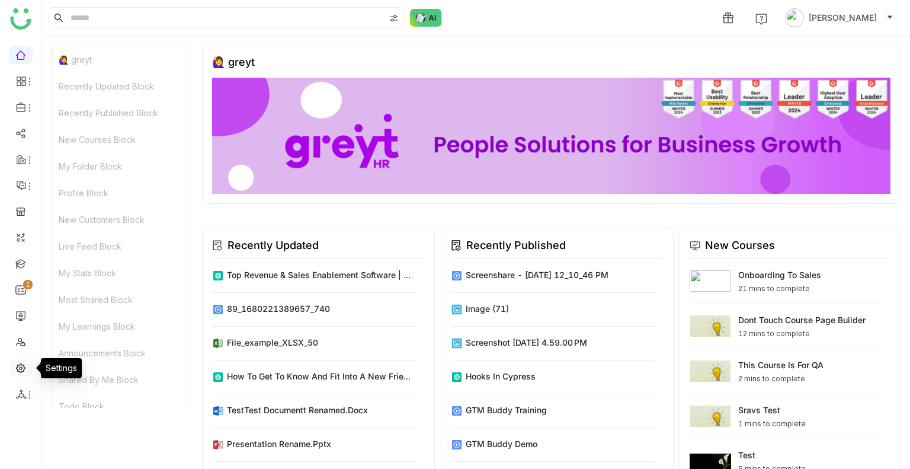
click at [26, 367] on link at bounding box center [20, 367] width 11 height 10
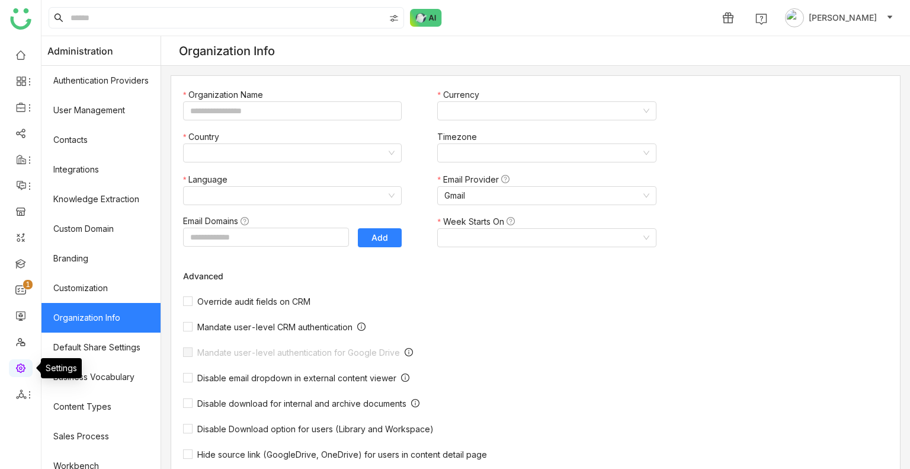
type input "*******"
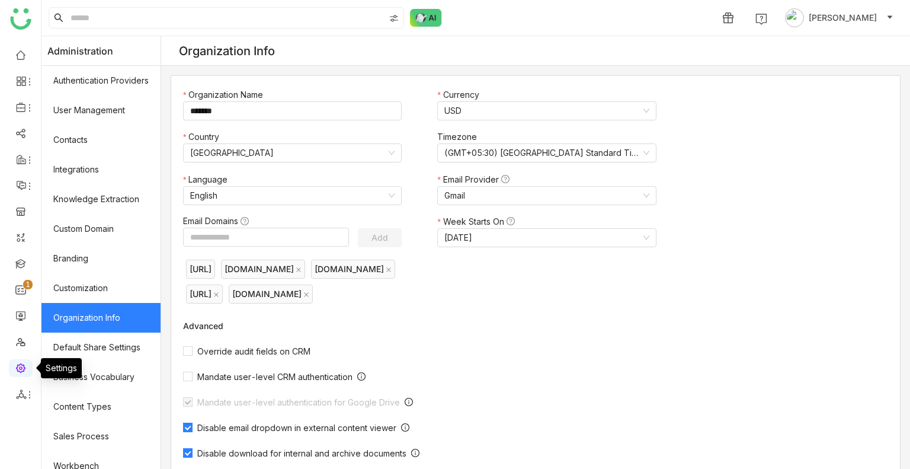
click at [26, 367] on link at bounding box center [20, 367] width 11 height 10
click at [26, 52] on link at bounding box center [20, 54] width 11 height 10
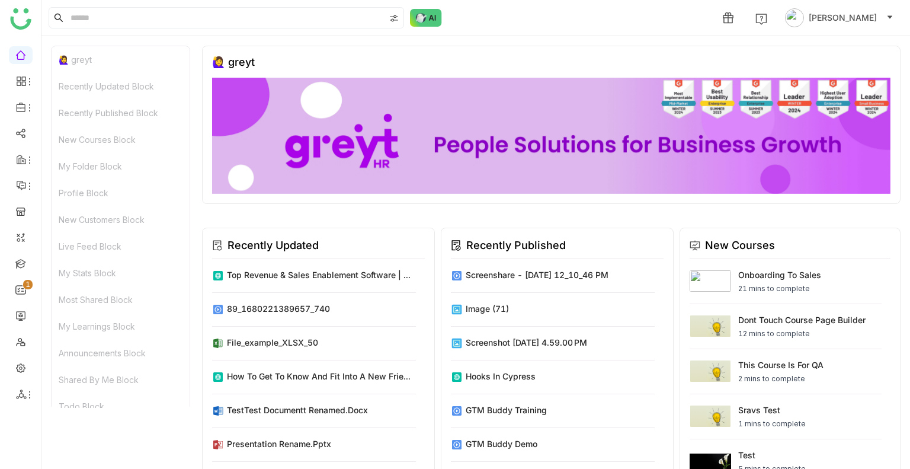
click at [630, 53] on div "🙋‍♀️ greyt" at bounding box center [551, 125] width 698 height 158
click at [720, 18] on div "1 aavi aavi" at bounding box center [475, 18] width 868 height 36
click at [852, 12] on span "[PERSON_NAME]" at bounding box center [842, 17] width 68 height 13
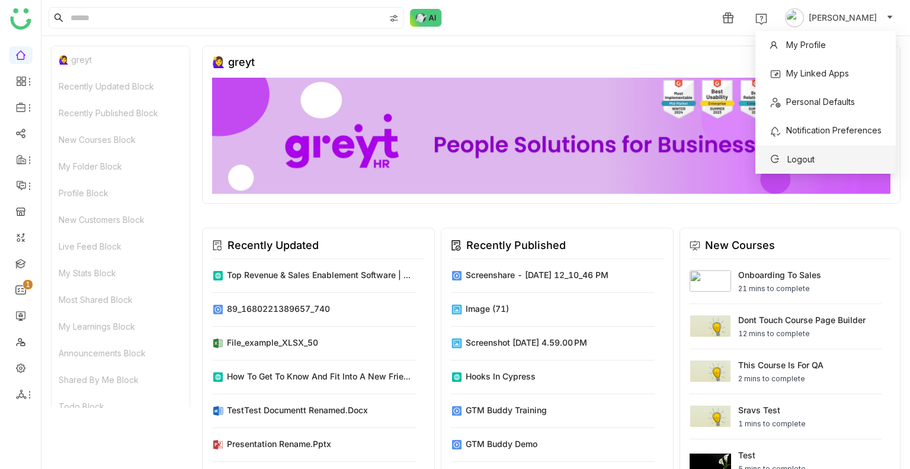
click at [799, 155] on span "Logout" at bounding box center [800, 159] width 27 height 10
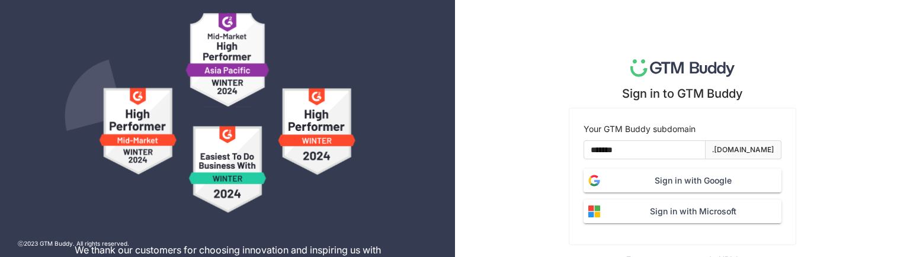
type input "**********"
click at [681, 219] on button "Sign in with Microsoft" at bounding box center [682, 212] width 198 height 24
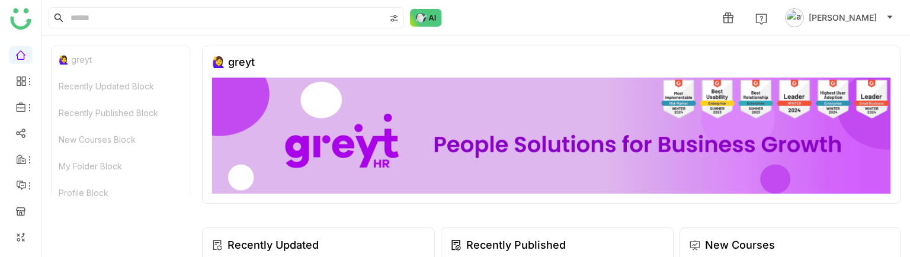
click at [873, 11] on span "[PERSON_NAME]" at bounding box center [842, 17] width 68 height 13
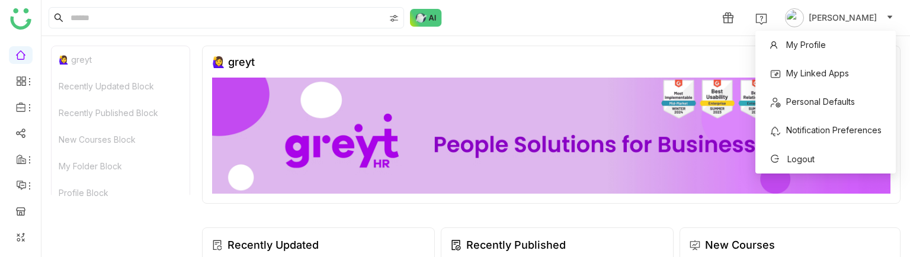
click at [842, 31] on div "My Profile My Linked Apps Personal Defaults Notification Preferences Logout" at bounding box center [825, 102] width 140 height 143
click at [788, 159] on span "Logout" at bounding box center [800, 159] width 27 height 10
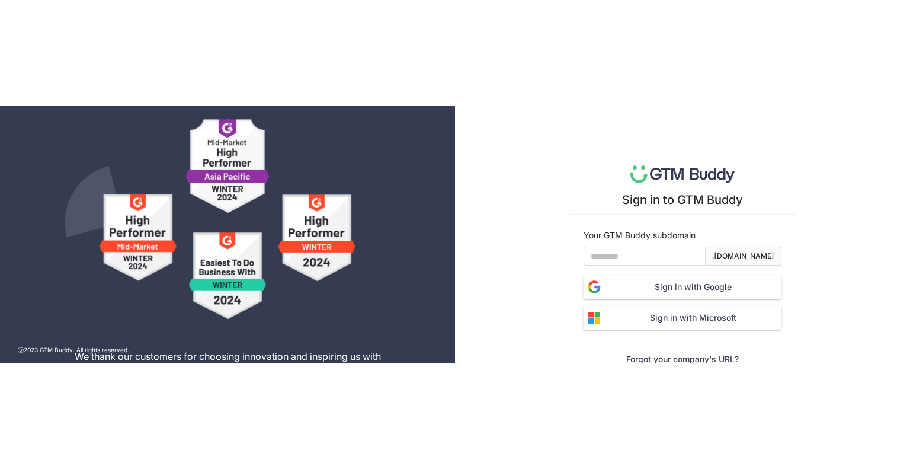
scroll to position [31, 0]
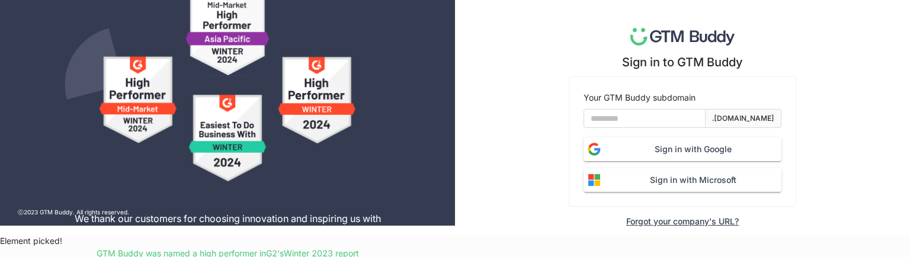
click at [678, 222] on div "Forgot your company's URL?" at bounding box center [682, 221] width 113 height 10
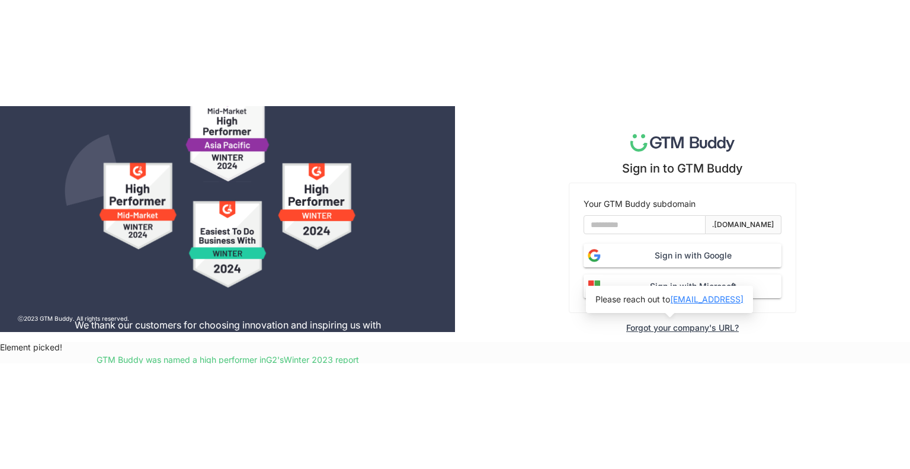
scroll to position [0, 0]
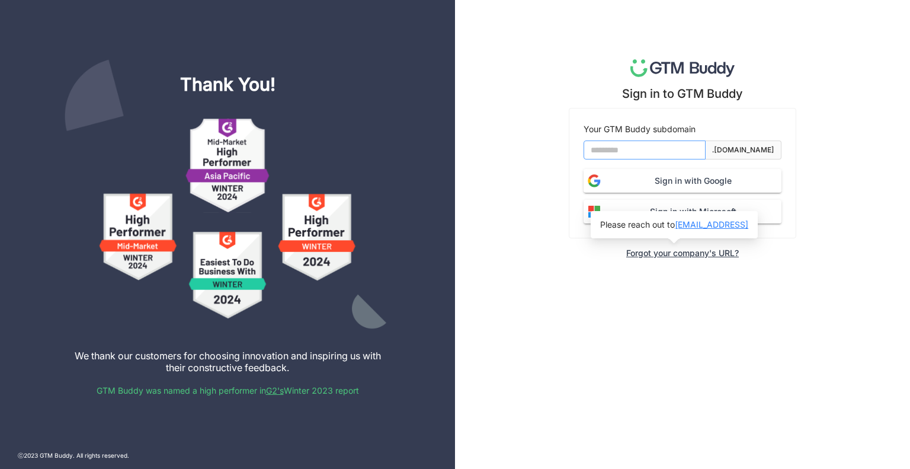
click at [673, 146] on input at bounding box center [644, 149] width 122 height 19
type input "*******"
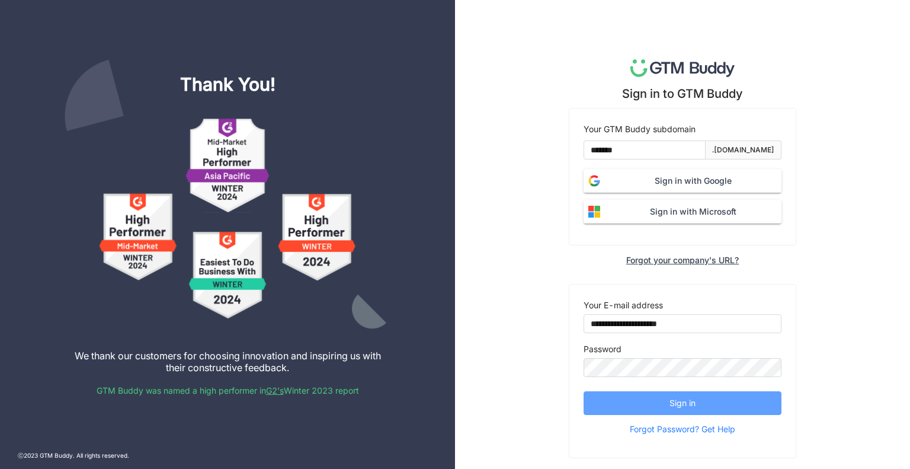
click at [650, 256] on button "Sign in" at bounding box center [682, 403] width 198 height 24
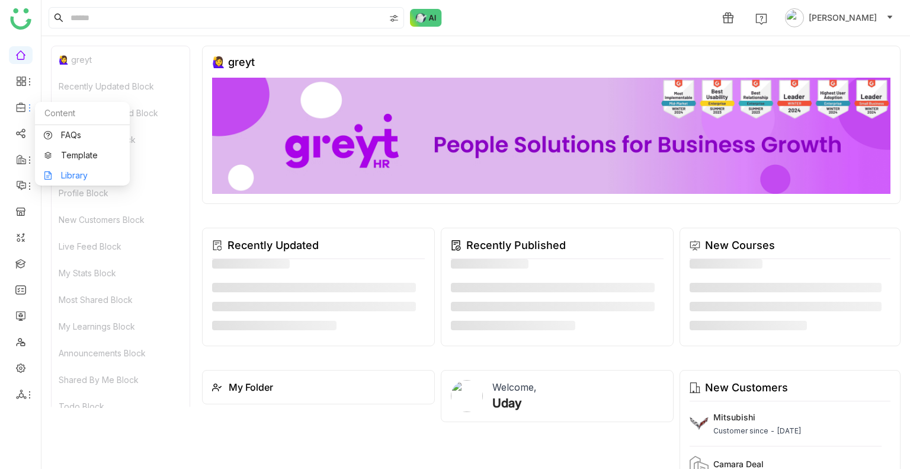
click at [88, 179] on link "Library" at bounding box center [82, 175] width 77 height 8
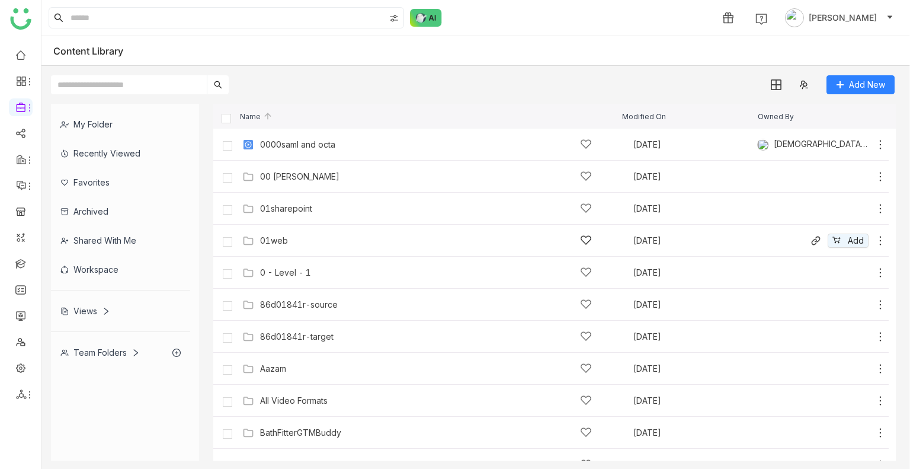
click at [304, 235] on div "01web" at bounding box center [426, 240] width 332 height 12
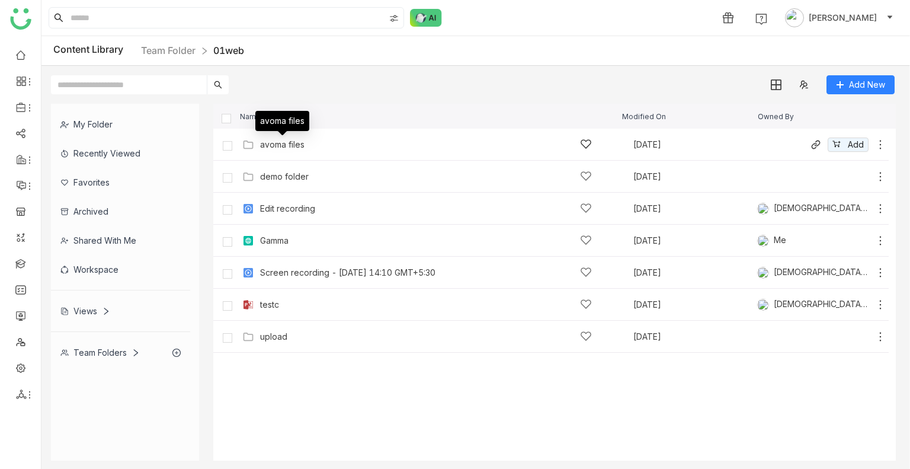
click at [303, 146] on div "avoma files" at bounding box center [282, 144] width 44 height 9
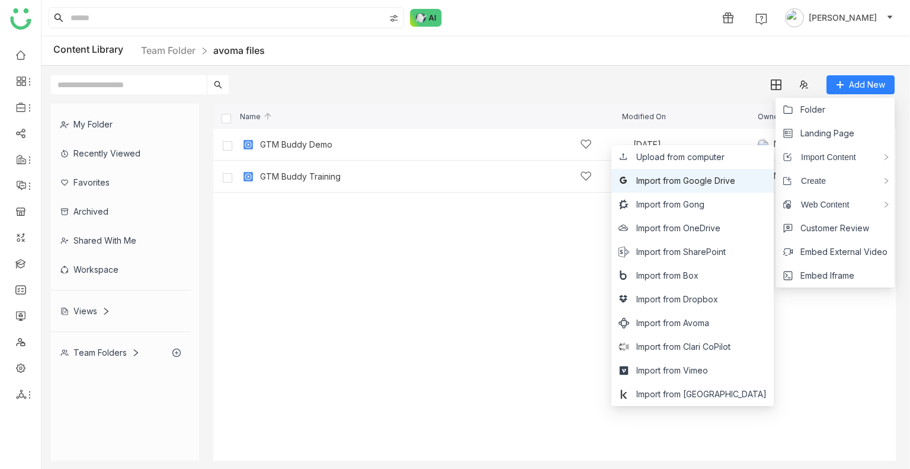
click at [731, 179] on span "Import from Google Drive" at bounding box center [685, 180] width 99 height 13
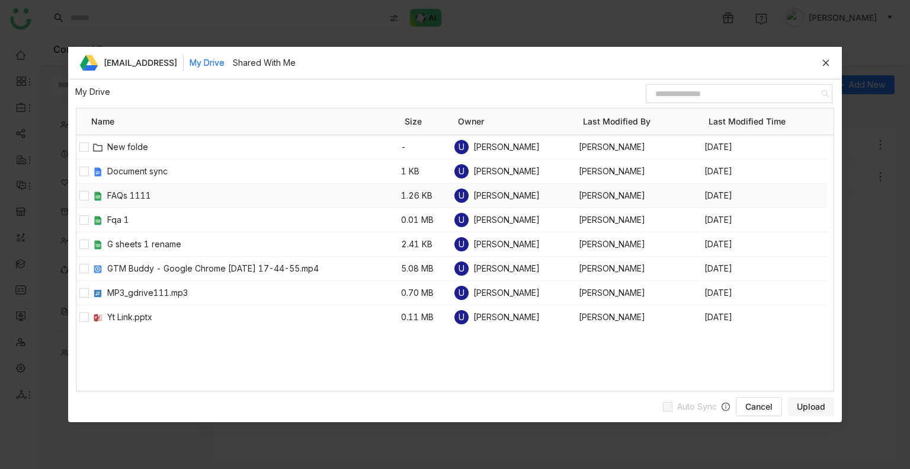
click at [89, 195] on div at bounding box center [83, 196] width 15 height 24
click at [807, 405] on span "Upload" at bounding box center [811, 406] width 28 height 12
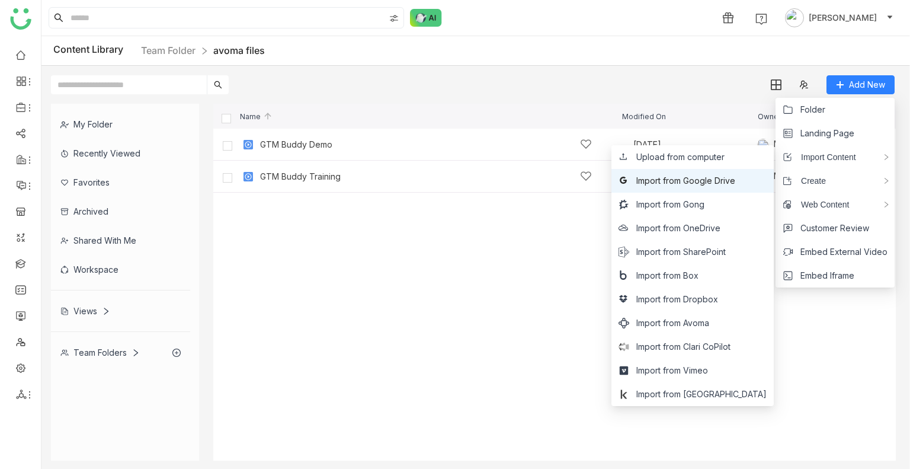
click at [713, 184] on span "Import from Google Drive" at bounding box center [685, 180] width 99 height 13
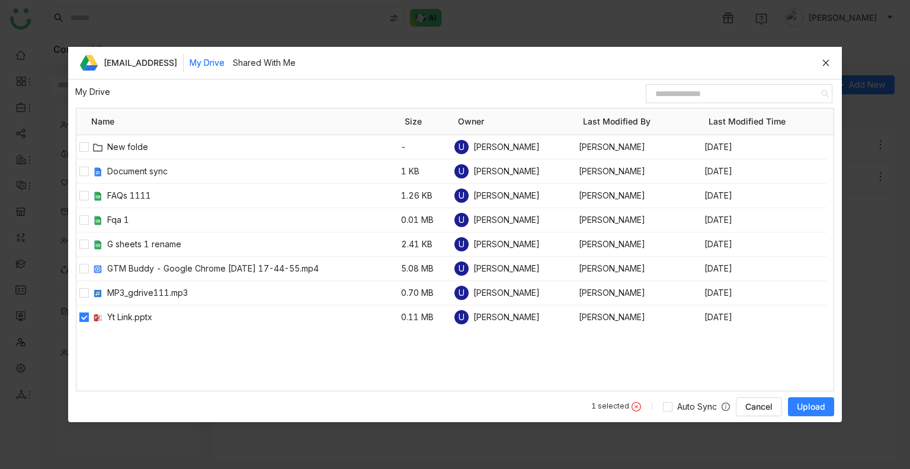
click at [817, 411] on span "Upload" at bounding box center [811, 406] width 28 height 12
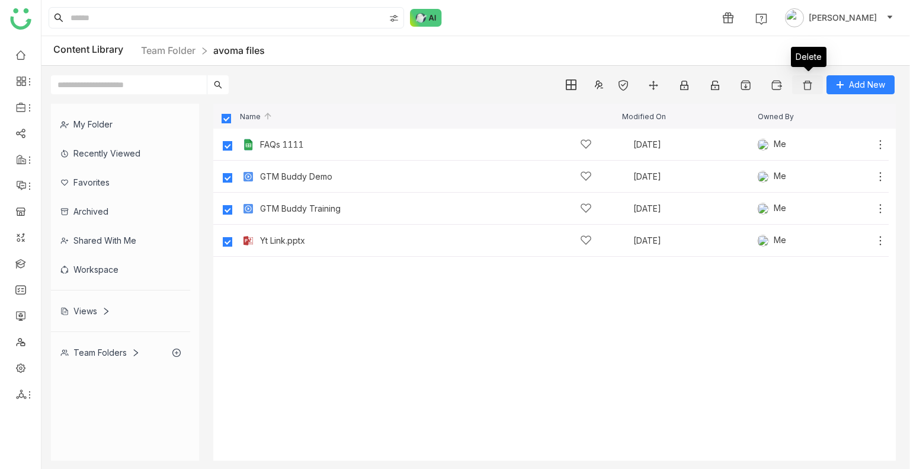
click at [806, 87] on img at bounding box center [807, 85] width 12 height 12
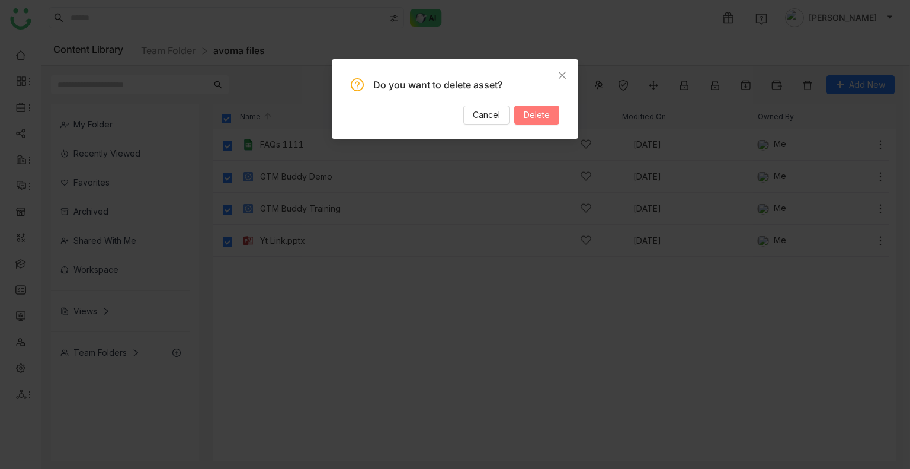
click at [551, 117] on button "Delete" at bounding box center [536, 114] width 45 height 19
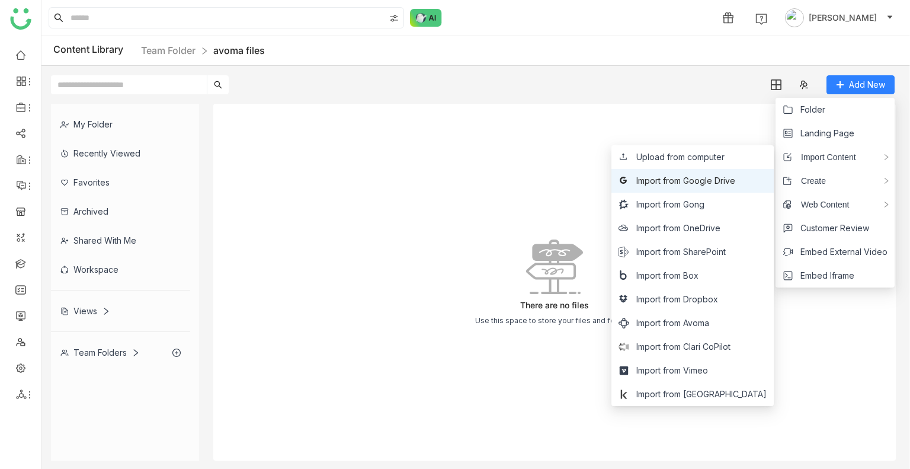
click at [723, 183] on span "Import from Google Drive" at bounding box center [685, 180] width 99 height 13
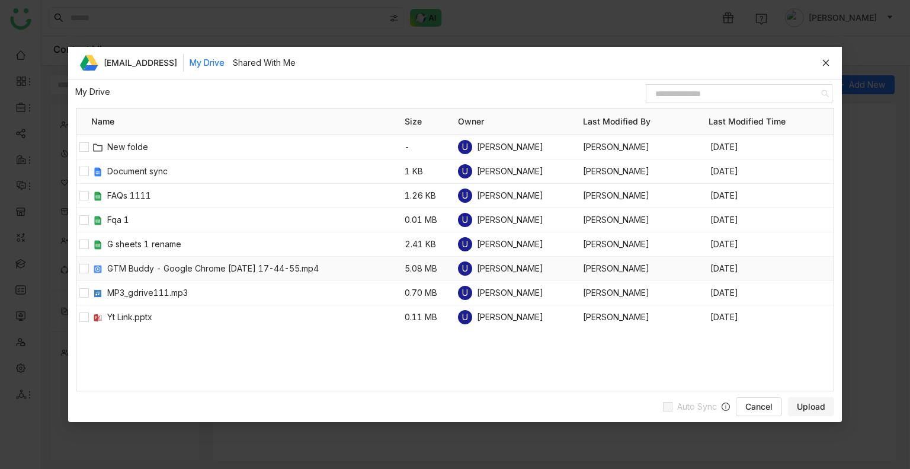
click at [78, 268] on div at bounding box center [83, 268] width 15 height 24
click at [817, 405] on span "Upload" at bounding box center [811, 406] width 28 height 12
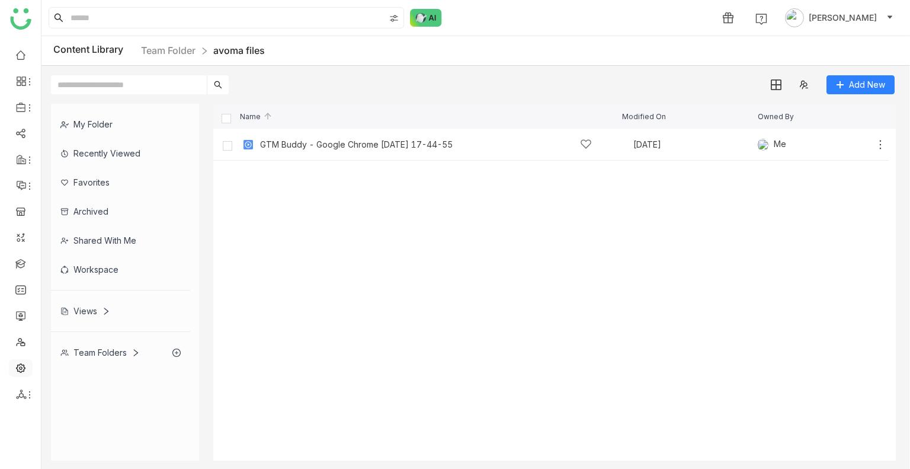
click at [23, 362] on link at bounding box center [20, 367] width 11 height 10
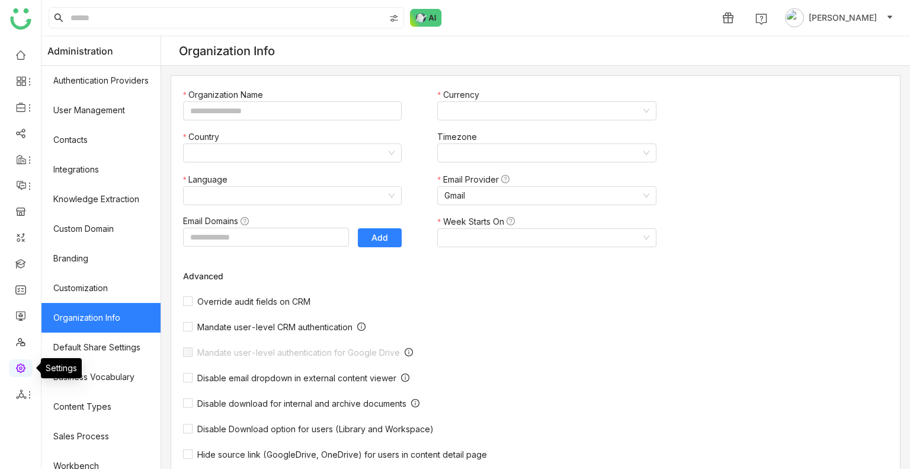
type input "*******"
